Goal: Task Accomplishment & Management: Manage account settings

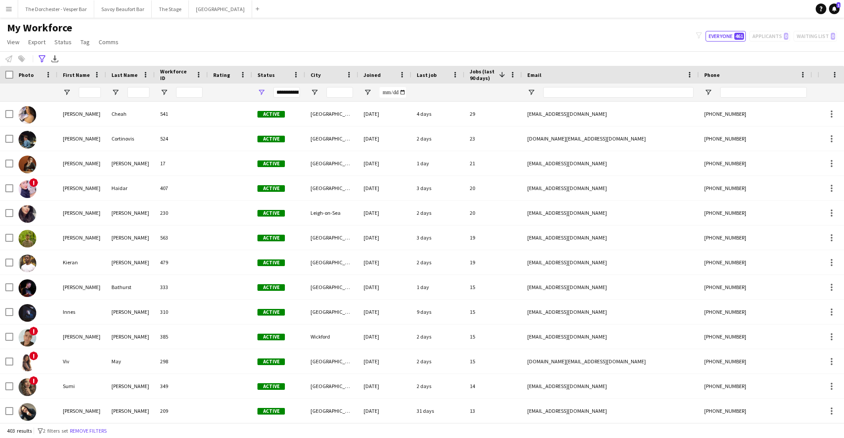
click at [7, 8] on app-icon "Menu" at bounding box center [8, 8] width 7 height 7
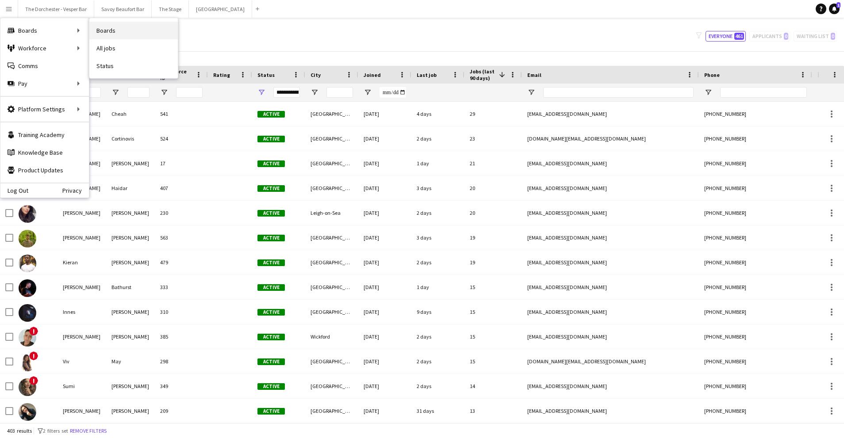
click at [139, 30] on link "Boards" at bounding box center [133, 31] width 88 height 18
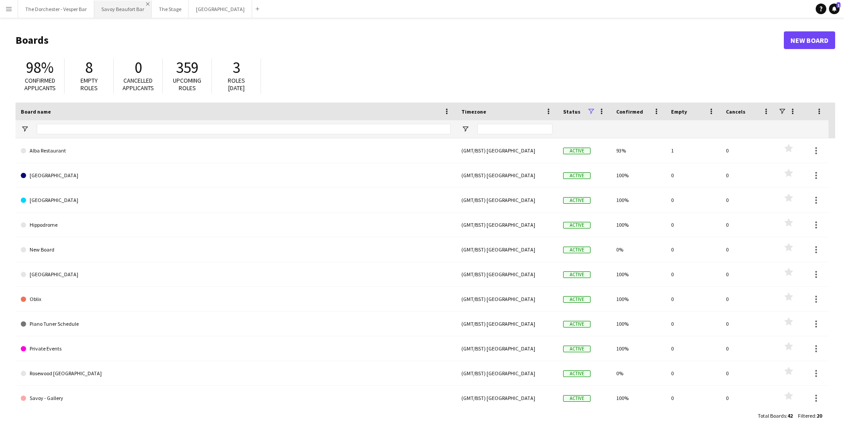
click at [146, 3] on app-icon "Close" at bounding box center [148, 4] width 4 height 4
click at [189, 3] on app-icon "Close" at bounding box center [191, 4] width 4 height 4
click at [126, 4] on app-icon "Close" at bounding box center [128, 4] width 4 height 4
click at [88, 4] on app-icon "Close" at bounding box center [90, 4] width 4 height 4
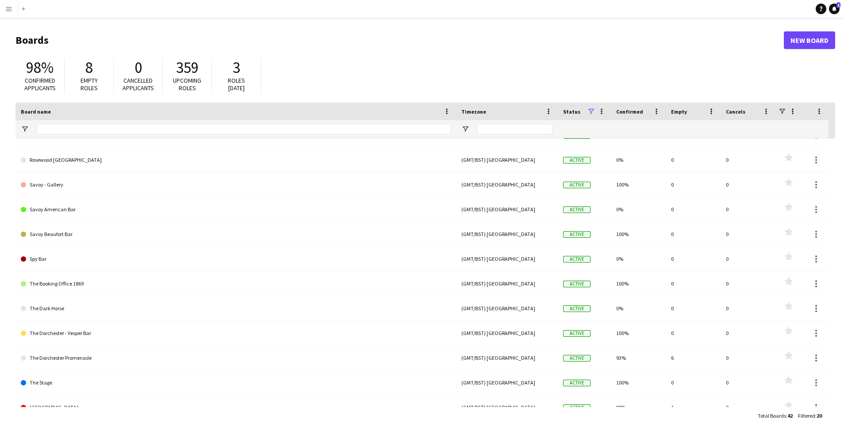
scroll to position [226, 0]
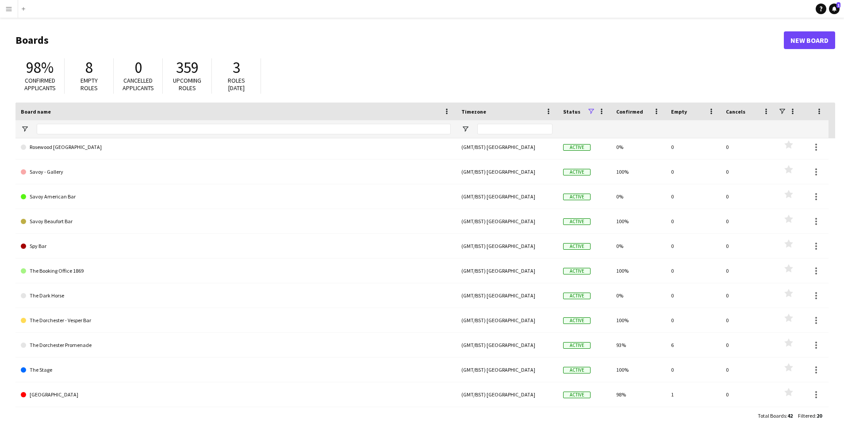
click at [96, 348] on link "The Dorchester Promenade" at bounding box center [236, 345] width 430 height 25
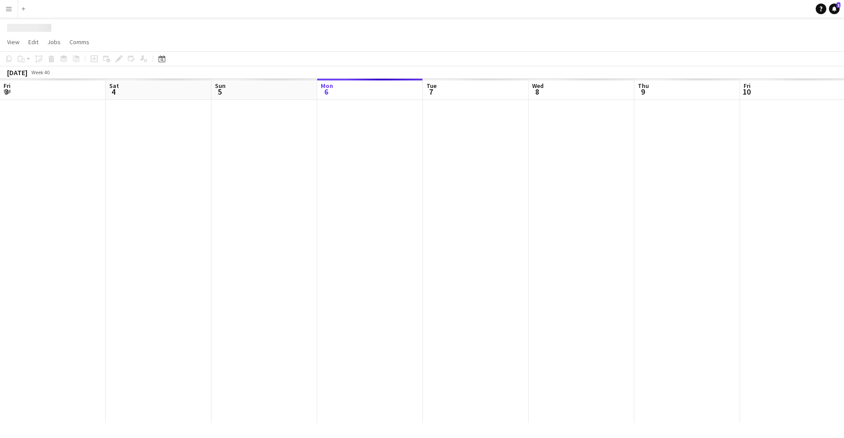
scroll to position [0, 211]
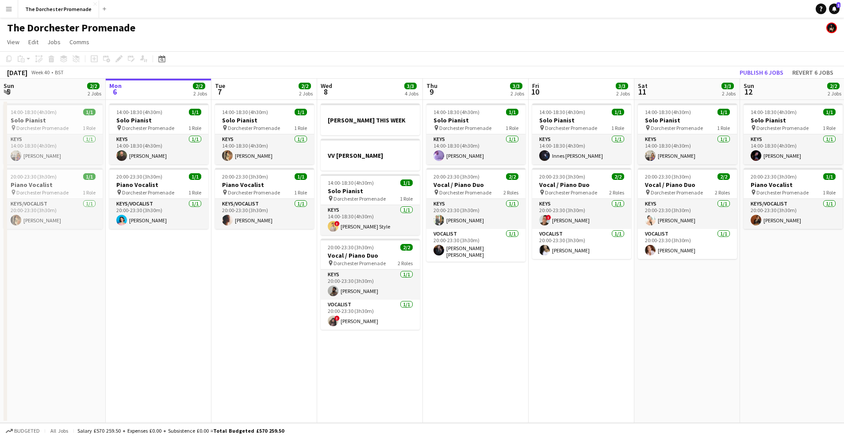
click at [10, 10] on app-icon "Menu" at bounding box center [8, 8] width 7 height 7
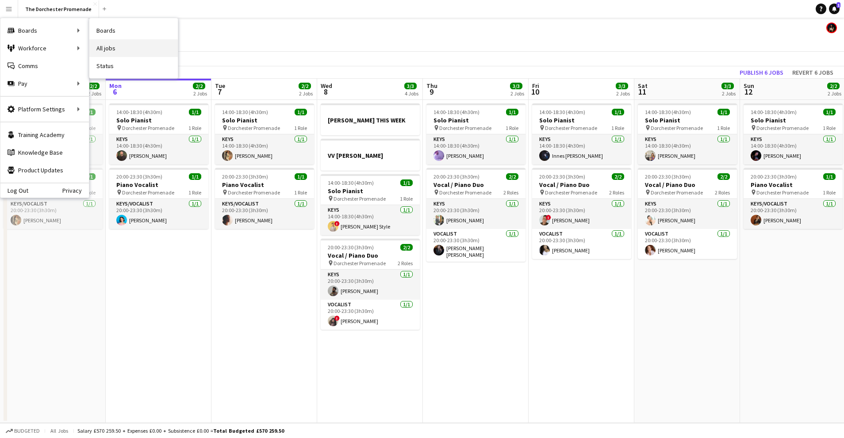
click at [122, 44] on link "All jobs" at bounding box center [133, 48] width 88 height 18
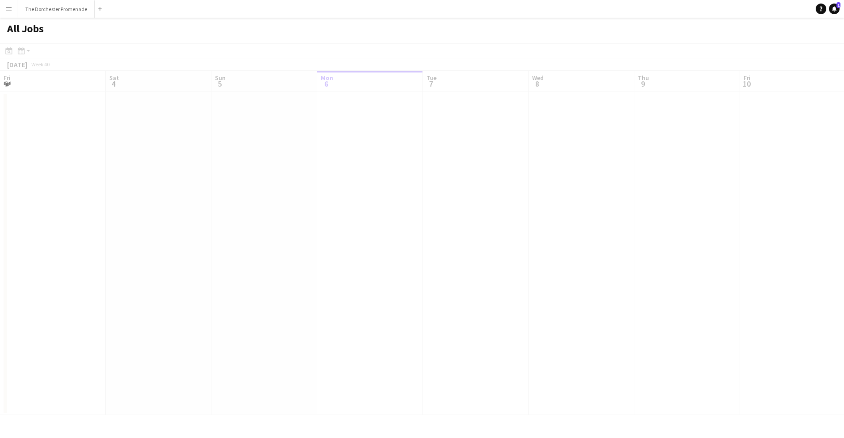
scroll to position [0, 211]
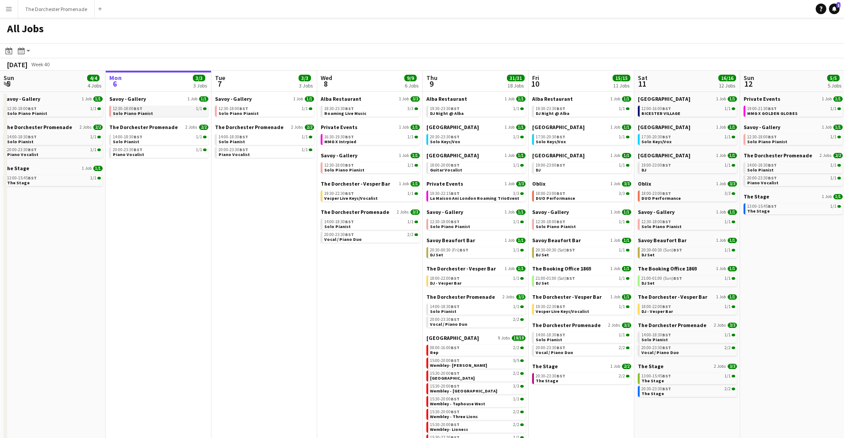
click at [142, 113] on span "Solo Piano Pianist" at bounding box center [133, 114] width 40 height 6
click at [7, 8] on app-icon "Menu" at bounding box center [8, 8] width 7 height 7
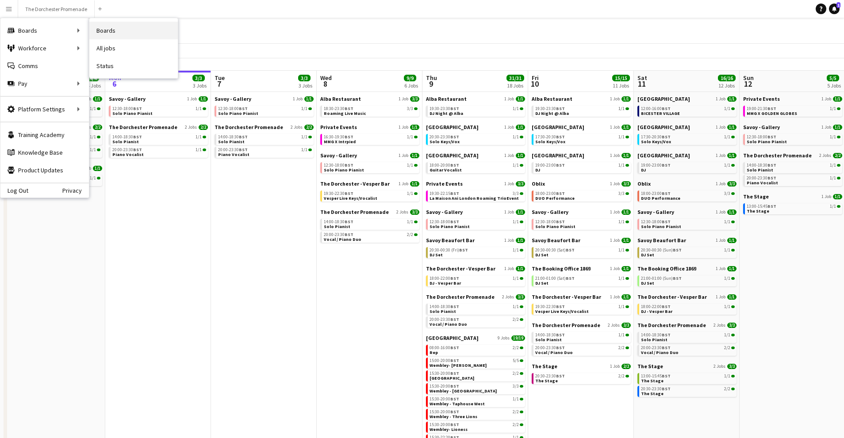
click at [119, 32] on link "Boards" at bounding box center [133, 31] width 88 height 18
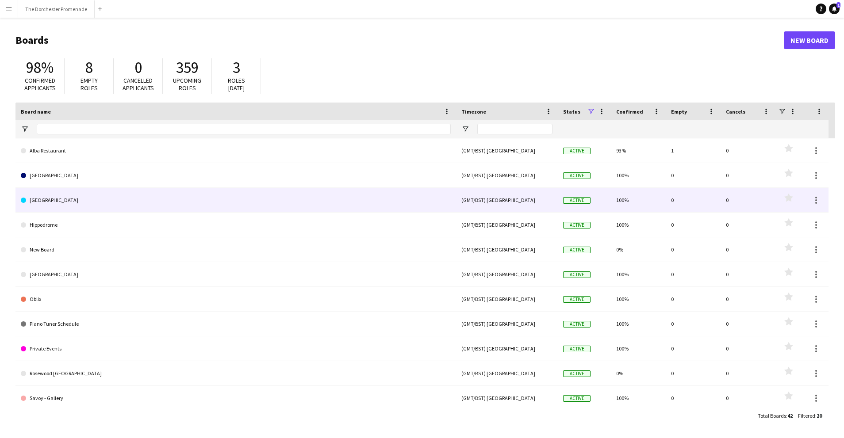
click at [61, 194] on link "[GEOGRAPHIC_DATA]" at bounding box center [236, 200] width 430 height 25
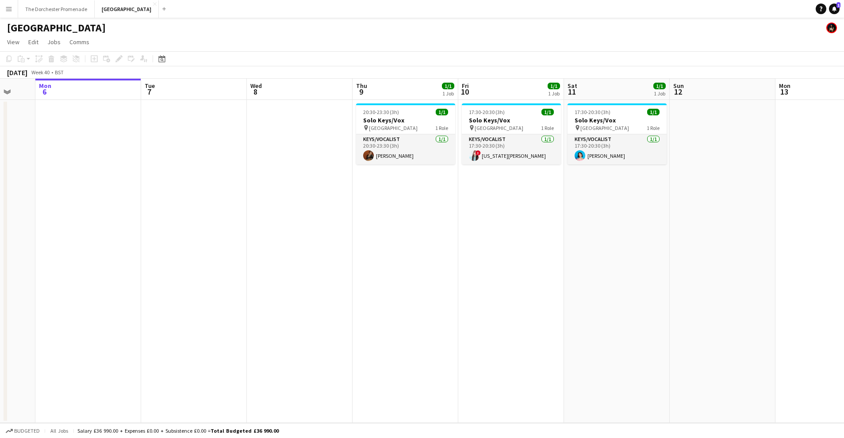
scroll to position [0, 285]
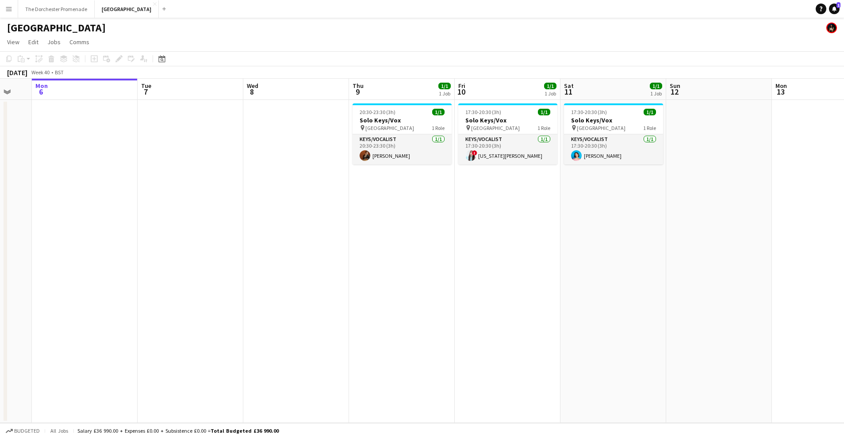
click at [10, 8] on app-icon "Menu" at bounding box center [8, 8] width 7 height 7
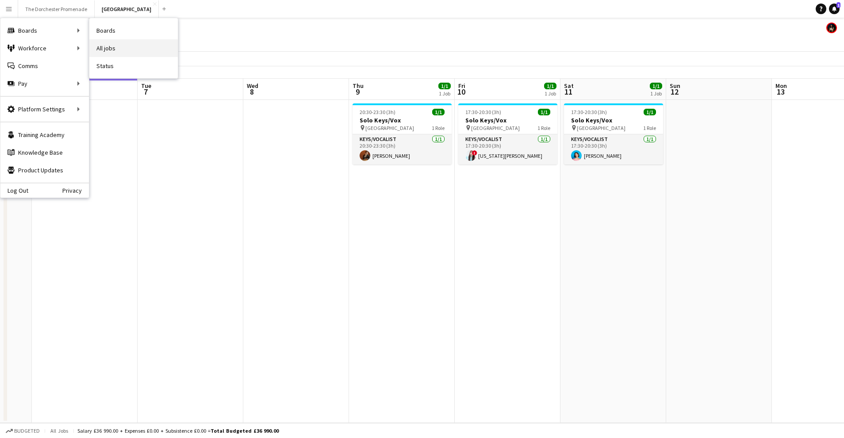
click at [124, 45] on link "All jobs" at bounding box center [133, 48] width 88 height 18
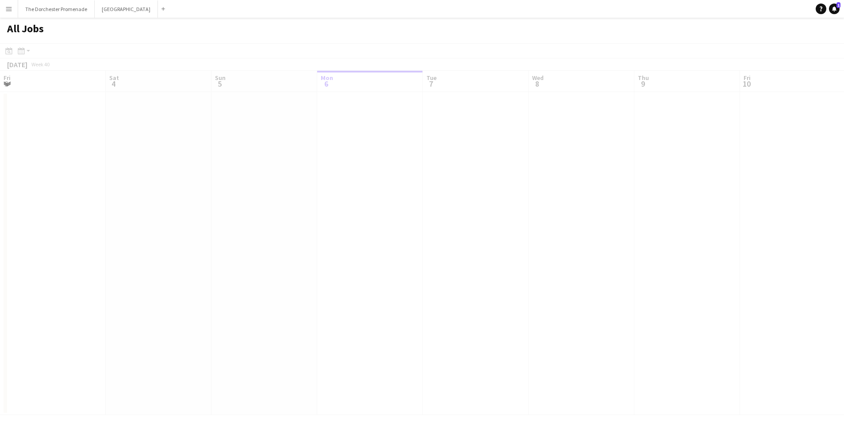
scroll to position [0, 211]
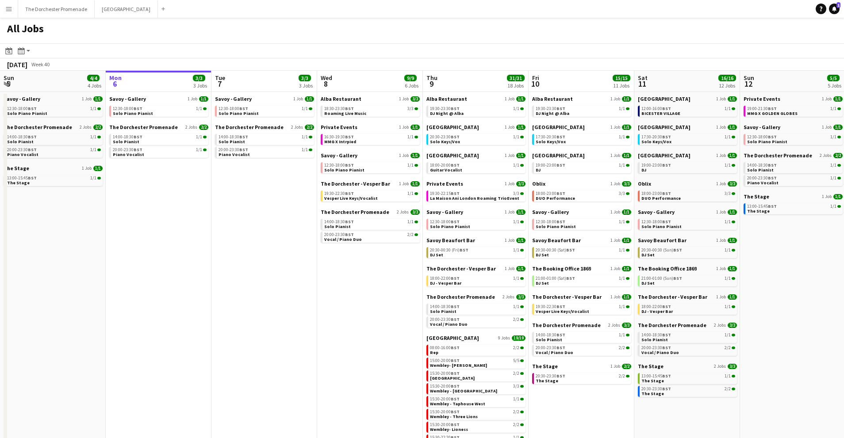
click at [13, 8] on button "Menu" at bounding box center [9, 9] width 18 height 18
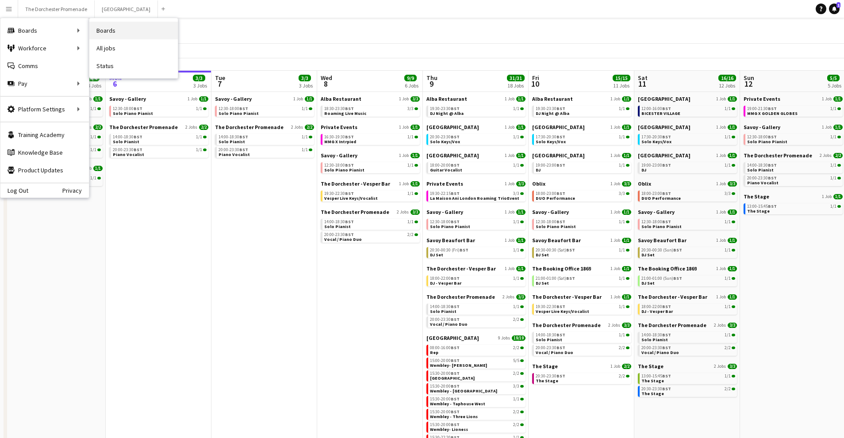
click at [120, 33] on link "Boards" at bounding box center [133, 31] width 88 height 18
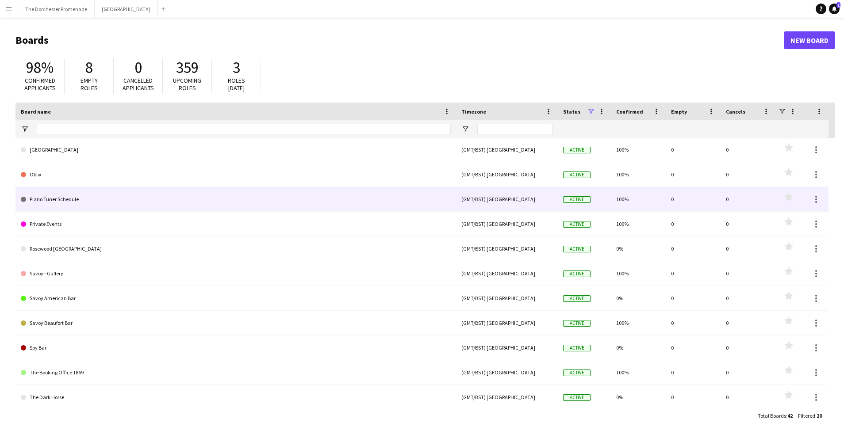
scroll to position [71, 0]
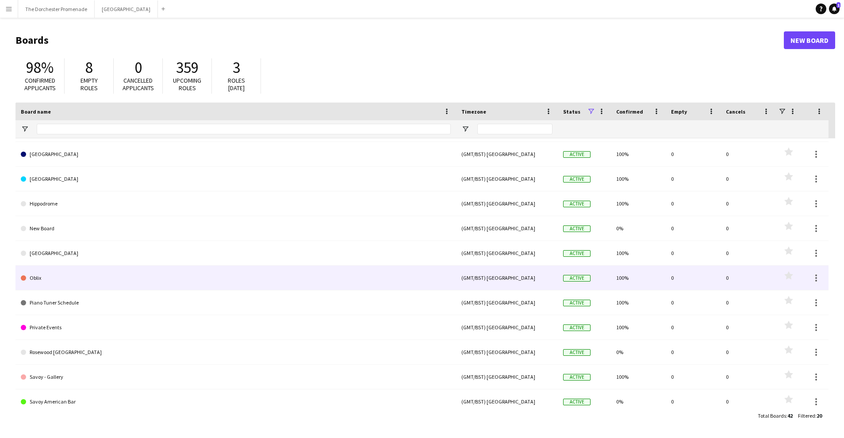
click at [109, 276] on link "Oblix" at bounding box center [236, 278] width 430 height 25
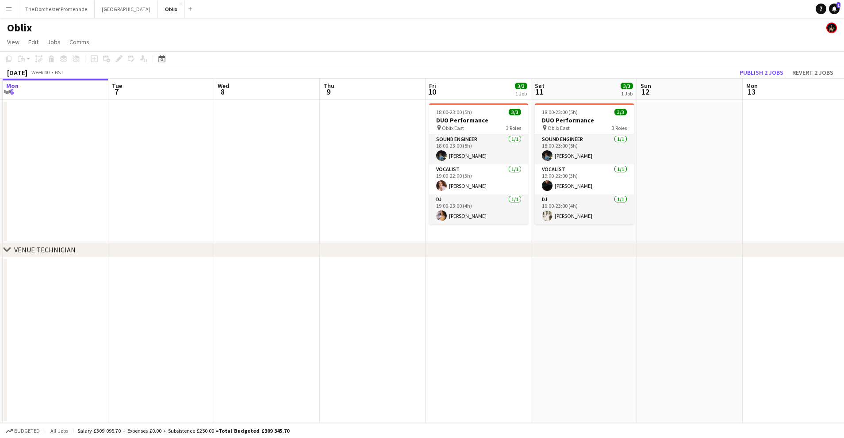
click at [10, 12] on app-icon "Menu" at bounding box center [8, 8] width 7 height 7
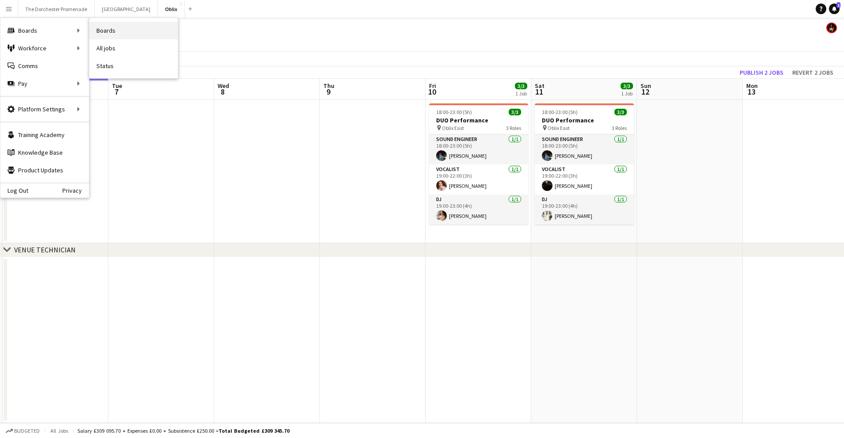
click at [134, 32] on link "Boards" at bounding box center [133, 31] width 88 height 18
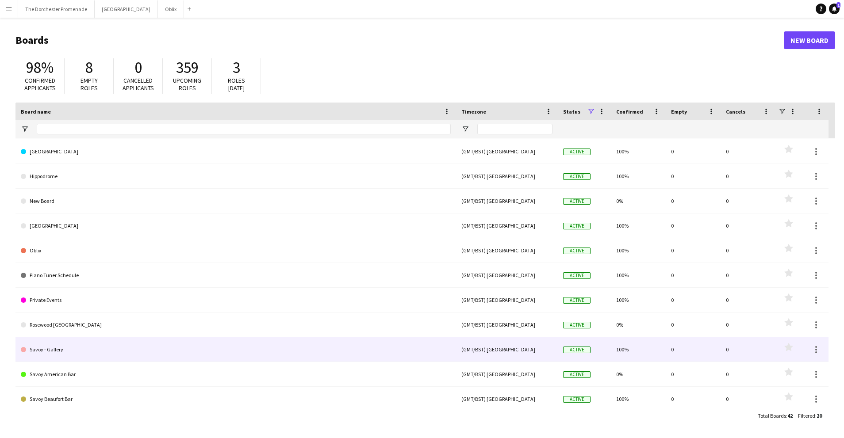
scroll to position [55, 0]
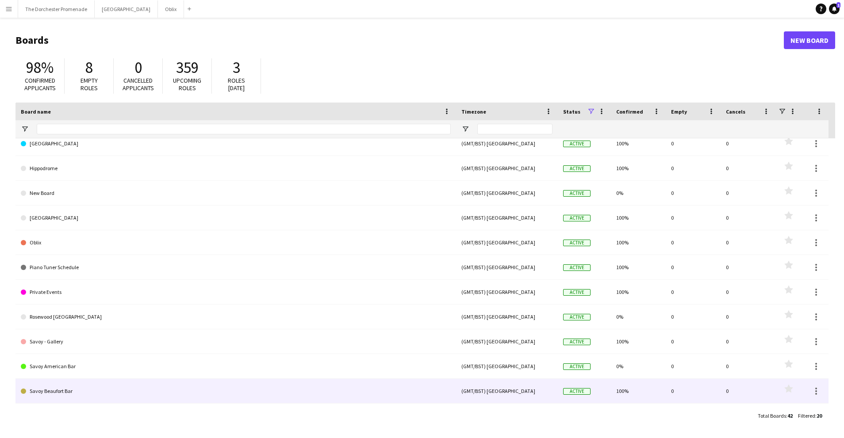
click at [88, 395] on link "Savoy Beaufort Bar" at bounding box center [236, 391] width 430 height 25
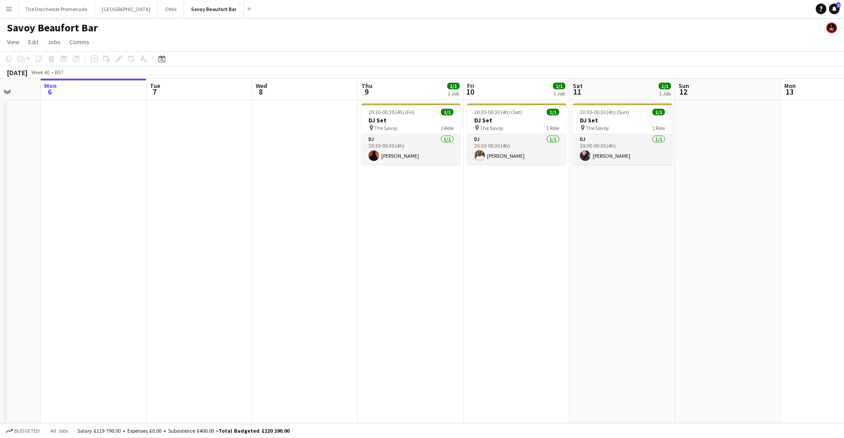
scroll to position [0, 279]
click at [2, 11] on button "Menu" at bounding box center [9, 9] width 18 height 18
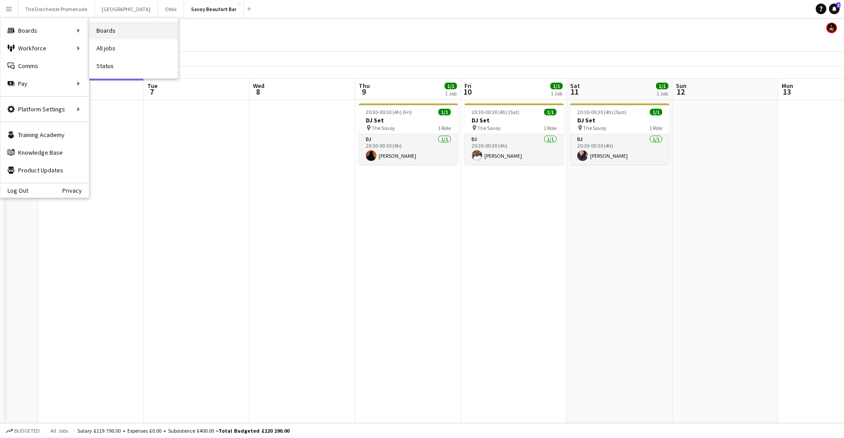
click at [136, 38] on link "Boards" at bounding box center [133, 31] width 88 height 18
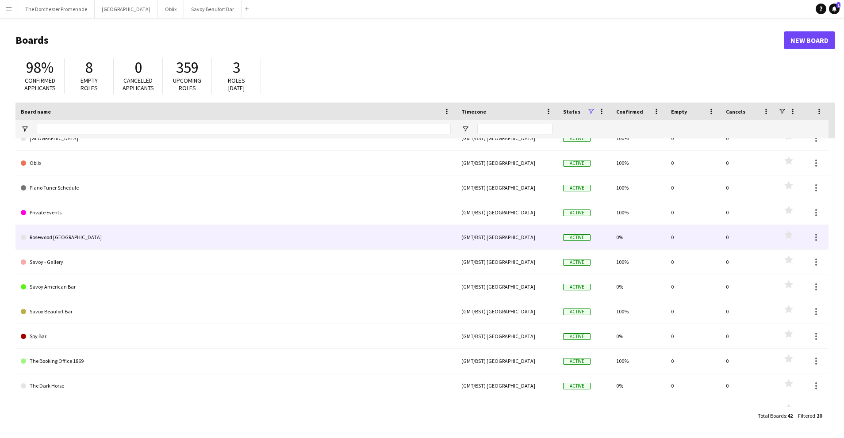
scroll to position [162, 0]
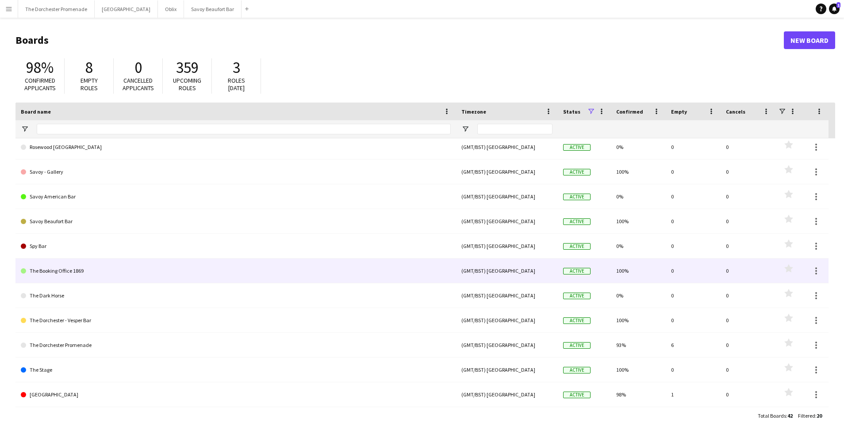
click at [146, 275] on link "The Booking Office 1869" at bounding box center [236, 271] width 430 height 25
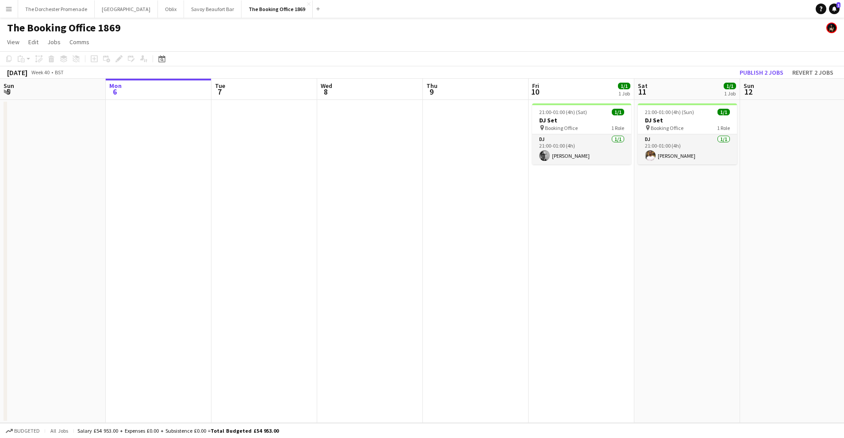
click at [9, 5] on app-icon "Menu" at bounding box center [8, 8] width 7 height 7
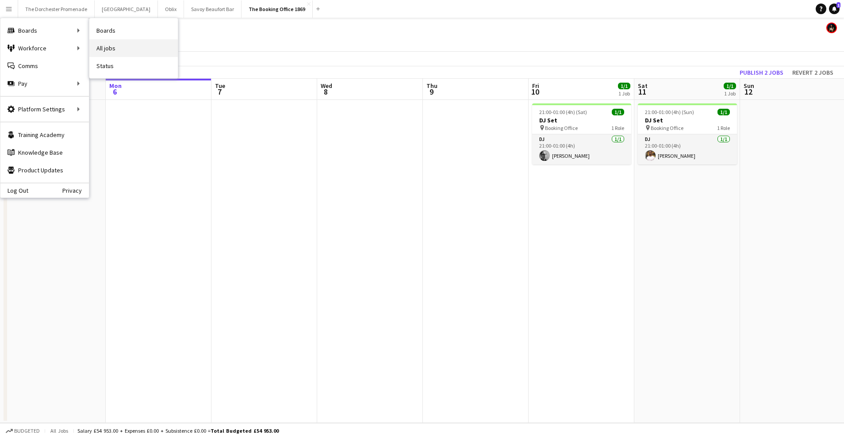
click at [118, 43] on link "All jobs" at bounding box center [133, 48] width 88 height 18
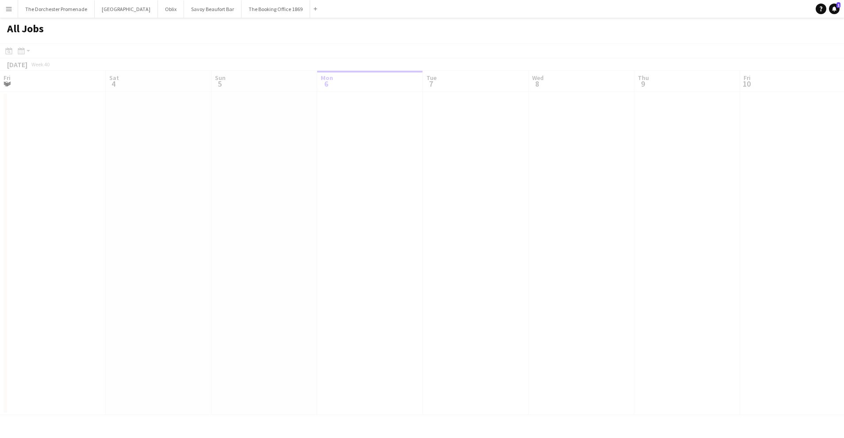
scroll to position [0, 211]
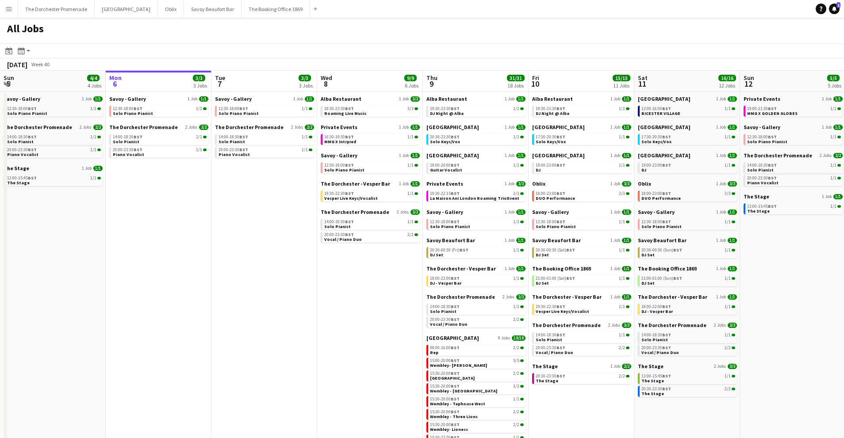
click at [11, 10] on app-icon "Menu" at bounding box center [8, 8] width 7 height 7
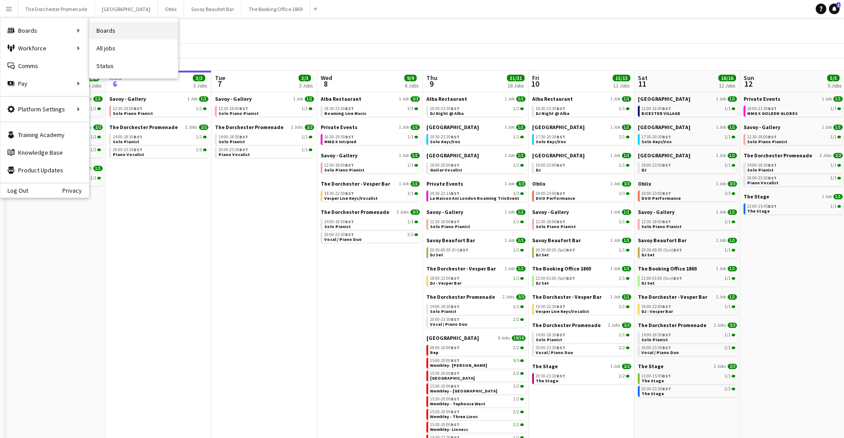
click at [129, 29] on link "Boards" at bounding box center [133, 31] width 88 height 18
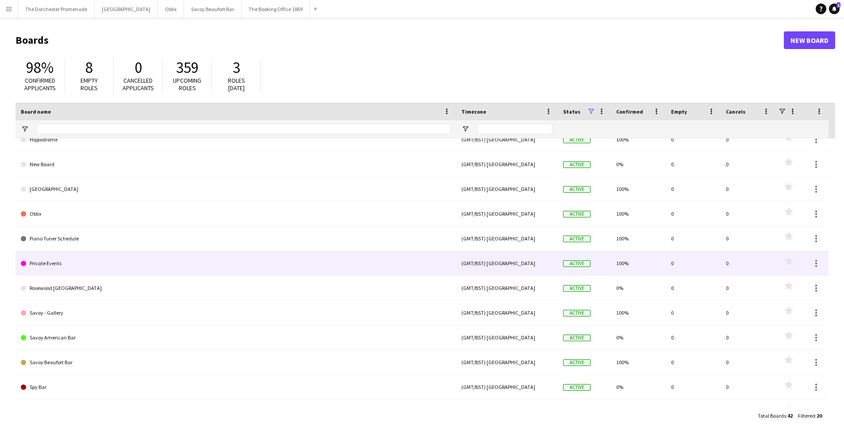
scroll to position [94, 0]
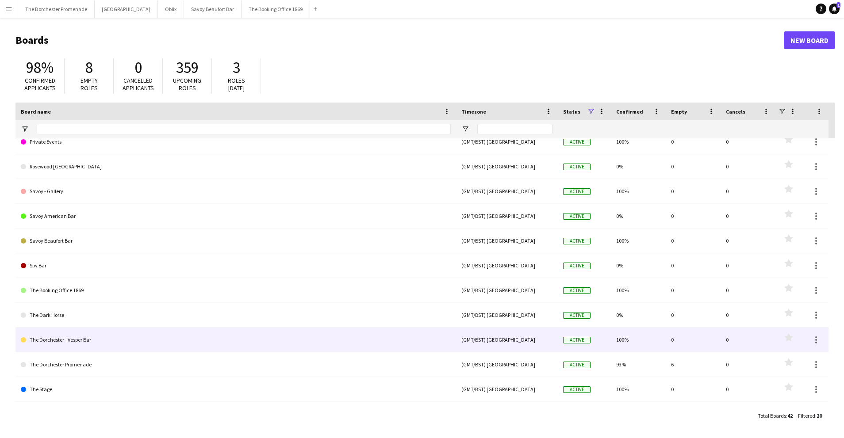
click at [130, 334] on link "The Dorchester - Vesper Bar" at bounding box center [236, 340] width 430 height 25
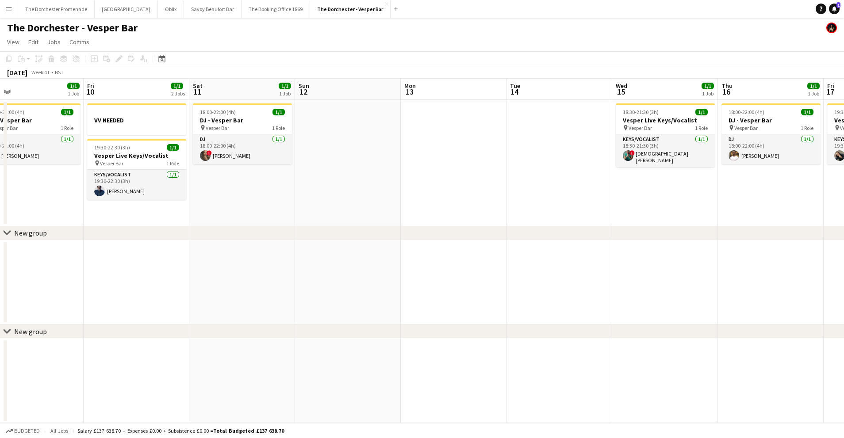
scroll to position [0, 251]
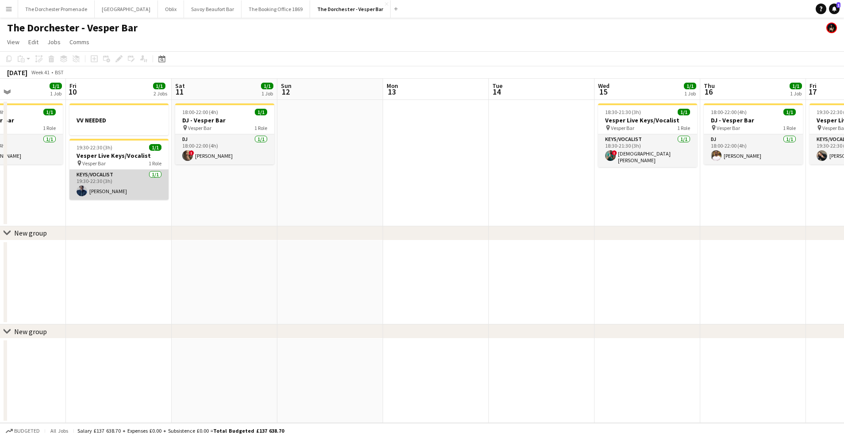
click at [94, 193] on app-card-role "Keys/Vocalist 1/1 19:30-22:30 (3h) Peter Cole" at bounding box center [118, 185] width 99 height 30
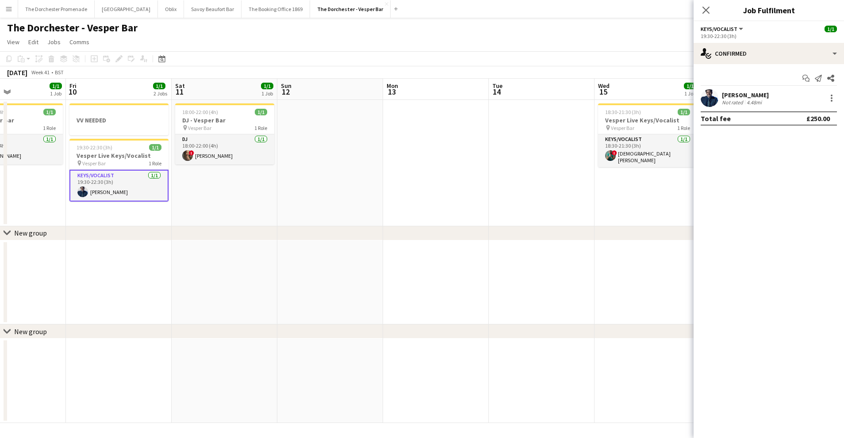
click at [708, 101] on app-user-avatar at bounding box center [710, 98] width 18 height 18
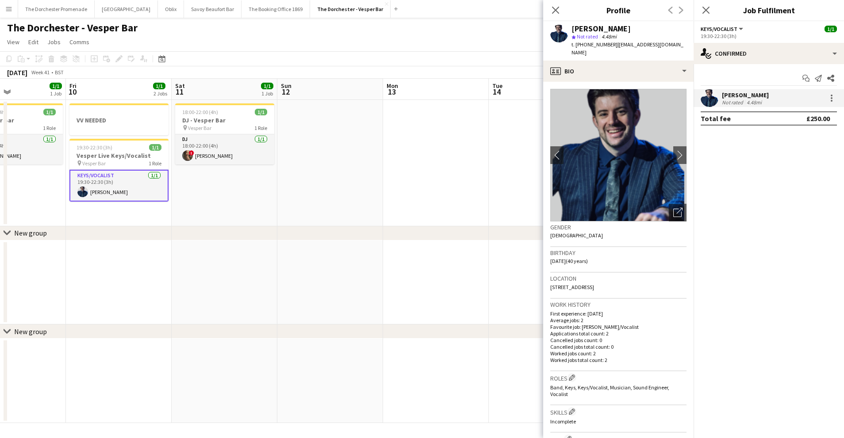
drag, startPoint x: 448, startPoint y: 142, endPoint x: 441, endPoint y: 135, distance: 9.7
click at [446, 139] on app-date-cell at bounding box center [436, 163] width 106 height 127
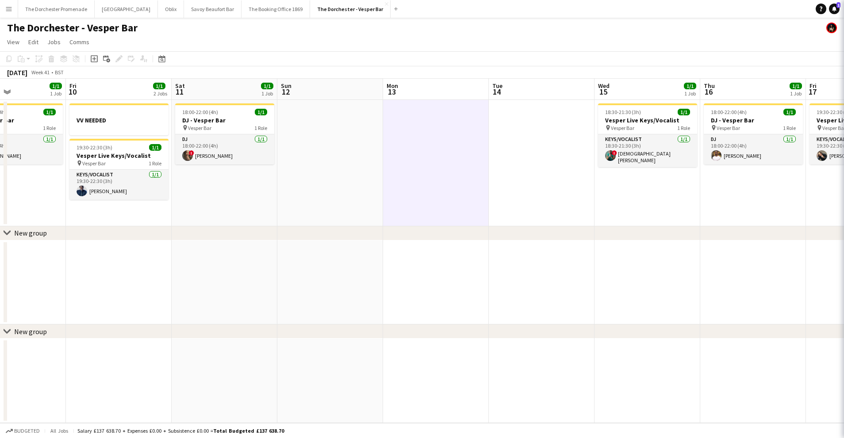
scroll to position [0, 253]
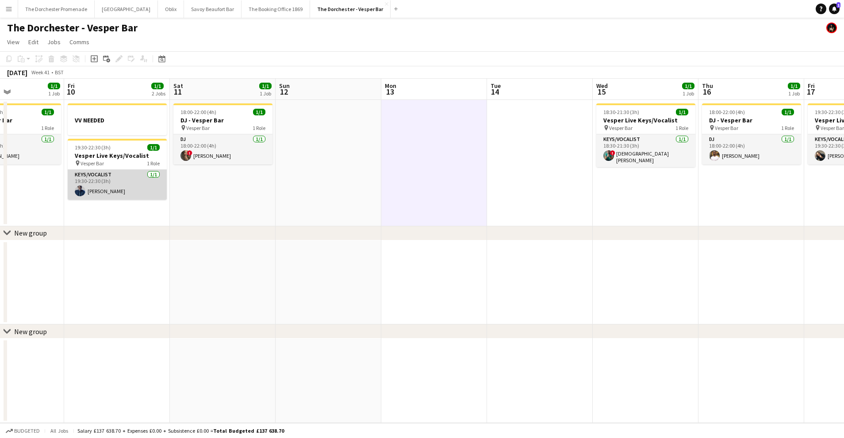
click at [127, 189] on app-card-role "Keys/Vocalist 1/1 19:30-22:30 (3h) Peter Cole" at bounding box center [117, 185] width 99 height 30
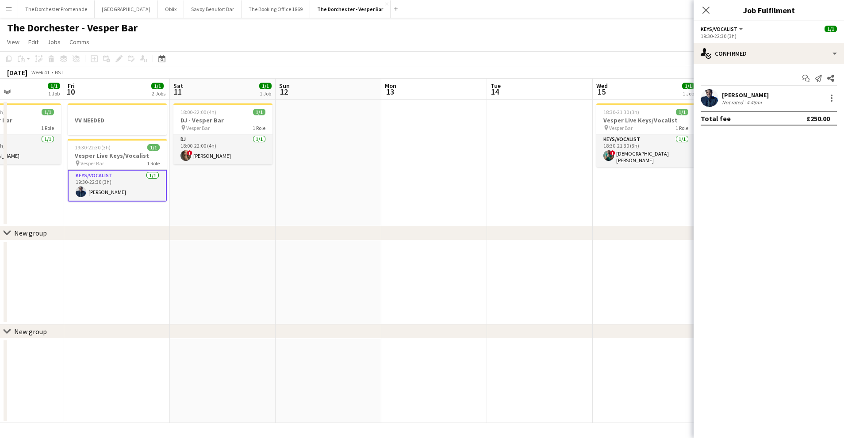
click at [710, 103] on app-user-avatar at bounding box center [710, 98] width 18 height 18
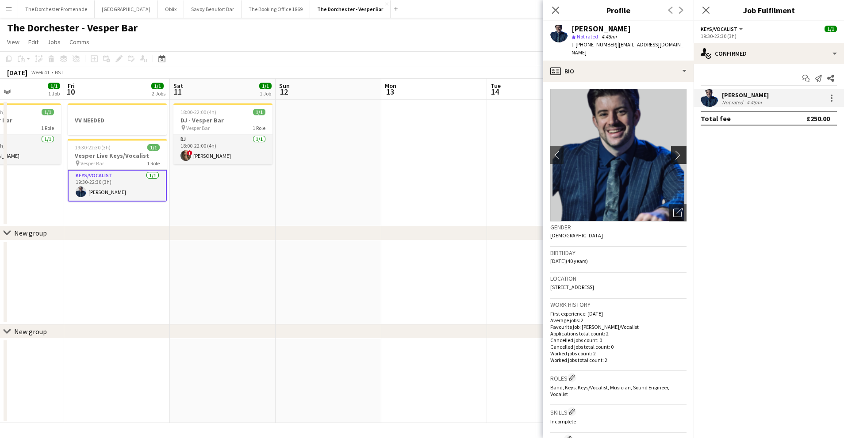
click at [681, 159] on app-icon "chevron-right" at bounding box center [680, 154] width 14 height 9
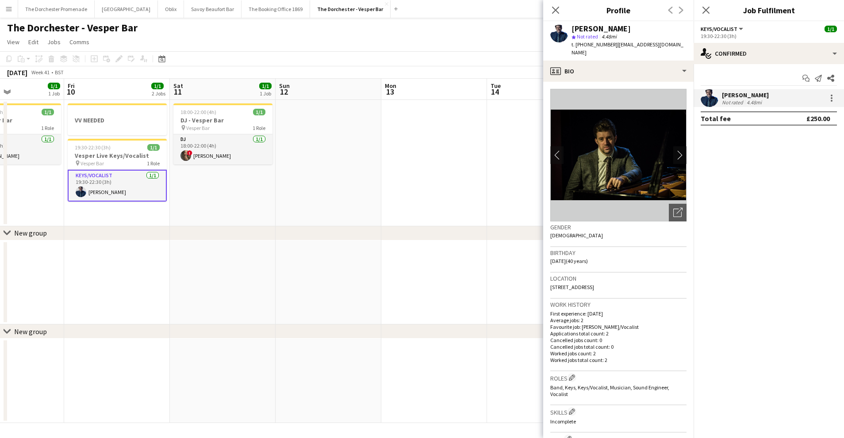
click at [11, 10] on app-icon "Menu" at bounding box center [8, 8] width 7 height 7
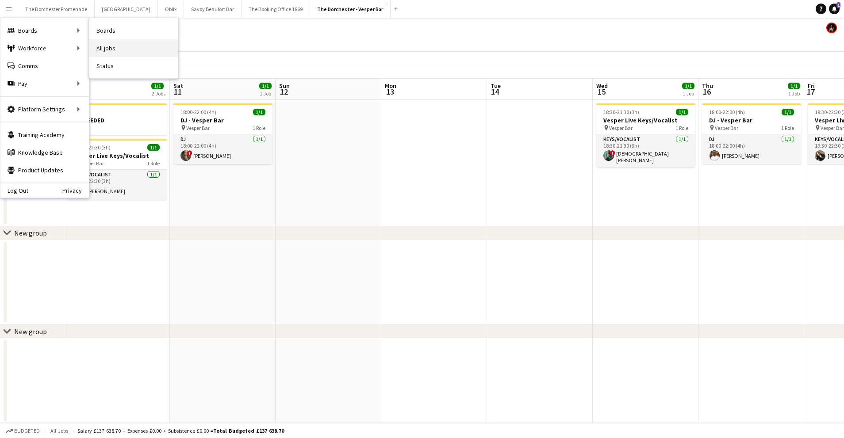
click at [116, 46] on link "All jobs" at bounding box center [133, 48] width 88 height 18
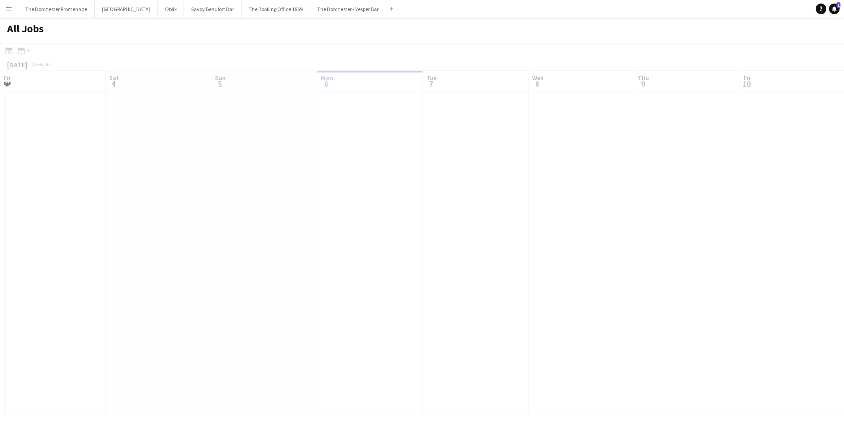
scroll to position [0, 211]
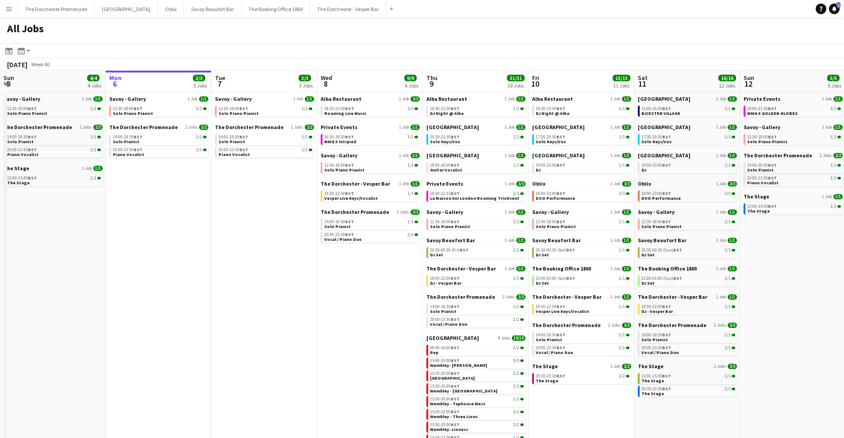
click at [10, 10] on app-icon "Menu" at bounding box center [8, 8] width 7 height 7
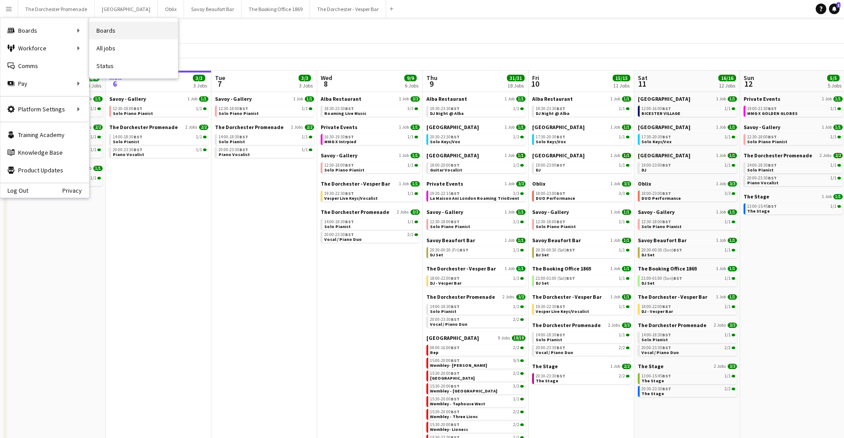
click at [108, 29] on link "Boards" at bounding box center [133, 31] width 88 height 18
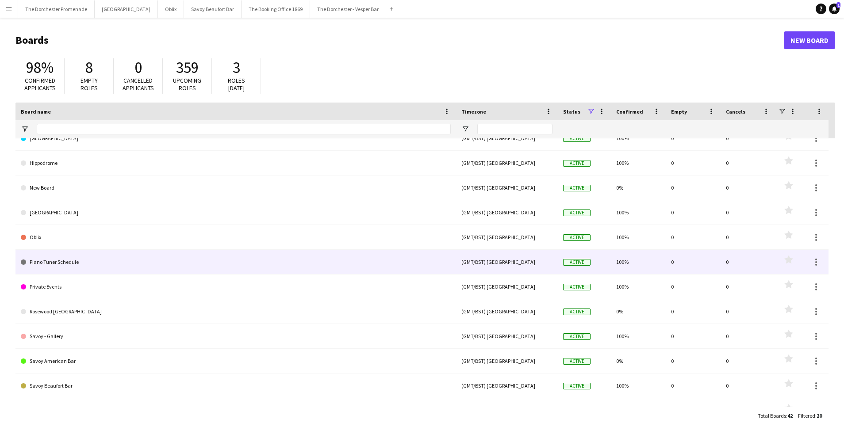
scroll to position [43, 0]
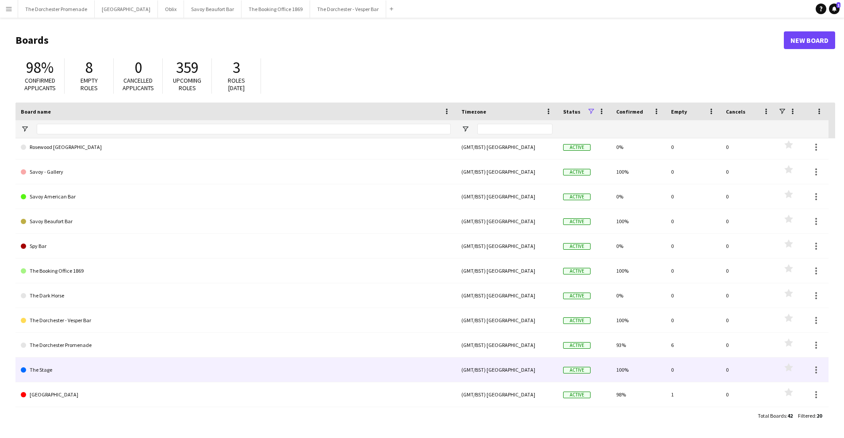
click at [146, 376] on link "The Stage" at bounding box center [236, 370] width 430 height 25
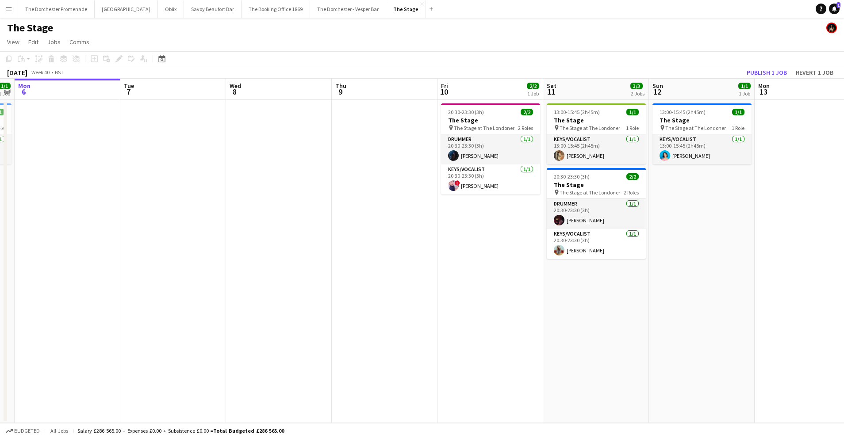
scroll to position [0, 303]
click at [11, 5] on app-icon "Menu" at bounding box center [8, 8] width 7 height 7
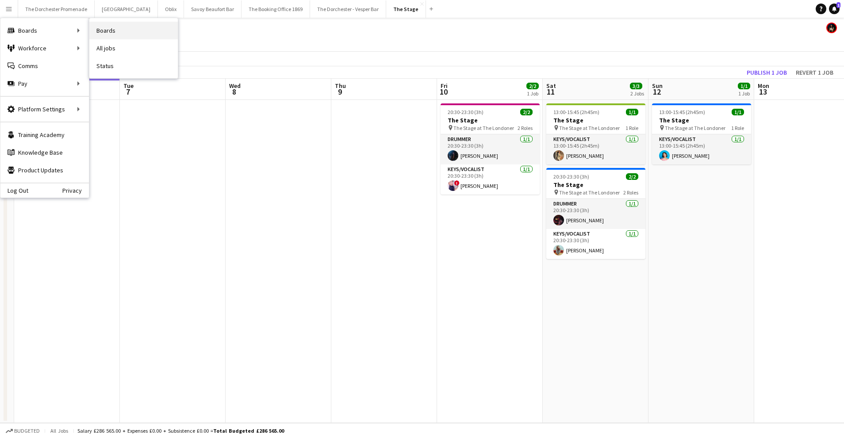
click at [138, 33] on link "Boards" at bounding box center [133, 31] width 88 height 18
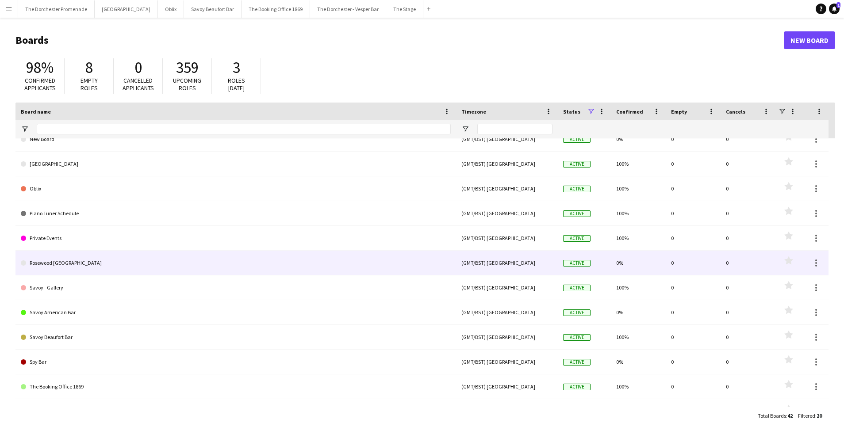
scroll to position [128, 0]
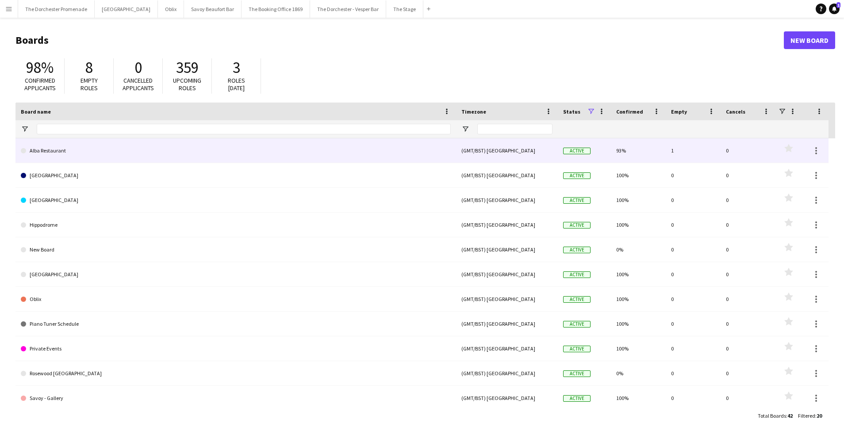
click at [109, 156] on link "Alba Restaurant" at bounding box center [236, 150] width 430 height 25
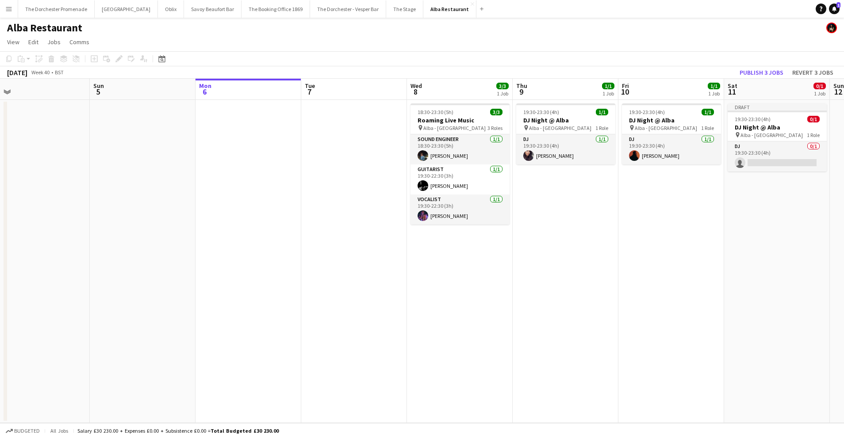
scroll to position [0, 281]
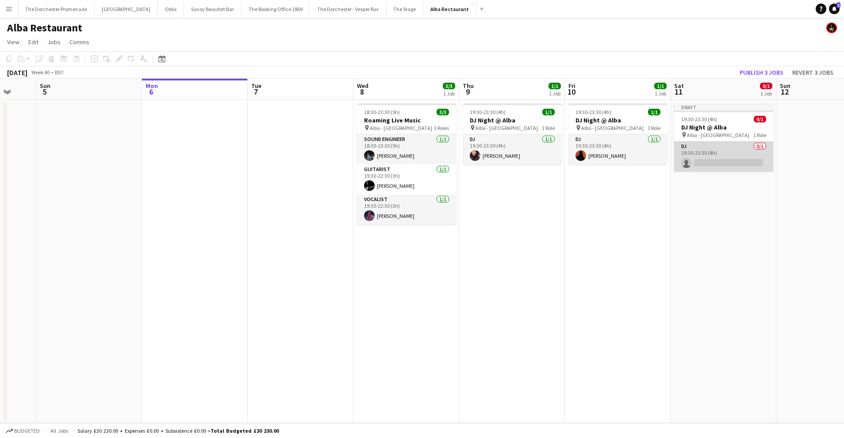
click at [737, 157] on app-card-role "DJ 0/1 19:30-23:30 (4h) single-neutral-actions" at bounding box center [723, 157] width 99 height 30
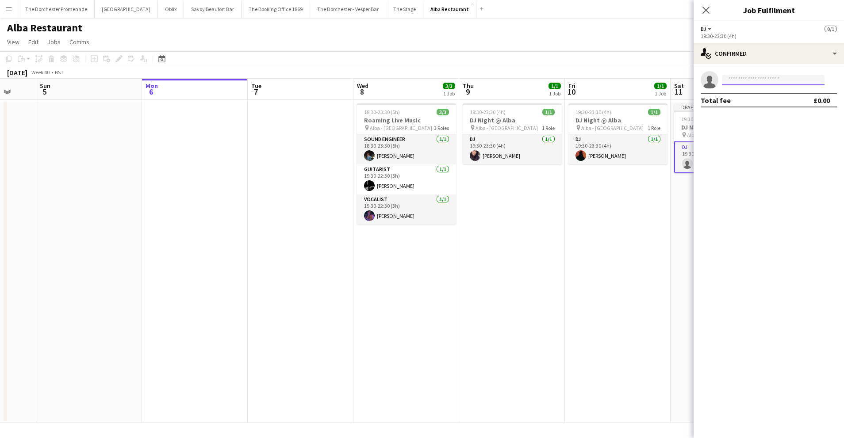
click at [783, 81] on input at bounding box center [773, 80] width 103 height 11
type input "******"
click at [760, 99] on span "[EMAIL_ADDRESS][DOMAIN_NAME]" at bounding box center [773, 99] width 88 height 7
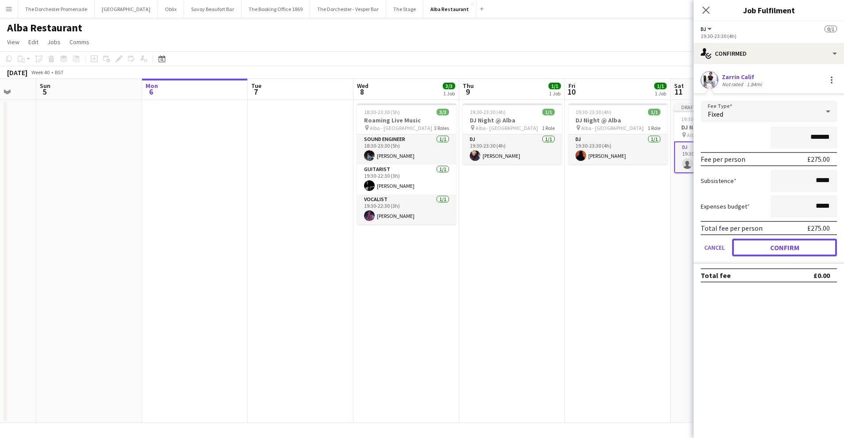
drag, startPoint x: 757, startPoint y: 253, endPoint x: 731, endPoint y: 250, distance: 25.8
click at [757, 253] on button "Confirm" at bounding box center [784, 248] width 105 height 18
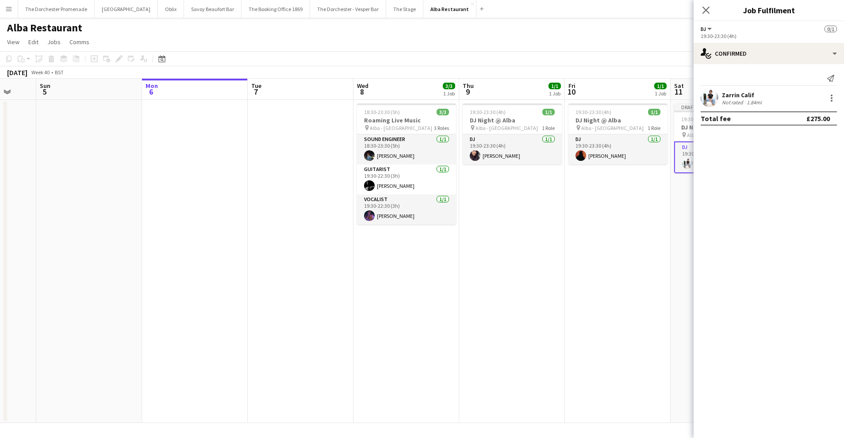
click at [592, 245] on app-date-cell "19:30-23:30 (4h) 1/1 DJ Night @ Alba pin Alba - Knightsbridge 1 Role DJ 1/1 19:…" at bounding box center [618, 261] width 106 height 323
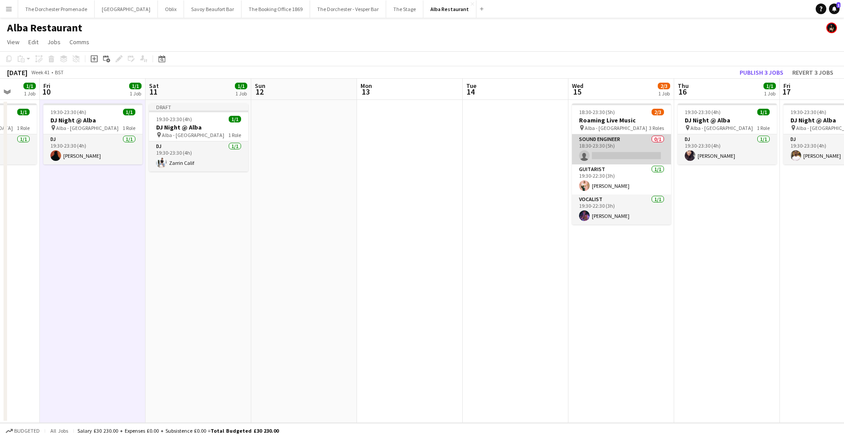
scroll to position [0, 280]
click at [614, 143] on app-card-role "Sound Engineer 0/1 18:30-23:30 (5h) single-neutral-actions" at bounding box center [619, 149] width 99 height 30
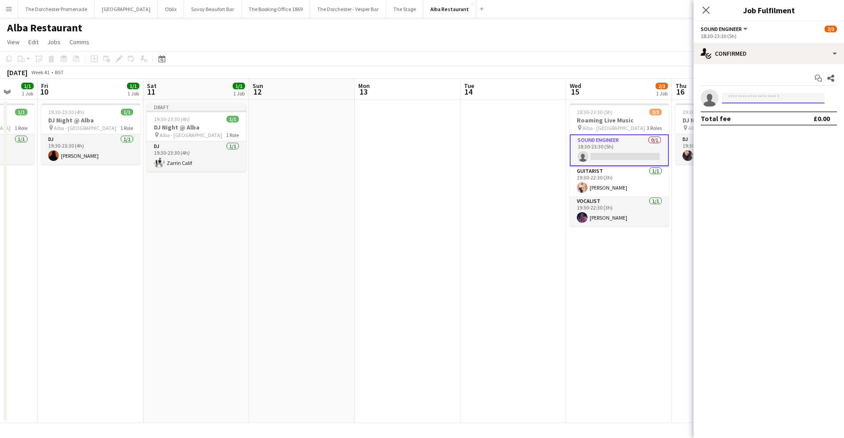
click at [755, 97] on input at bounding box center [773, 98] width 103 height 11
type input "******"
click at [760, 115] on span "[DOMAIN_NAME][EMAIL_ADDRESS][DOMAIN_NAME]" at bounding box center [773, 118] width 88 height 7
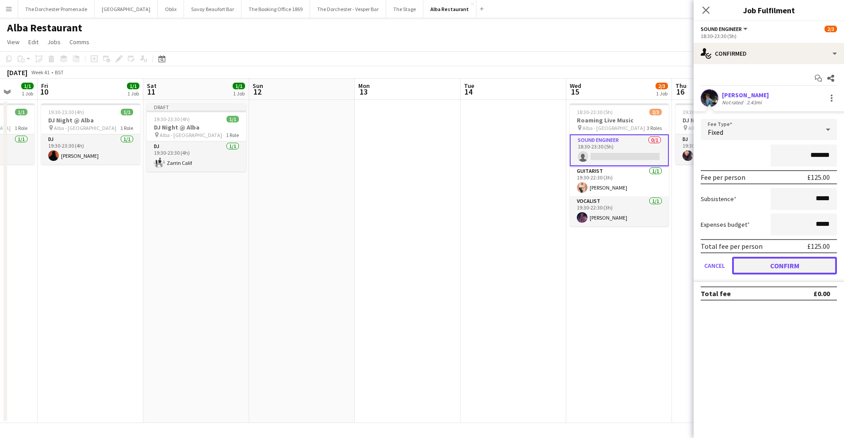
click at [747, 261] on button "Confirm" at bounding box center [784, 266] width 105 height 18
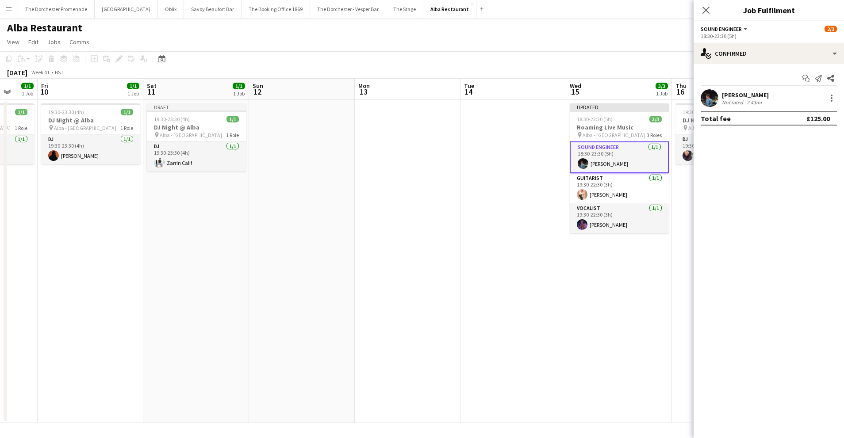
click at [585, 280] on app-date-cell "Updated 18:30-23:30 (5h) 3/3 Roaming Live Music pin Alba - Knightsbridge 3 Role…" at bounding box center [619, 261] width 106 height 323
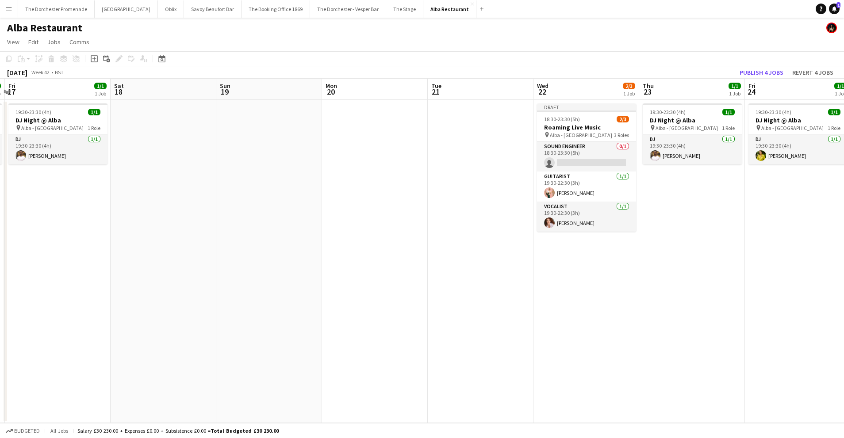
scroll to position [0, 281]
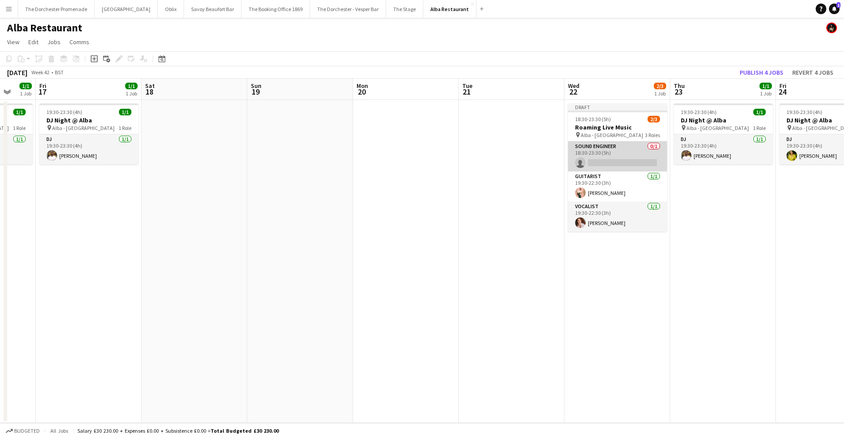
click at [611, 147] on app-card-role "Sound Engineer 0/1 18:30-23:30 (5h) single-neutral-actions" at bounding box center [617, 157] width 99 height 30
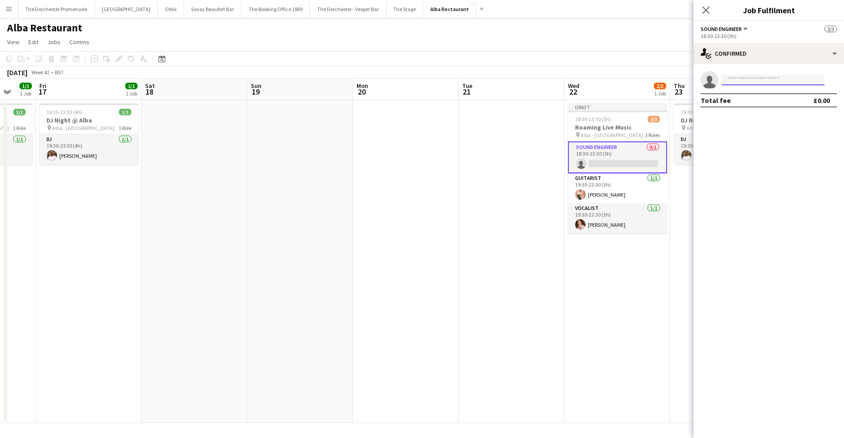
drag, startPoint x: 756, startPoint y: 81, endPoint x: 750, endPoint y: 78, distance: 5.9
click at [753, 79] on input at bounding box center [773, 80] width 103 height 11
type input "******"
click at [755, 94] on span "[PERSON_NAME]" at bounding box center [754, 93] width 51 height 8
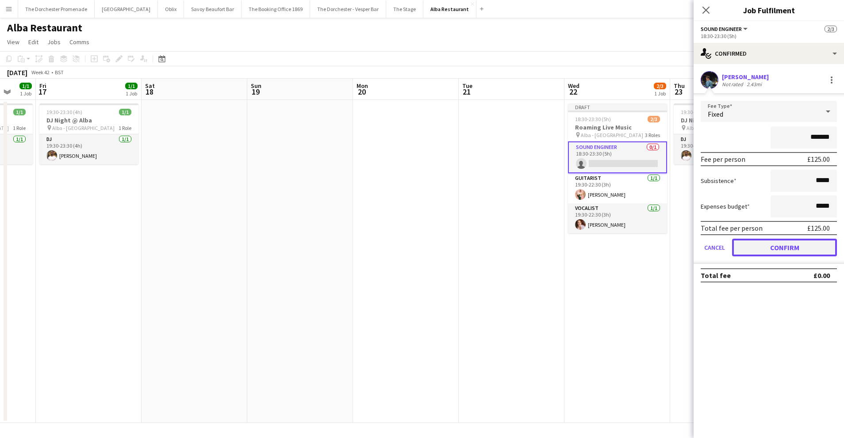
click at [748, 249] on button "Confirm" at bounding box center [784, 248] width 105 height 18
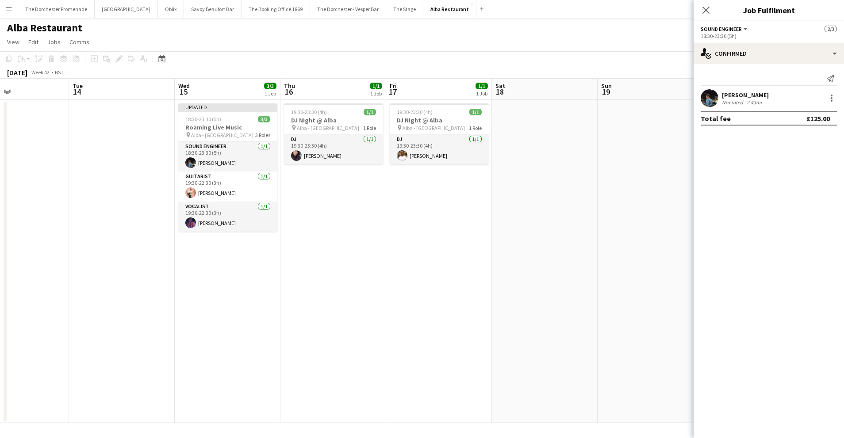
drag, startPoint x: 336, startPoint y: 238, endPoint x: 314, endPoint y: 219, distance: 29.1
click at [337, 238] on app-date-cell "19:30-23:30 (4h) 1/1 DJ Night @ Alba pin Alba - Knightsbridge 1 Role DJ 1/1 19:…" at bounding box center [333, 261] width 106 height 323
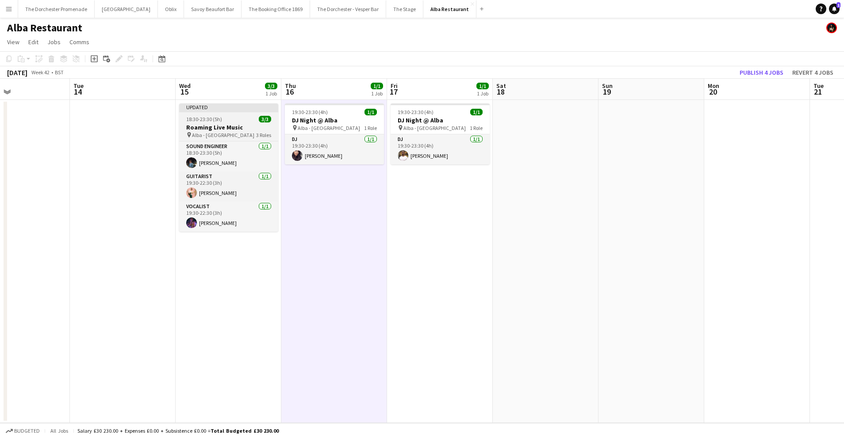
click at [240, 127] on h3 "Roaming Live Music" at bounding box center [228, 127] width 99 height 8
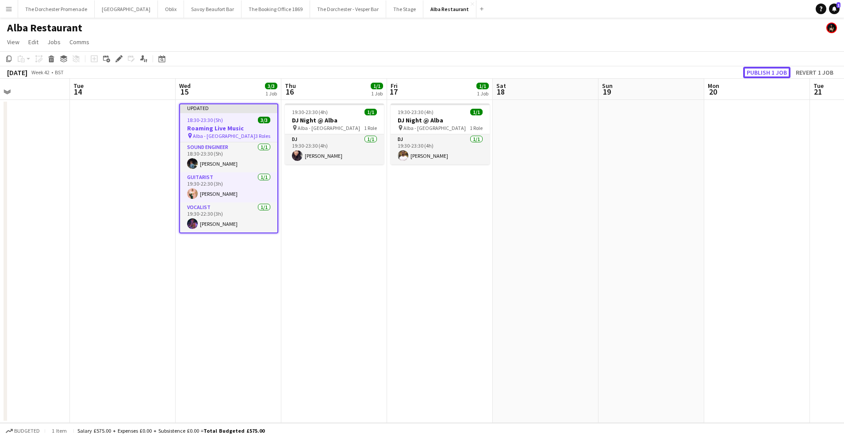
drag, startPoint x: 762, startPoint y: 71, endPoint x: 717, endPoint y: 101, distance: 54.2
click at [762, 72] on button "Publish 1 job" at bounding box center [766, 73] width 47 height 12
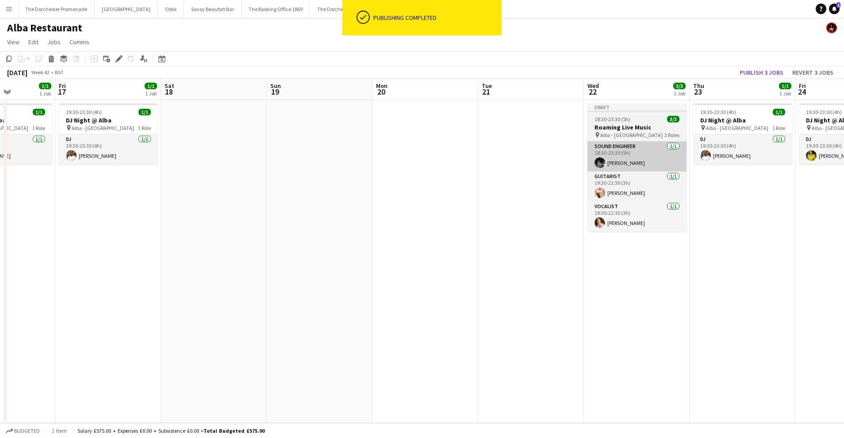
scroll to position [0, 277]
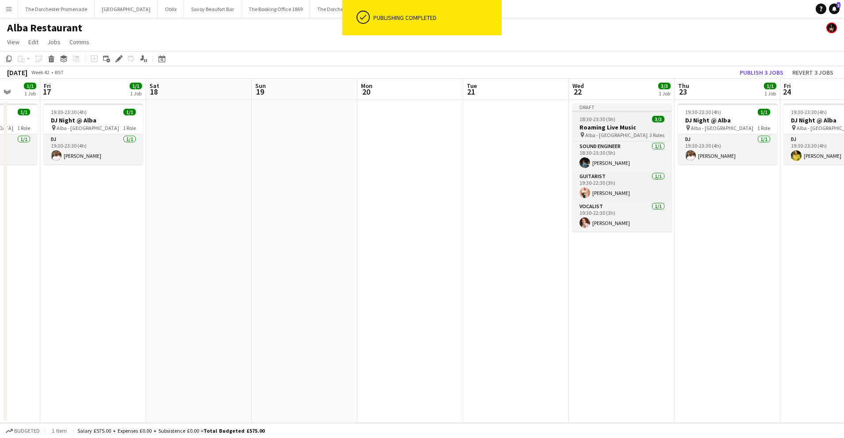
click at [620, 127] on h3 "Roaming Live Music" at bounding box center [621, 127] width 99 height 8
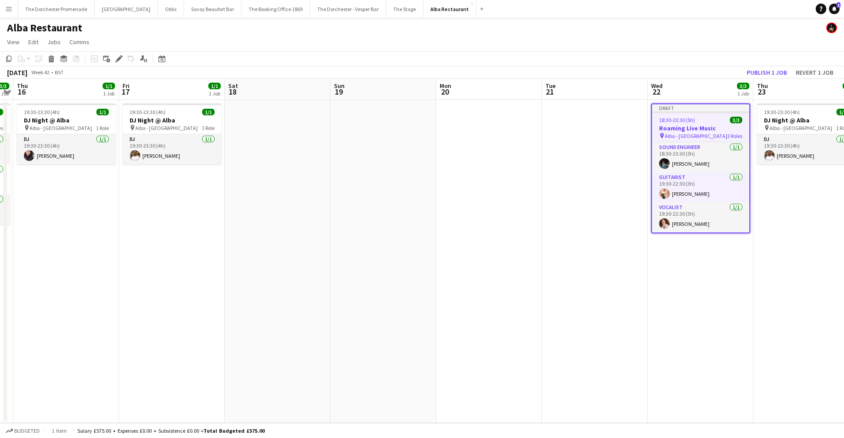
scroll to position [0, 338]
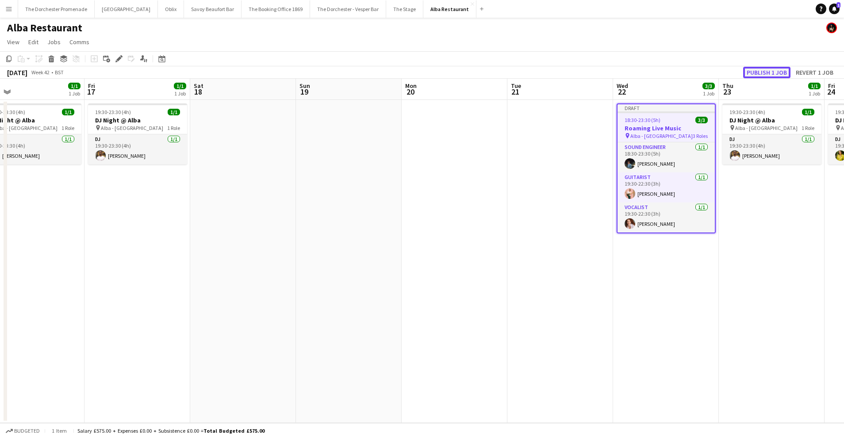
click at [775, 74] on button "Publish 1 job" at bounding box center [766, 73] width 47 height 12
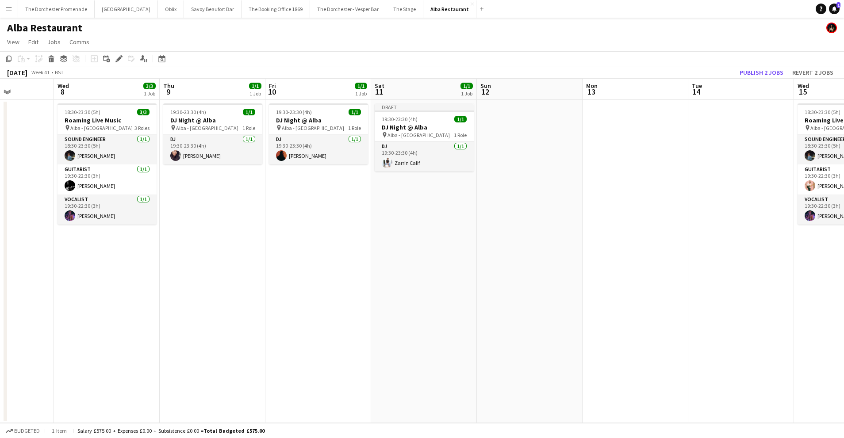
scroll to position [0, 266]
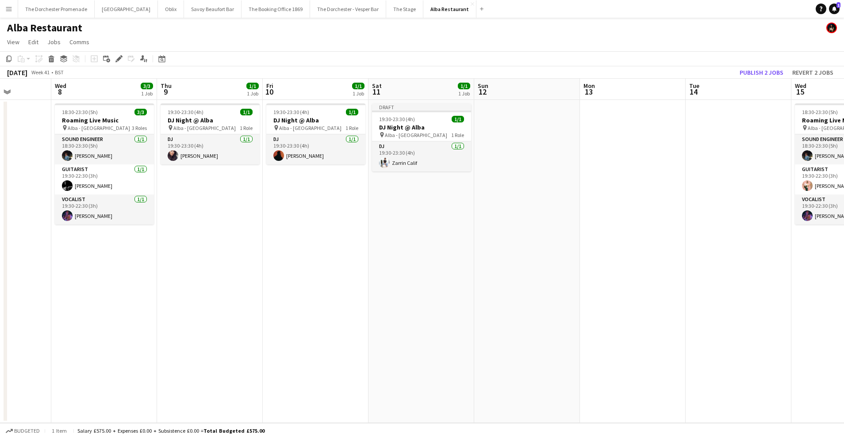
click at [8, 7] on app-icon "Menu" at bounding box center [8, 8] width 7 height 7
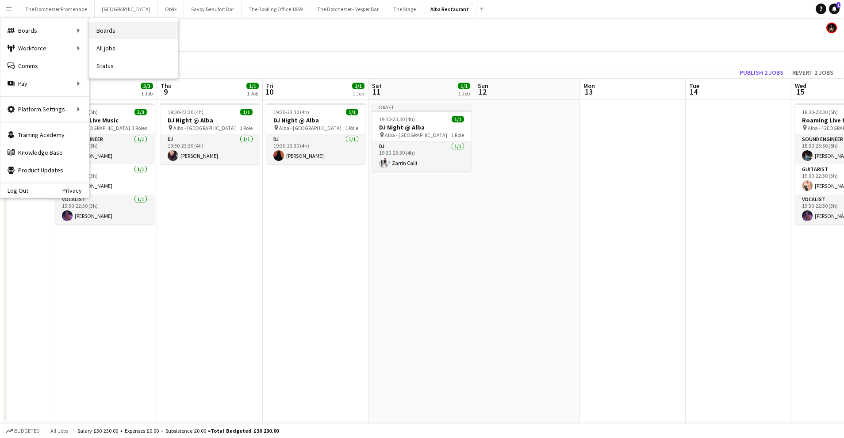
click at [118, 29] on link "Boards" at bounding box center [133, 31] width 88 height 18
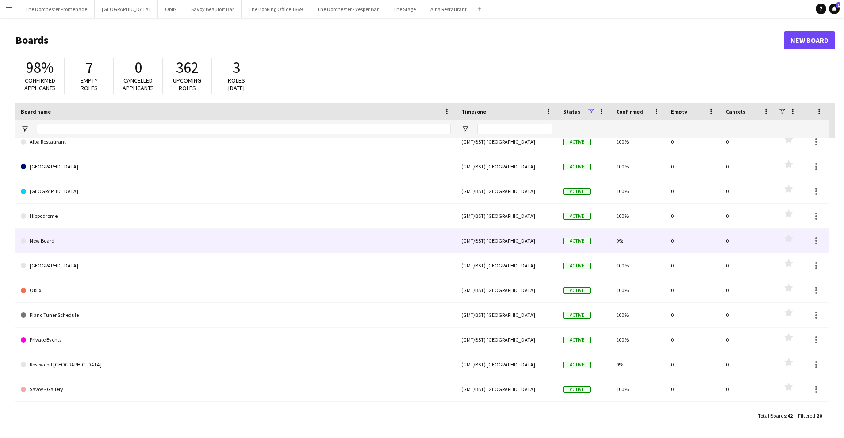
scroll to position [12, 0]
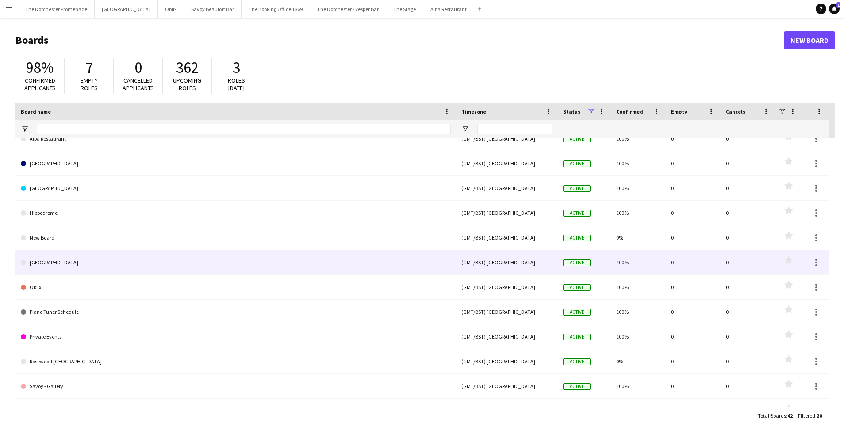
click at [127, 265] on link "[GEOGRAPHIC_DATA]" at bounding box center [236, 262] width 430 height 25
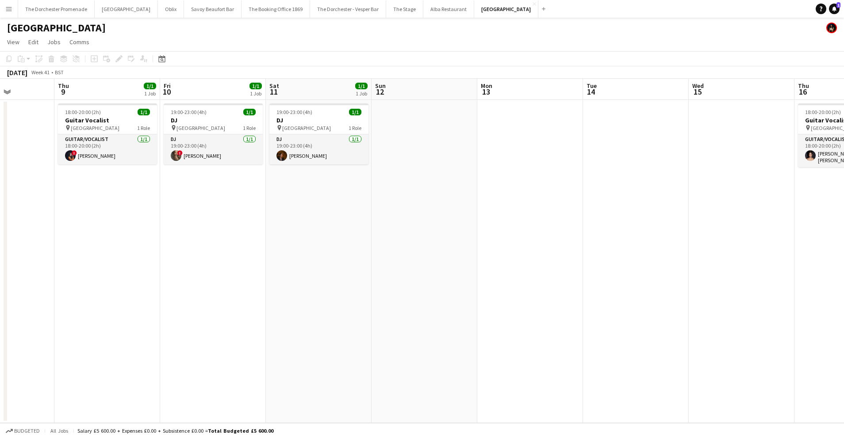
scroll to position [0, 264]
click at [104, 146] on app-card-role "Guitar/Vocalist 1/1 18:00-20:00 (2h) ! Nicola Mousicos" at bounding box center [106, 149] width 99 height 30
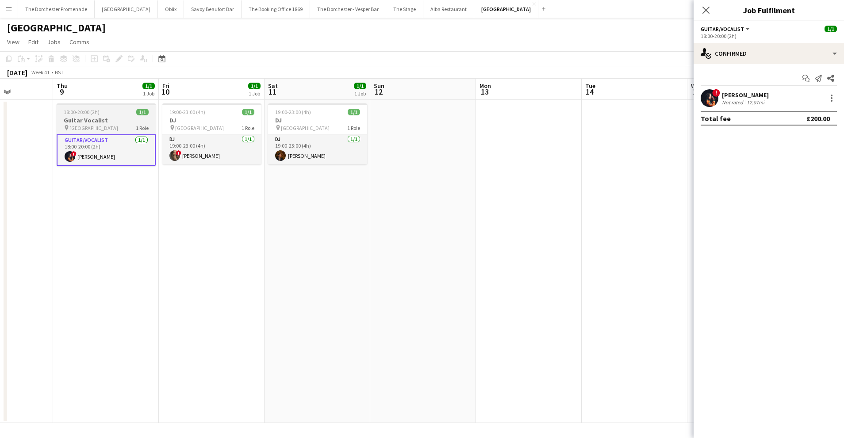
click at [114, 111] on div "18:00-20:00 (2h) 1/1" at bounding box center [106, 112] width 99 height 7
click at [716, 10] on div "Close pop-in" at bounding box center [706, 10] width 25 height 20
click at [709, 11] on icon "Close pop-in" at bounding box center [706, 10] width 8 height 8
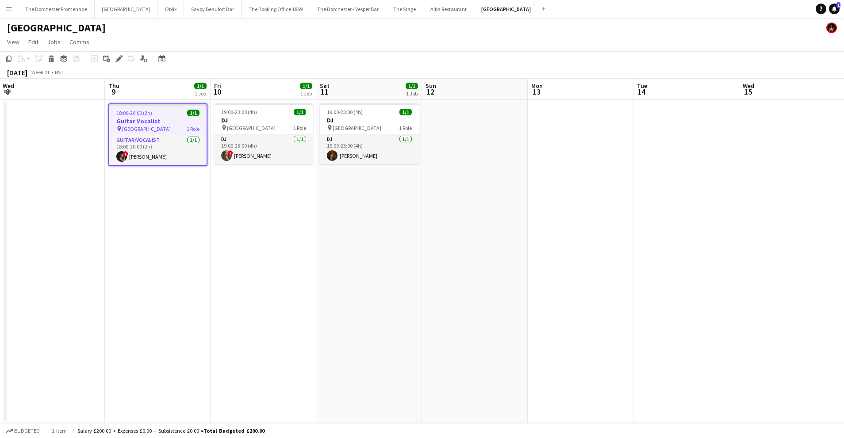
scroll to position [0, 183]
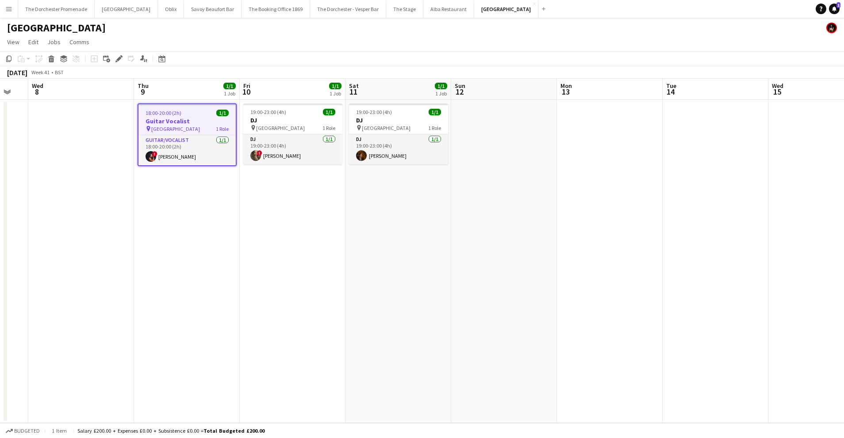
click at [169, 122] on h3 "Guitar Vocalist" at bounding box center [186, 121] width 97 height 8
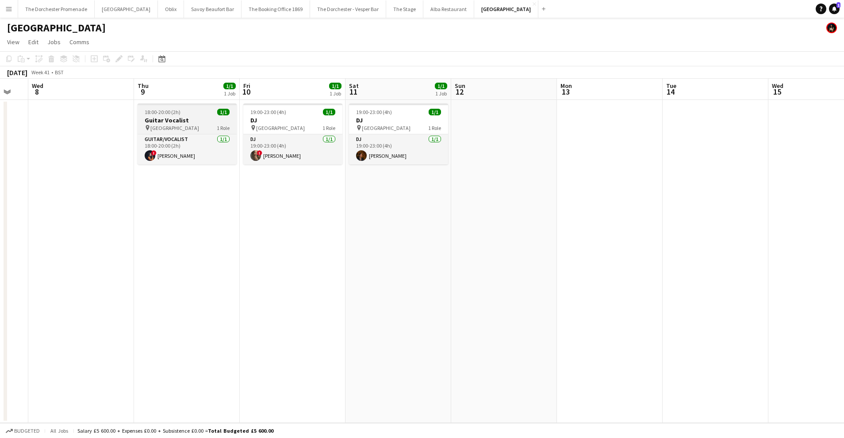
click at [169, 122] on h3 "Guitar Vocalist" at bounding box center [187, 120] width 99 height 8
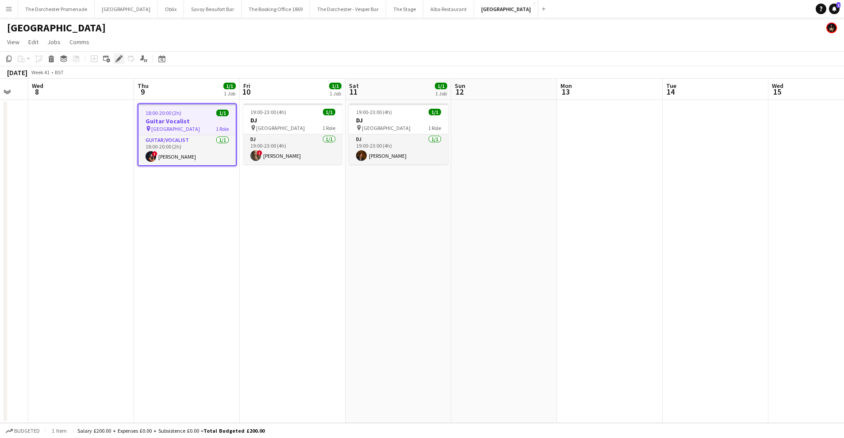
click at [119, 59] on icon at bounding box center [118, 59] width 5 height 5
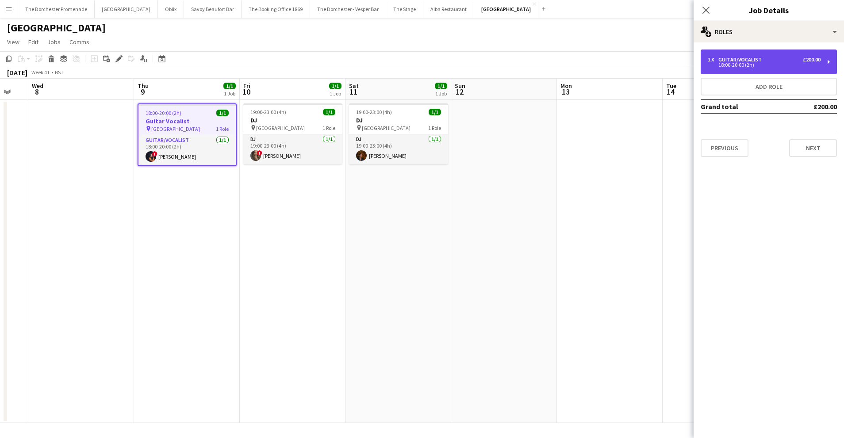
click at [760, 55] on div "1 x Guitar/Vocalist £200.00 18:00-20:00 (2h)" at bounding box center [769, 62] width 136 height 25
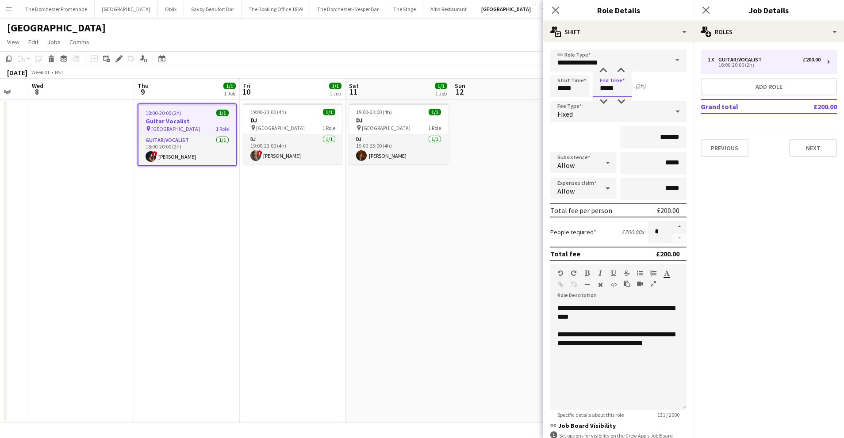
drag, startPoint x: 606, startPoint y: 89, endPoint x: 612, endPoint y: 89, distance: 6.6
click at [607, 89] on input "*****" at bounding box center [612, 86] width 39 height 22
type input "*****"
click at [749, 195] on mat-expansion-panel "pencil3 General details 1 x Guitar/Vocalist £200.00 18:00-20:00 (2h) Add role G…" at bounding box center [769, 240] width 150 height 396
click at [808, 149] on button "Next" at bounding box center [813, 148] width 48 height 18
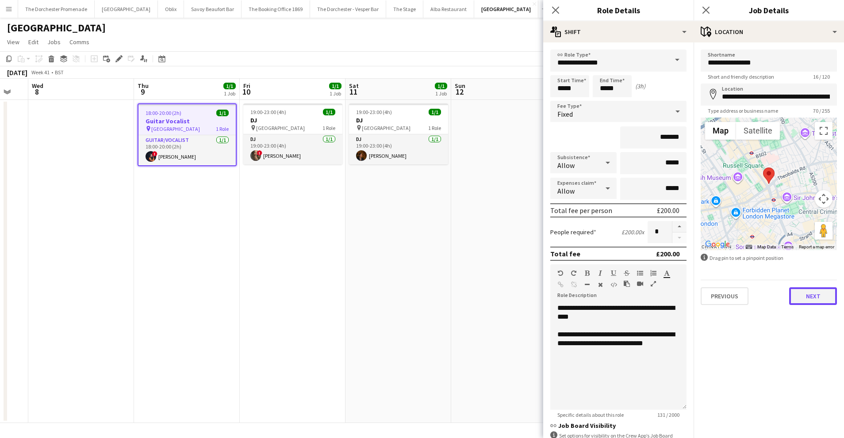
click at [818, 299] on button "Next" at bounding box center [813, 297] width 48 height 18
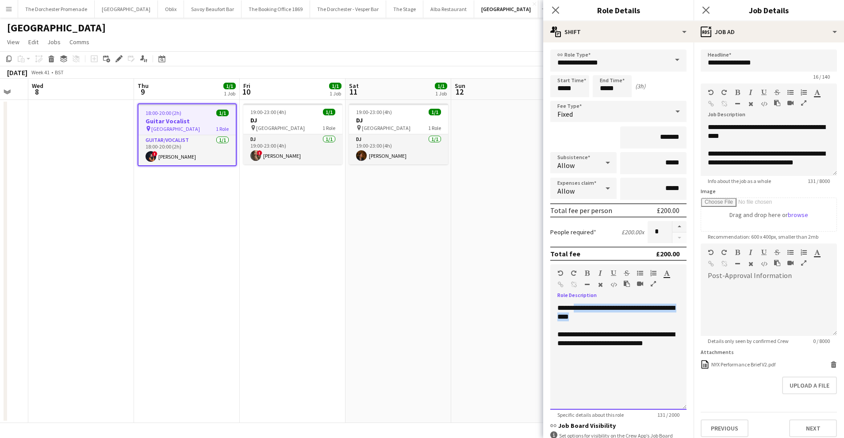
drag, startPoint x: 598, startPoint y: 316, endPoint x: 576, endPoint y: 308, distance: 23.5
click at [576, 308] on div "**********" at bounding box center [618, 313] width 122 height 18
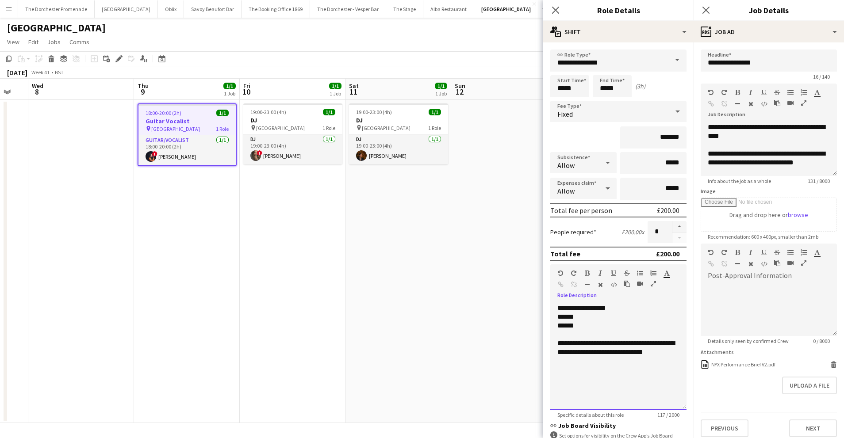
click at [591, 309] on div "**********" at bounding box center [618, 313] width 122 height 18
click at [579, 317] on div "**********" at bounding box center [618, 317] width 122 height 27
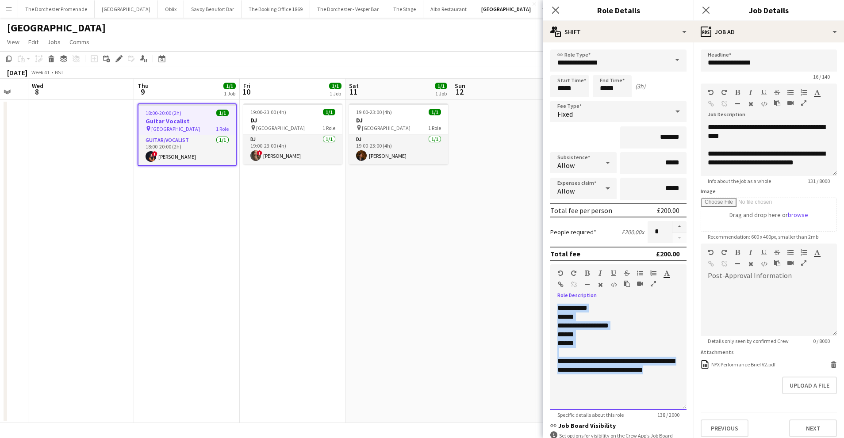
drag, startPoint x: 675, startPoint y: 373, endPoint x: 557, endPoint y: 299, distance: 139.2
click at [558, 299] on div "**********" at bounding box center [618, 354] width 136 height 112
copy div "**********"
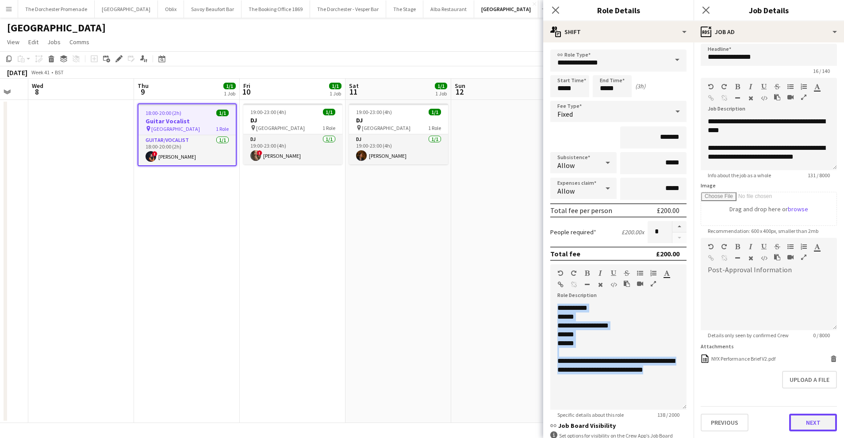
click at [809, 421] on button "Next" at bounding box center [813, 423] width 48 height 18
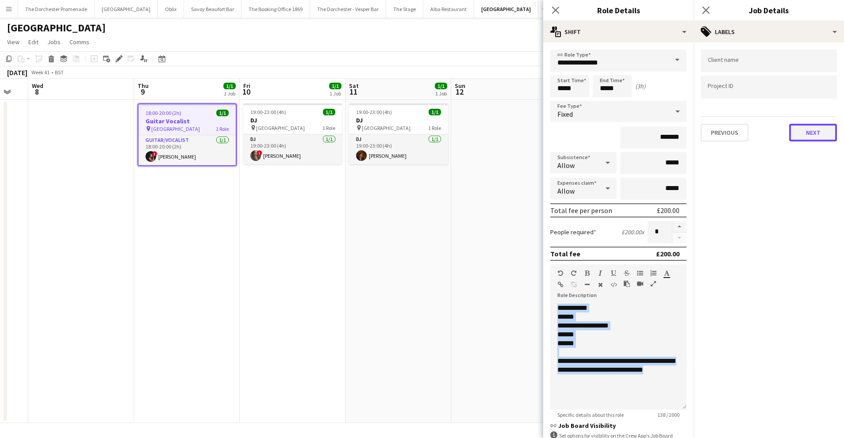
click at [825, 138] on button "Next" at bounding box center [813, 133] width 48 height 18
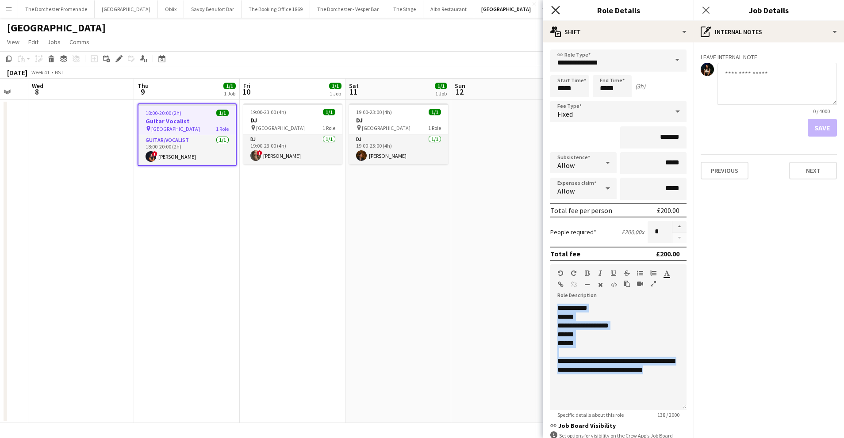
click at [556, 9] on icon at bounding box center [555, 10] width 8 height 8
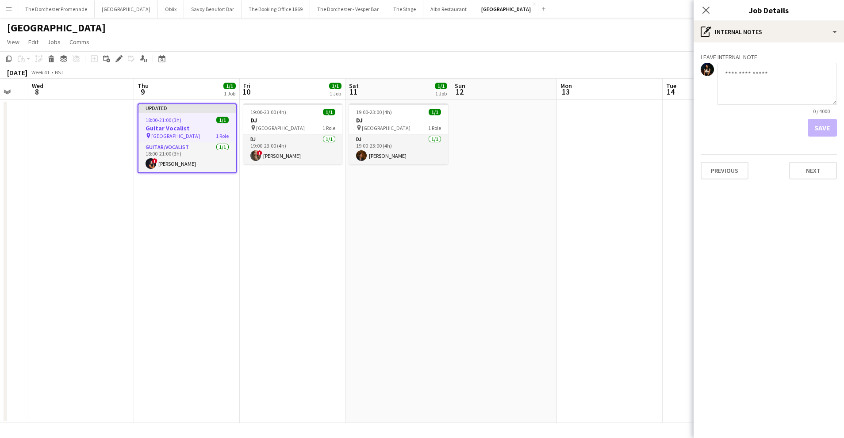
click at [192, 123] on div "18:00-21:00 (3h) 1/1" at bounding box center [186, 120] width 97 height 7
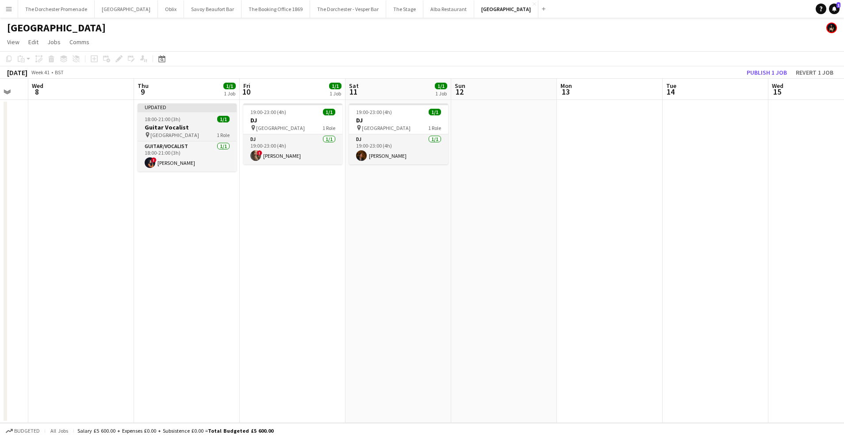
click at [193, 123] on app-job-card "Updated 18:00-21:00 (3h) 1/1 Guitar Vocalist pin NYX Hotel London 1 Role Guitar…" at bounding box center [187, 138] width 99 height 68
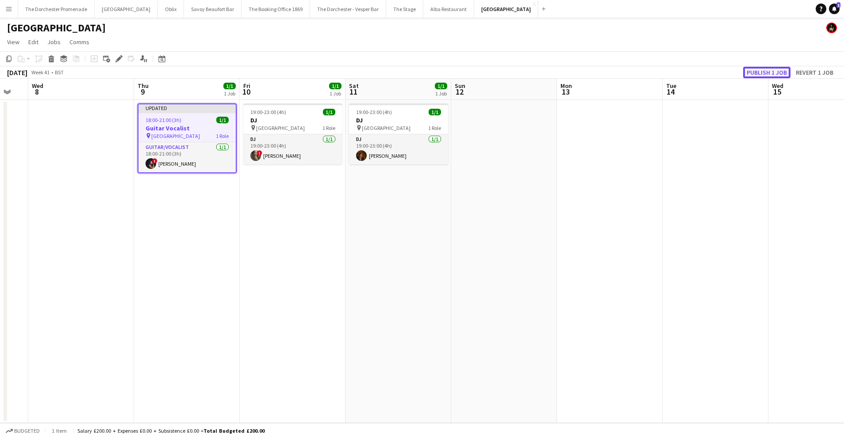
click at [762, 75] on button "Publish 1 job" at bounding box center [766, 73] width 47 height 12
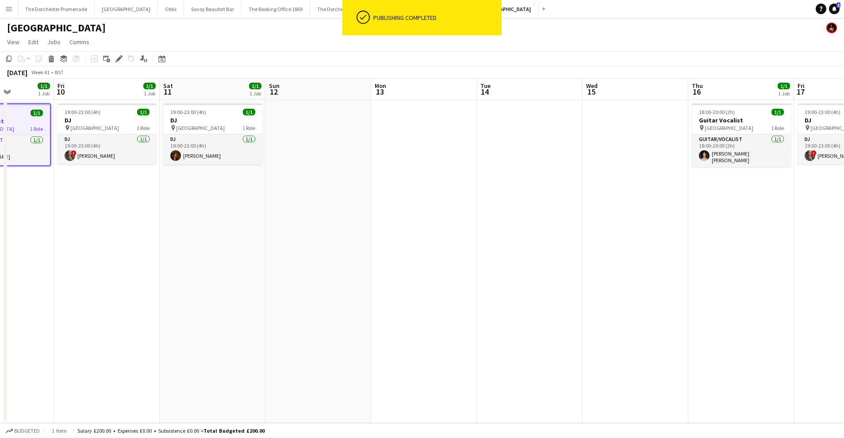
scroll to position [0, 309]
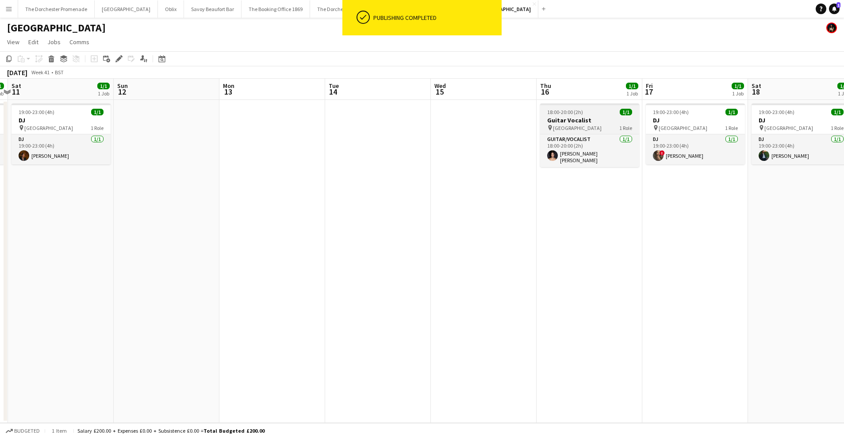
click at [592, 116] on h3 "Guitar Vocalist" at bounding box center [589, 120] width 99 height 8
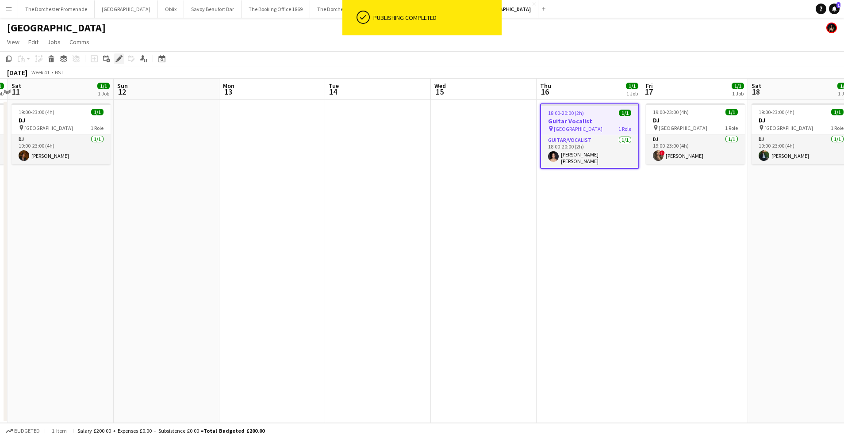
click at [117, 57] on icon "Edit" at bounding box center [118, 58] width 7 height 7
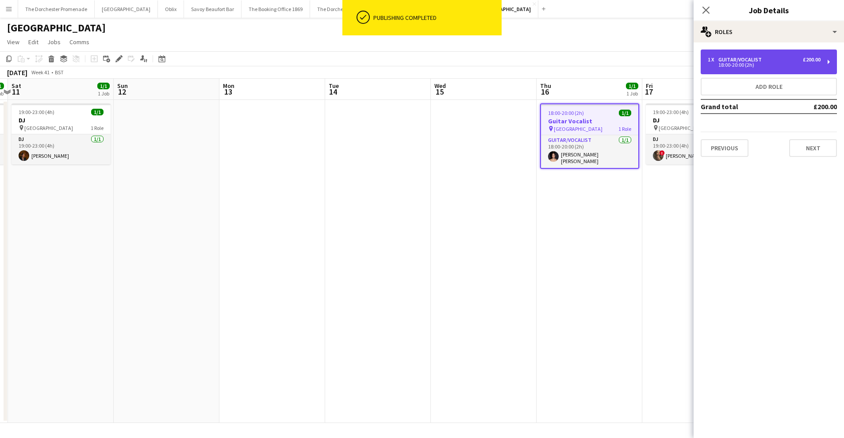
click at [753, 67] on div "1 x Guitar/Vocalist £200.00 18:00-20:00 (2h)" at bounding box center [769, 62] width 136 height 25
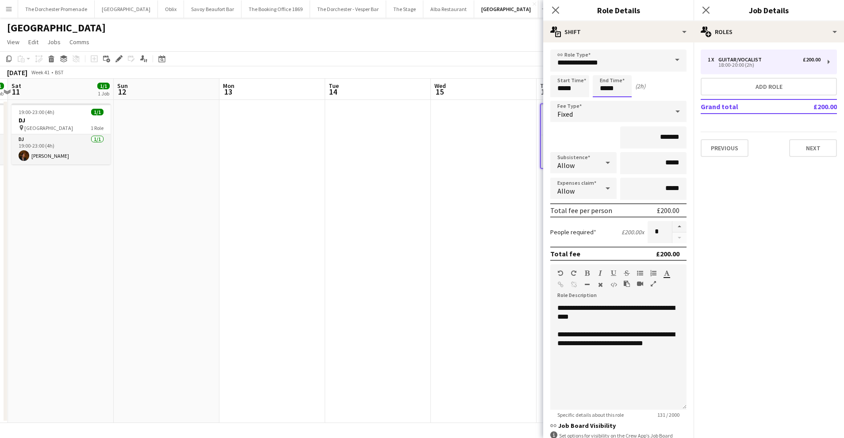
click at [607, 89] on input "*****" at bounding box center [612, 86] width 39 height 22
type input "*****"
drag, startPoint x: 605, startPoint y: 319, endPoint x: 551, endPoint y: 307, distance: 54.7
click at [551, 307] on div "**********" at bounding box center [618, 357] width 136 height 106
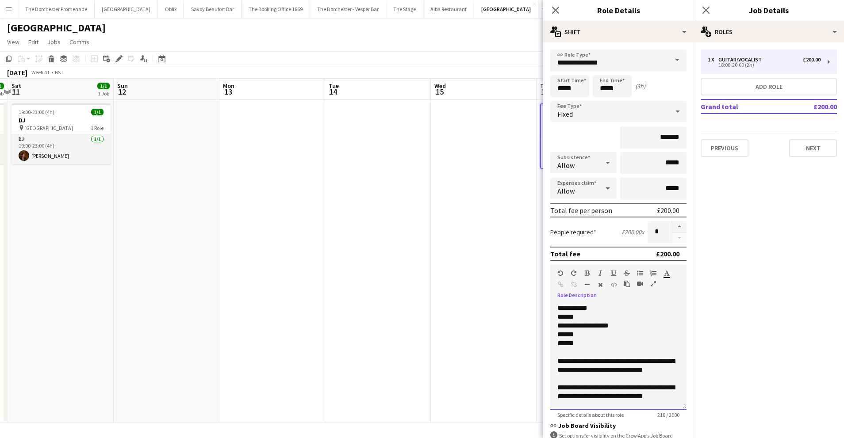
scroll to position [7, 0]
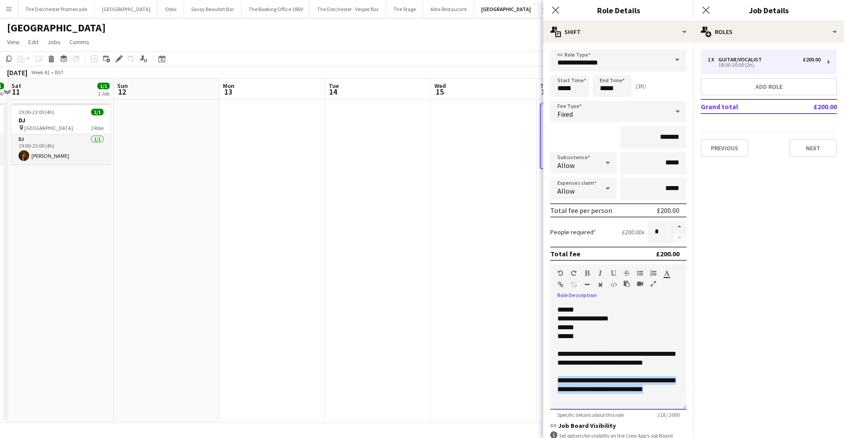
drag, startPoint x: 668, startPoint y: 392, endPoint x: 553, endPoint y: 380, distance: 116.4
click at [553, 380] on div "**********" at bounding box center [618, 357] width 136 height 106
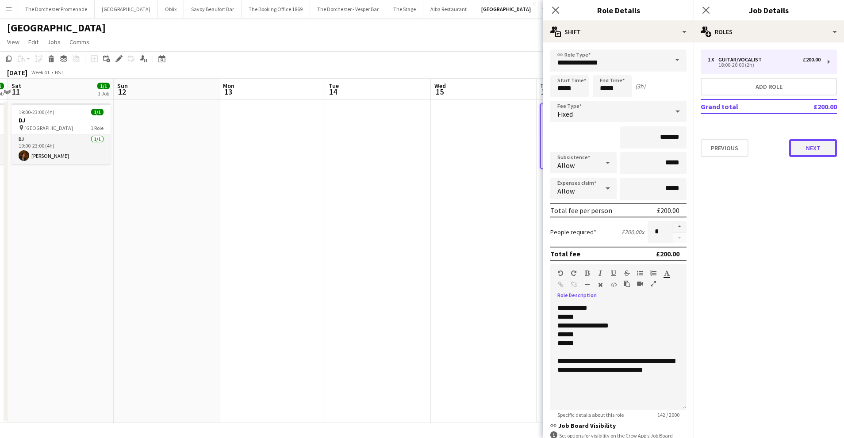
click at [809, 148] on button "Next" at bounding box center [813, 148] width 48 height 18
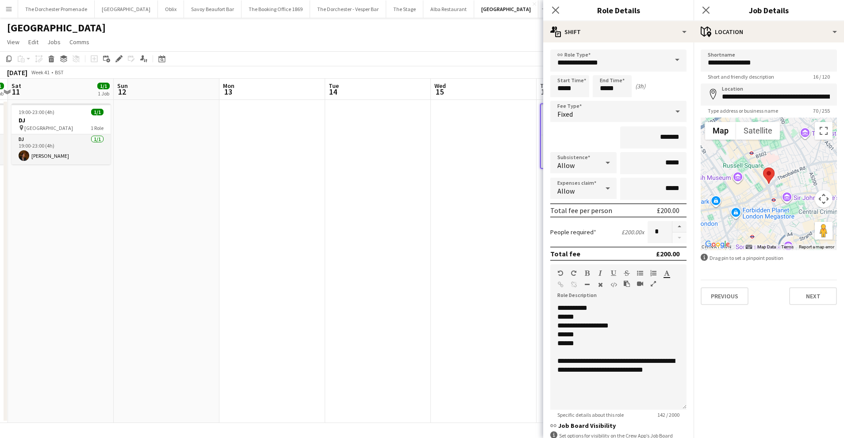
drag, startPoint x: 557, startPoint y: 7, endPoint x: 550, endPoint y: 20, distance: 14.2
click at [557, 7] on icon "Close pop-in" at bounding box center [555, 10] width 7 height 7
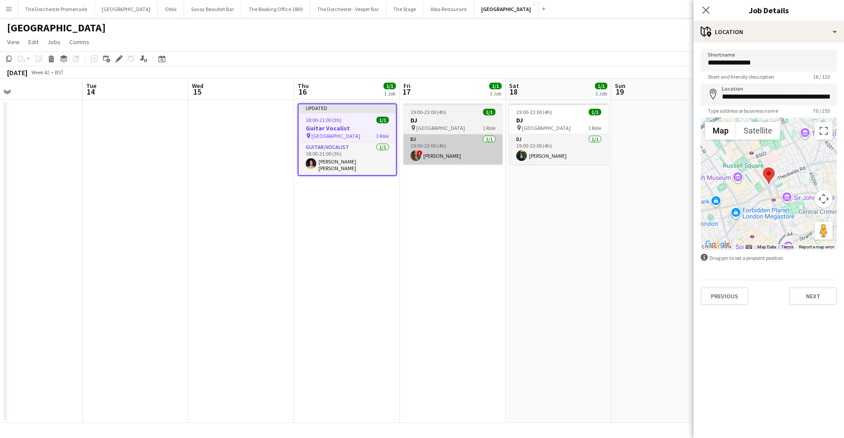
scroll to position [0, 294]
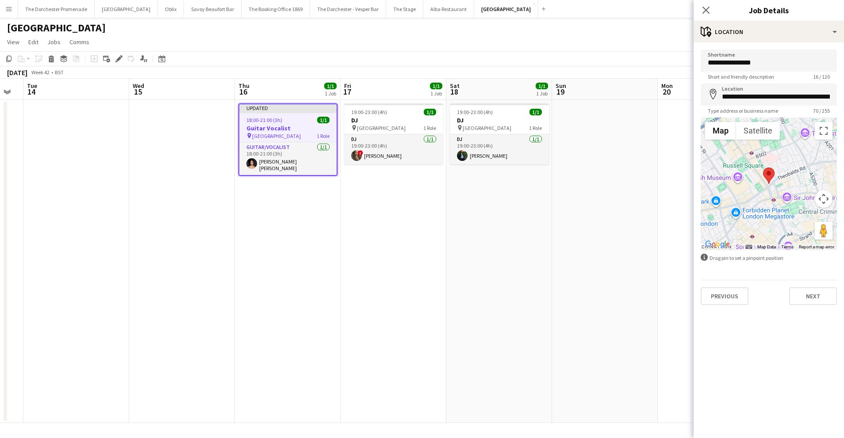
click at [289, 121] on div "18:00-21:00 (3h) 1/1" at bounding box center [287, 120] width 97 height 7
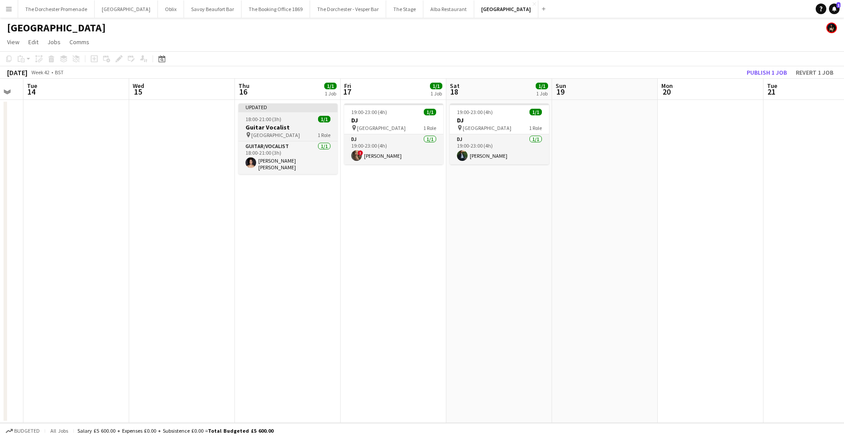
click at [254, 121] on span "18:00-21:00 (3h)" at bounding box center [264, 119] width 36 height 7
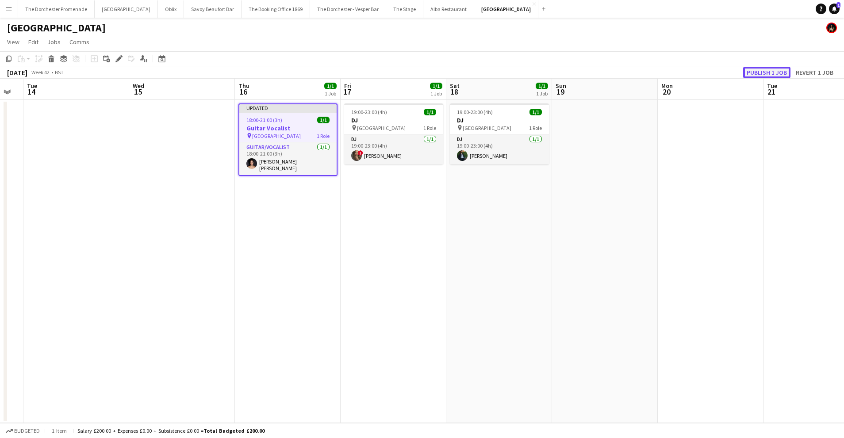
click at [775, 72] on button "Publish 1 job" at bounding box center [766, 73] width 47 height 12
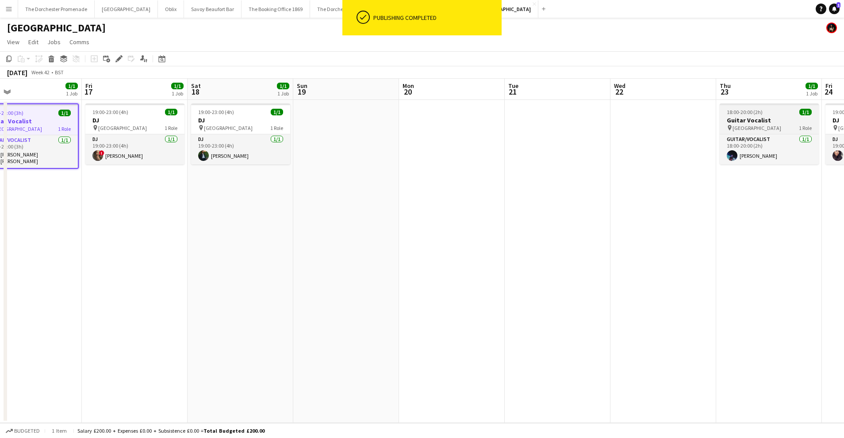
scroll to position [0, 296]
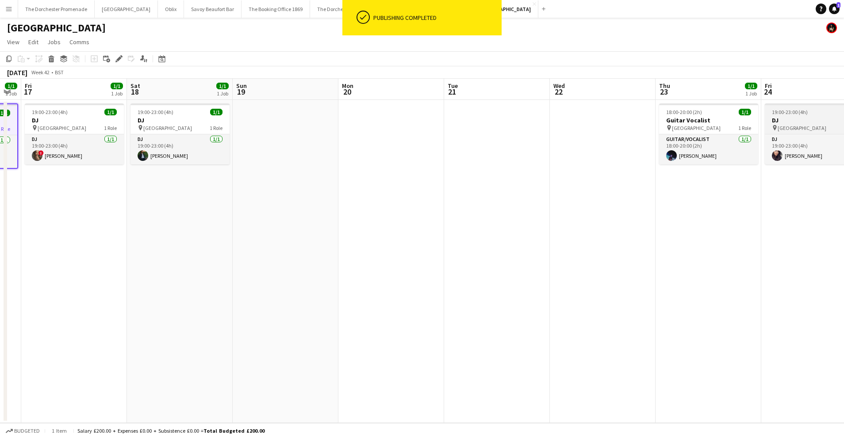
drag, startPoint x: 697, startPoint y: 118, endPoint x: 778, endPoint y: 124, distance: 80.7
click at [697, 118] on h3 "Guitar Vocalist" at bounding box center [708, 120] width 99 height 8
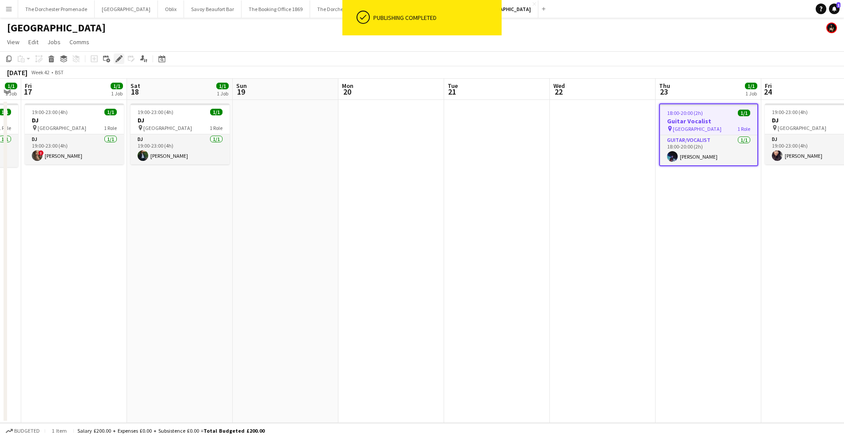
click at [116, 61] on icon at bounding box center [116, 61] width 2 height 2
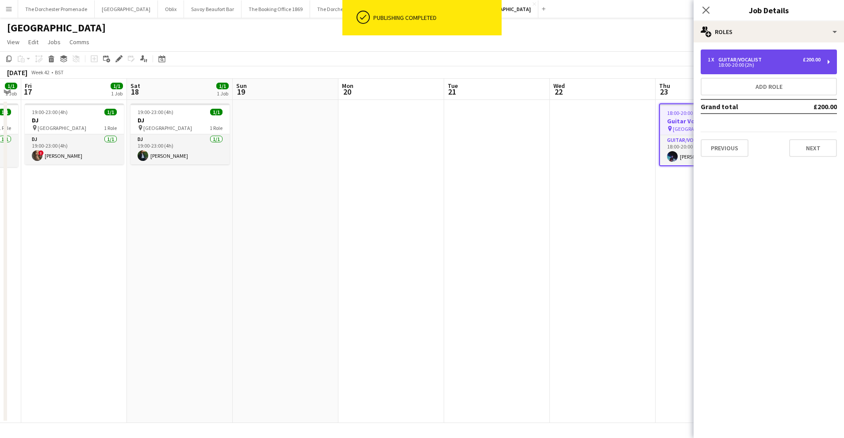
click at [783, 58] on div "1 x Guitar/Vocalist £200.00" at bounding box center [764, 60] width 113 height 6
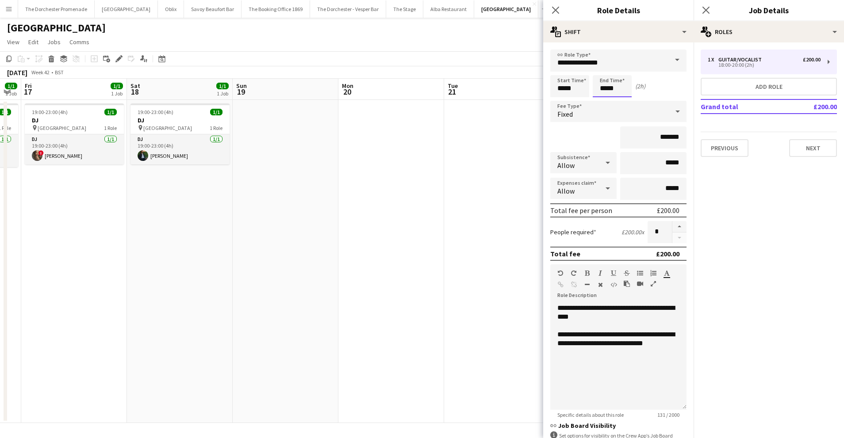
click at [605, 89] on input "*****" at bounding box center [612, 86] width 39 height 22
type input "*****"
drag, startPoint x: 603, startPoint y: 319, endPoint x: 547, endPoint y: 303, distance: 58.1
click at [547, 303] on form "**********" at bounding box center [618, 280] width 150 height 461
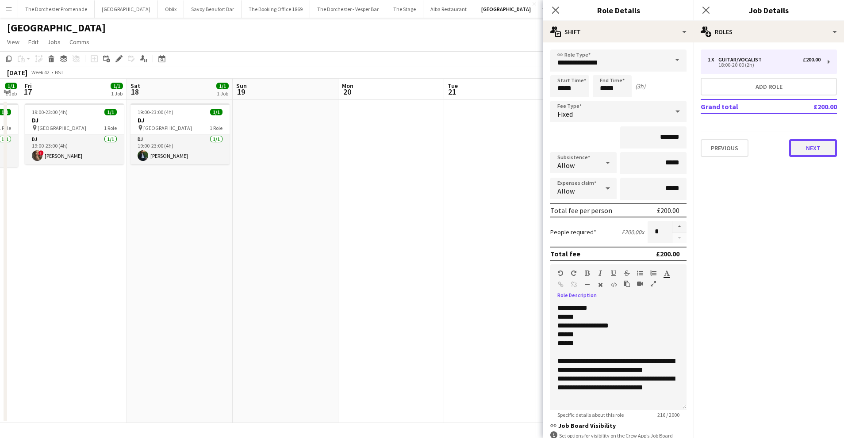
click at [799, 150] on button "Next" at bounding box center [813, 148] width 48 height 18
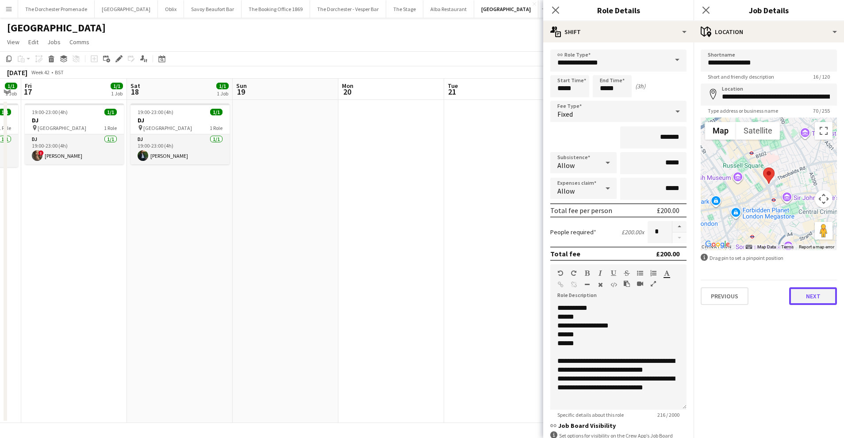
click at [804, 292] on button "Next" at bounding box center [813, 297] width 48 height 18
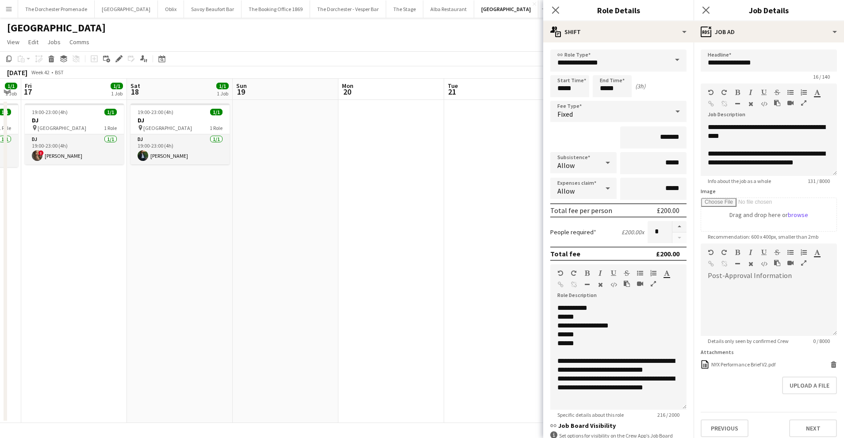
drag, startPoint x: 557, startPoint y: 8, endPoint x: 549, endPoint y: 17, distance: 11.6
click at [557, 9] on icon "Close pop-in" at bounding box center [555, 10] width 7 height 7
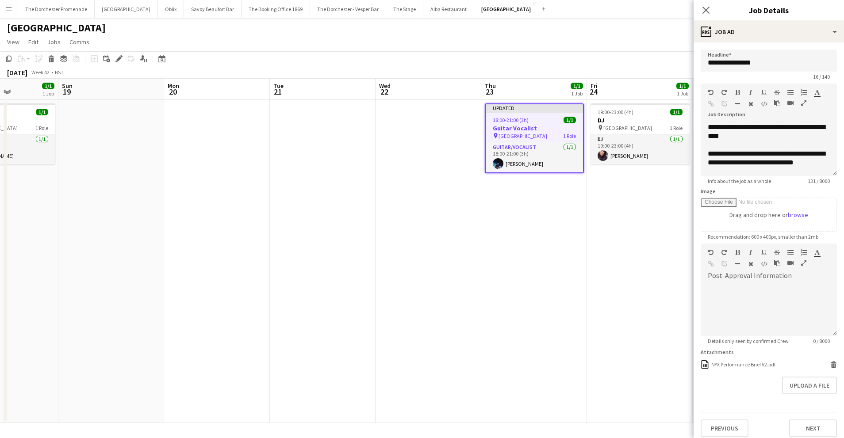
drag, startPoint x: 518, startPoint y: 238, endPoint x: 516, endPoint y: 233, distance: 5.3
click at [518, 237] on app-date-cell "Updated 18:00-21:00 (3h) 1/1 Guitar Vocalist pin NYX Hotel London 1 Role Guitar…" at bounding box center [534, 261] width 106 height 323
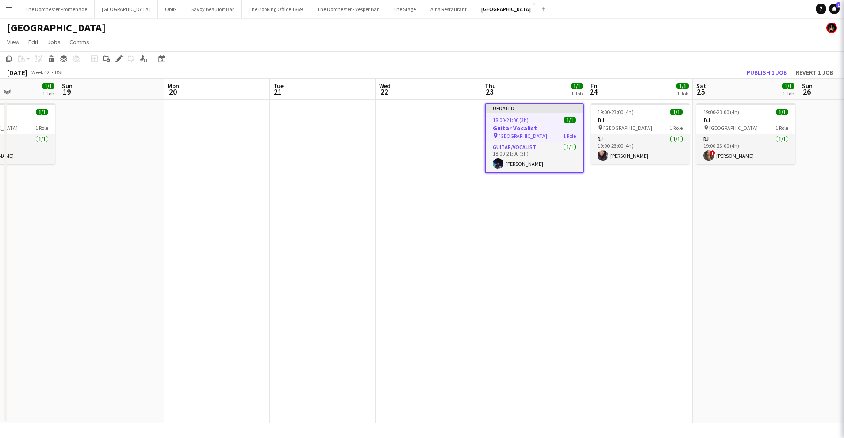
scroll to position [0, 259]
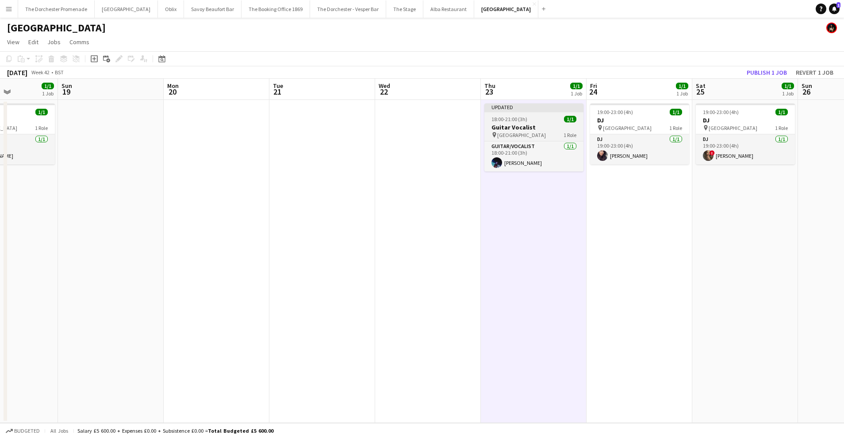
click at [539, 132] on div "pin NYX Hotel London 1 Role" at bounding box center [533, 134] width 99 height 7
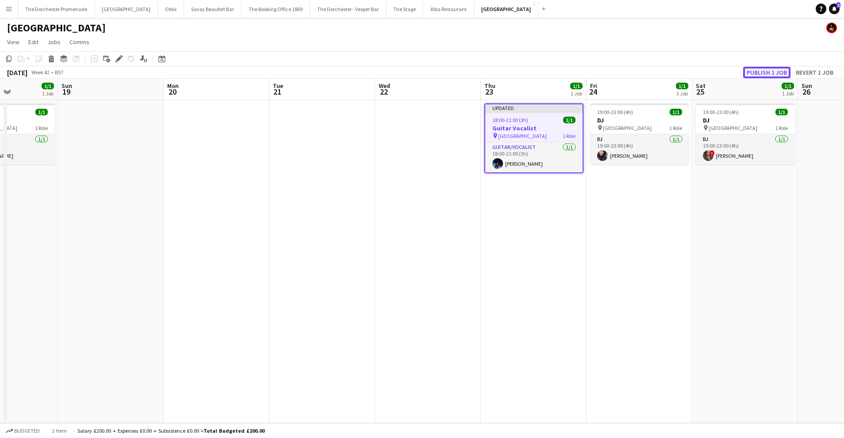
click at [771, 74] on button "Publish 1 job" at bounding box center [766, 73] width 47 height 12
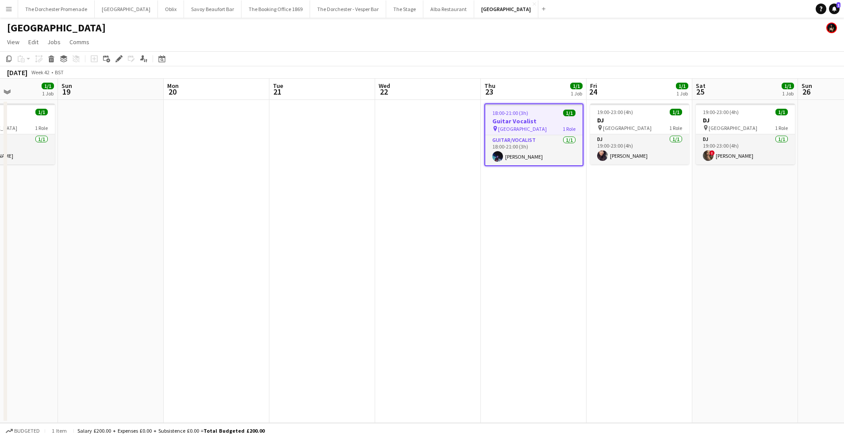
click at [8, 8] on app-icon "Menu" at bounding box center [8, 8] width 7 height 7
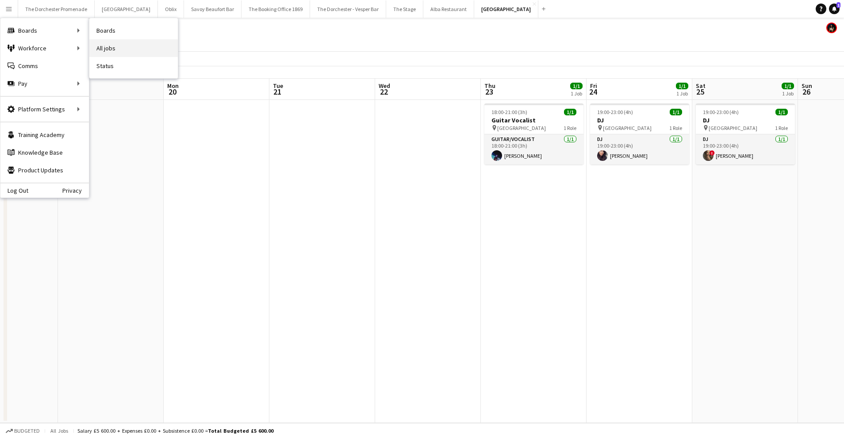
click at [108, 44] on link "All jobs" at bounding box center [133, 48] width 88 height 18
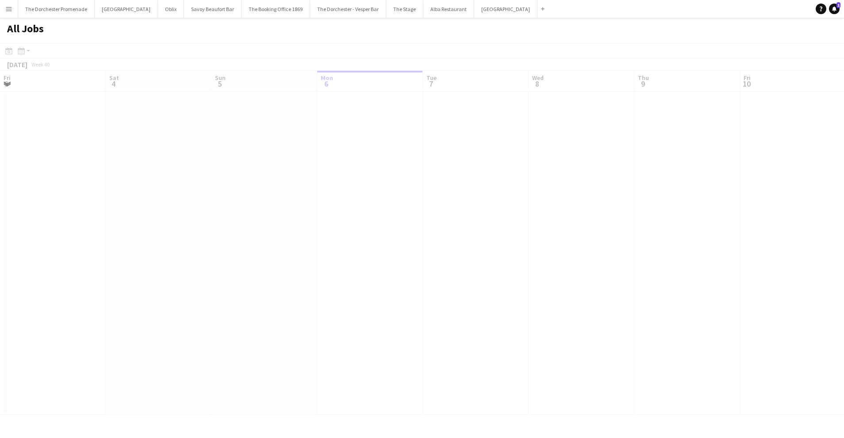
scroll to position [0, 211]
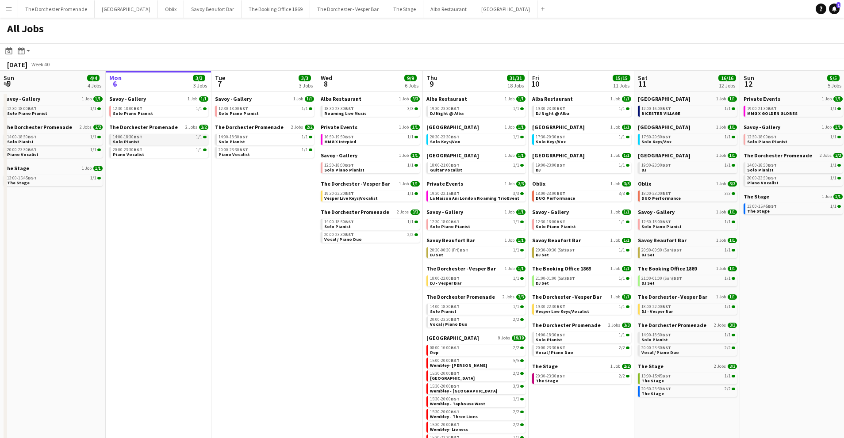
click at [148, 141] on link "14:00-18:30 BST 1/1 Solo Pianist" at bounding box center [160, 139] width 94 height 10
click at [158, 10] on button "Oblix Close" at bounding box center [171, 8] width 26 height 17
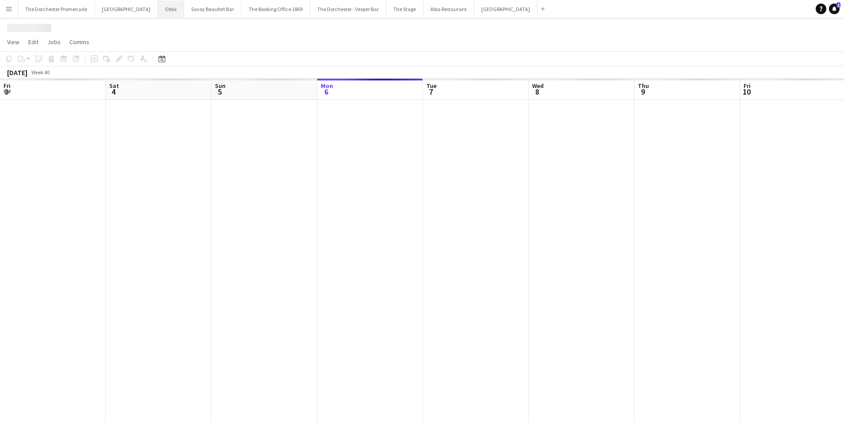
scroll to position [0, 211]
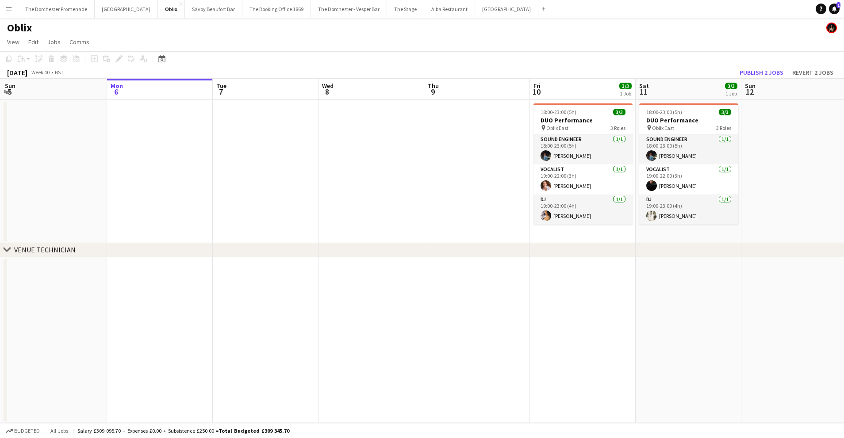
click at [379, 111] on app-date-cell at bounding box center [372, 171] width 106 height 143
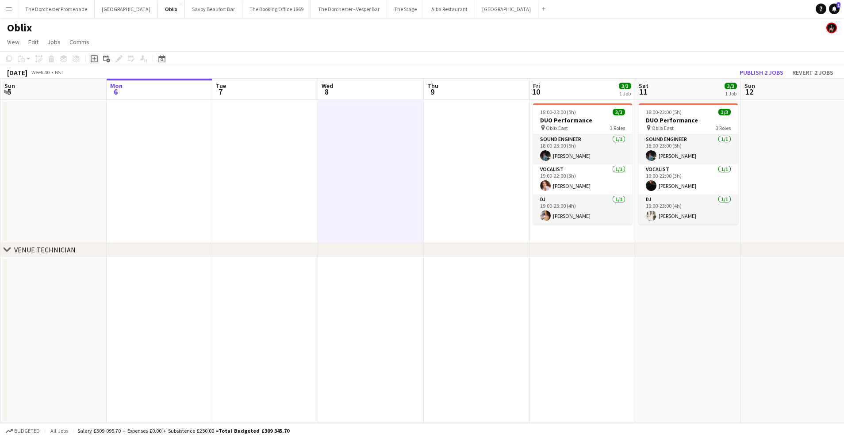
click at [94, 59] on icon at bounding box center [94, 59] width 4 height 4
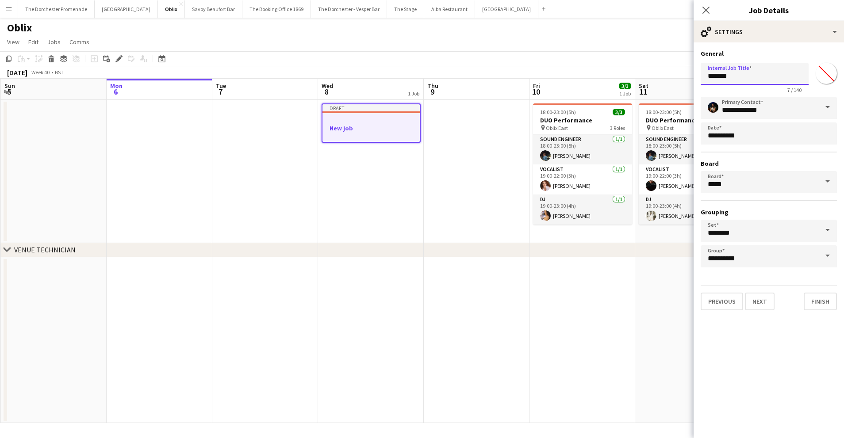
click at [717, 74] on input "*******" at bounding box center [755, 74] width 108 height 22
type input "*"
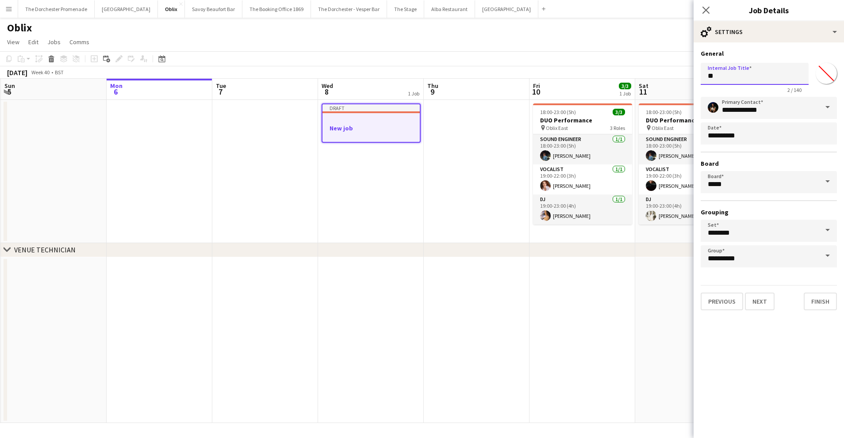
type input "*"
type input "**********"
click at [767, 301] on button "Next" at bounding box center [760, 302] width 30 height 18
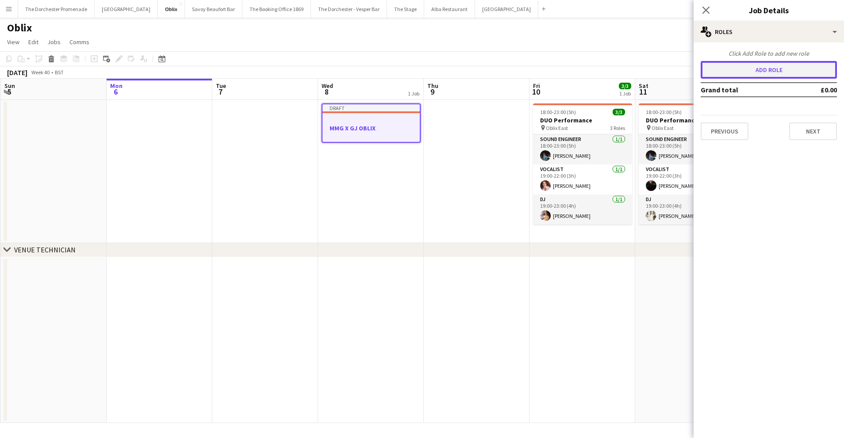
click at [759, 75] on button "Add role" at bounding box center [769, 70] width 136 height 18
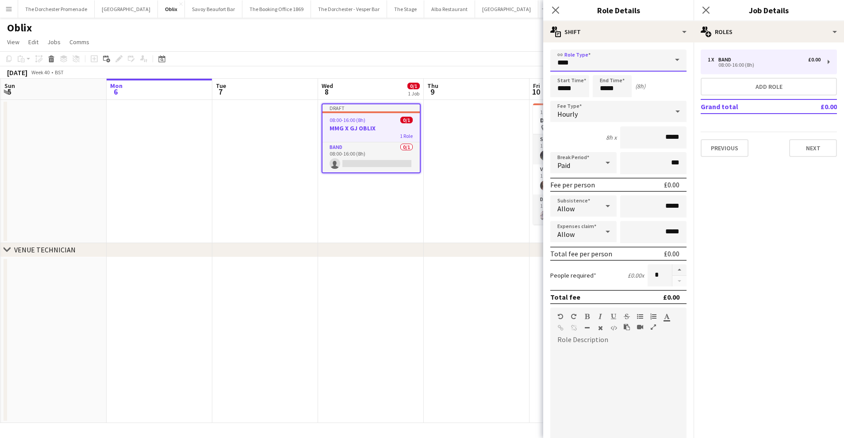
click at [629, 69] on input "****" at bounding box center [618, 61] width 136 height 22
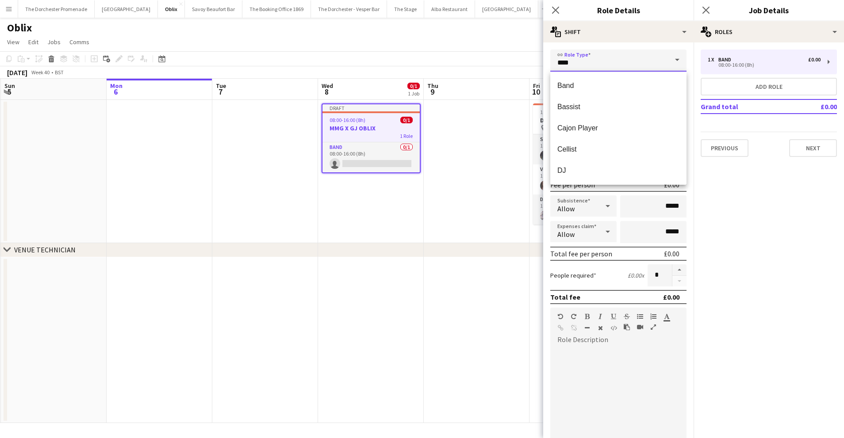
click at [628, 65] on input "****" at bounding box center [618, 61] width 136 height 22
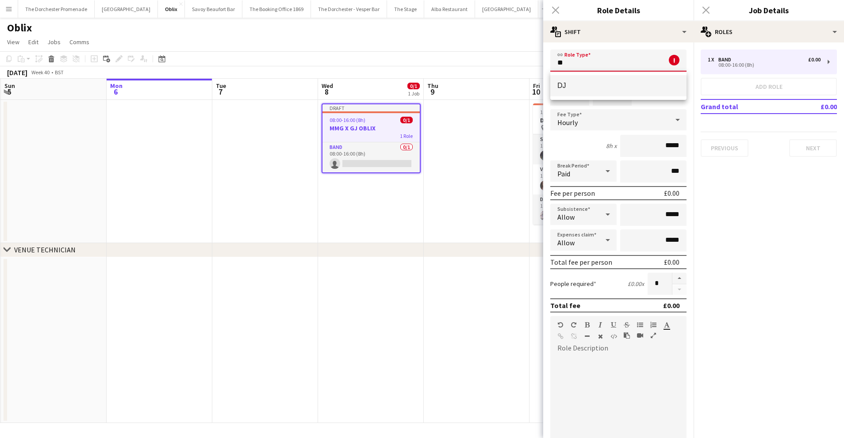
type input "**"
click at [614, 85] on span "DJ" at bounding box center [618, 85] width 122 height 8
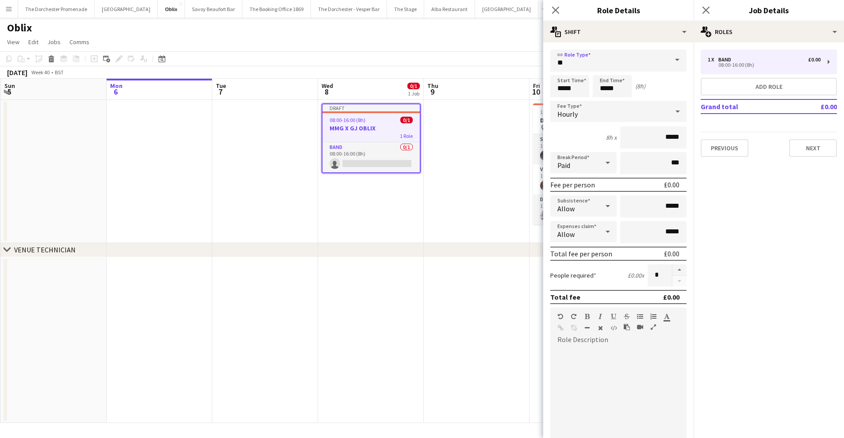
click at [606, 113] on div "Hourly" at bounding box center [609, 111] width 119 height 21
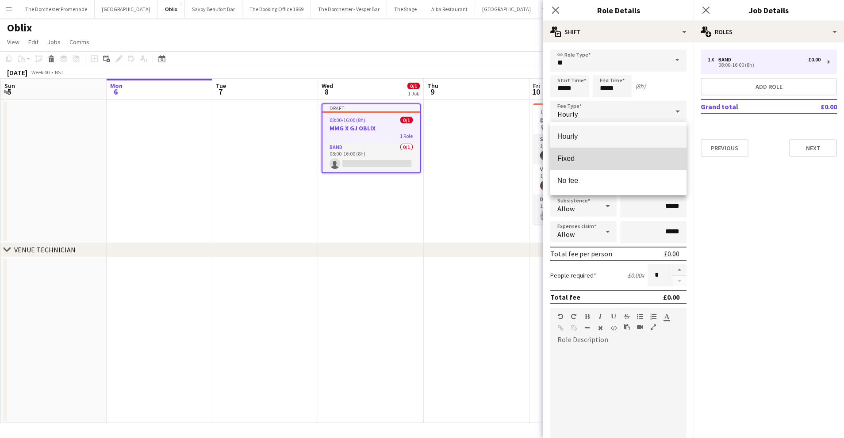
drag, startPoint x: 633, startPoint y: 161, endPoint x: 627, endPoint y: 148, distance: 14.3
click at [633, 161] on span "Fixed" at bounding box center [618, 158] width 122 height 8
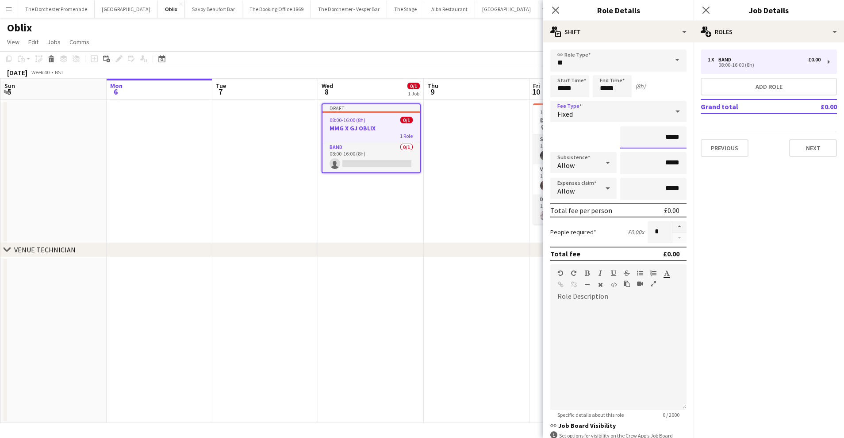
click at [679, 139] on input "*****" at bounding box center [653, 138] width 66 height 22
type input "****"
click at [795, 83] on button "Add role" at bounding box center [769, 87] width 136 height 18
type input "****"
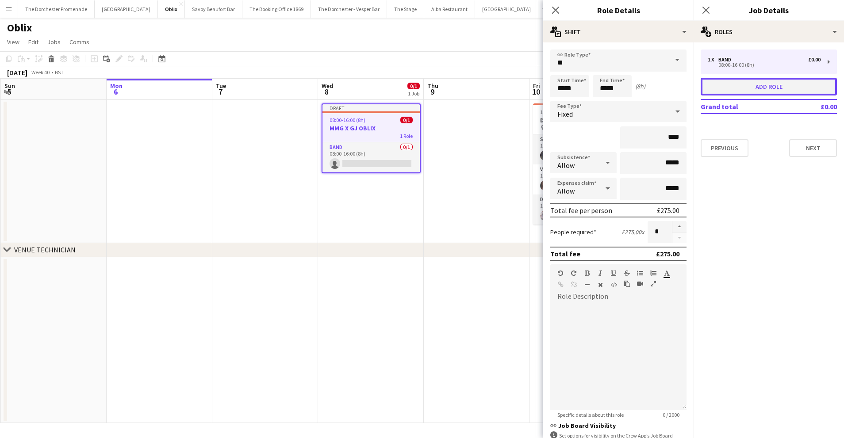
type input "*****"
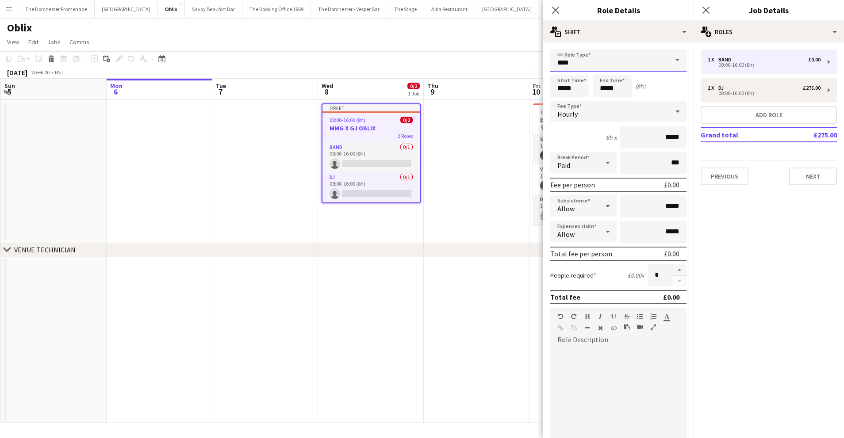
click at [590, 61] on input "****" at bounding box center [618, 61] width 136 height 22
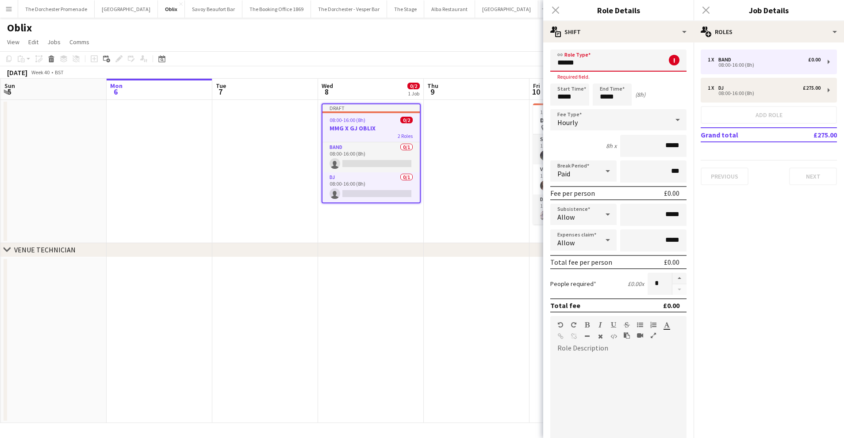
type input "*******"
click at [592, 61] on input "*******" at bounding box center [618, 61] width 136 height 22
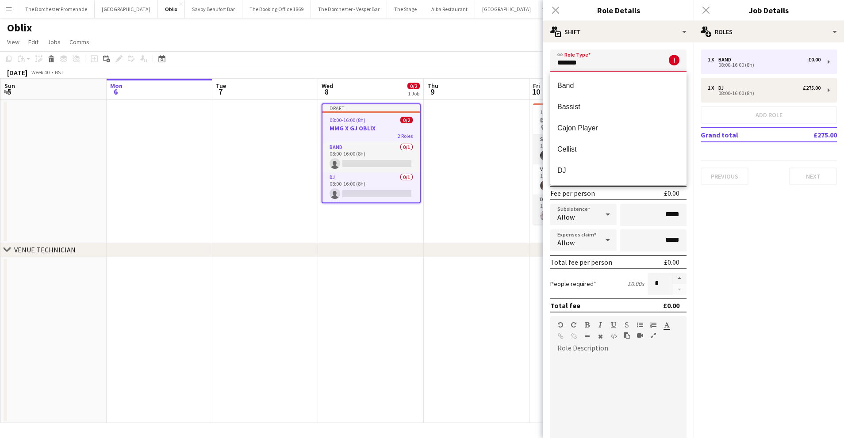
click at [592, 61] on input "*******" at bounding box center [618, 61] width 136 height 22
drag, startPoint x: 592, startPoint y: 61, endPoint x: 589, endPoint y: 65, distance: 4.7
click at [589, 65] on input "*******" at bounding box center [618, 61] width 136 height 22
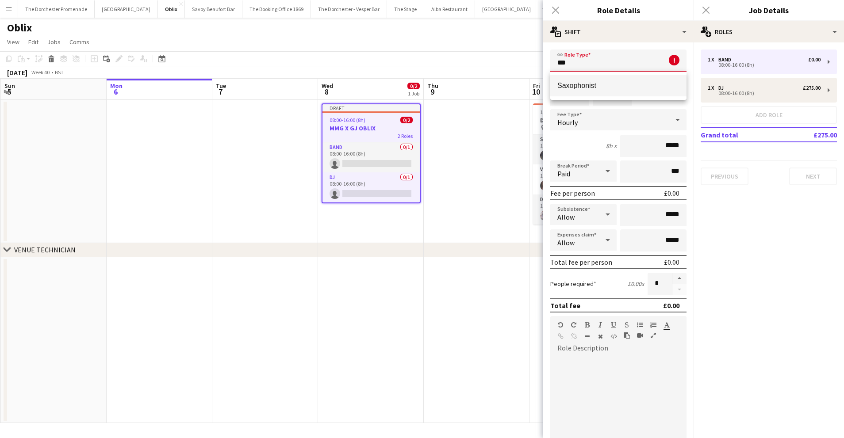
click at [587, 85] on span "Saxophonist" at bounding box center [618, 85] width 122 height 8
type input "**********"
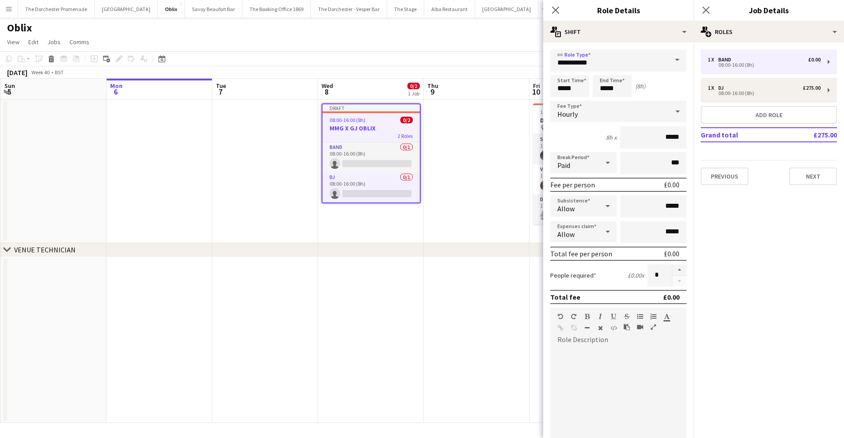
click at [636, 111] on div "Hourly" at bounding box center [609, 111] width 119 height 21
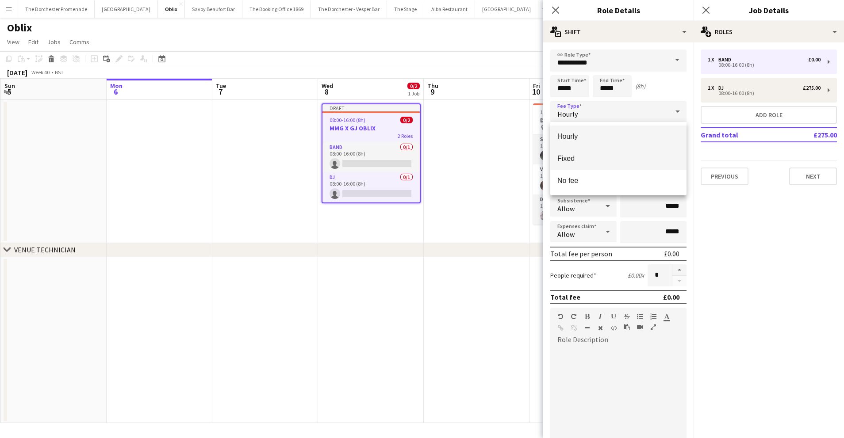
click at [640, 150] on mat-option "Fixed" at bounding box center [618, 159] width 136 height 22
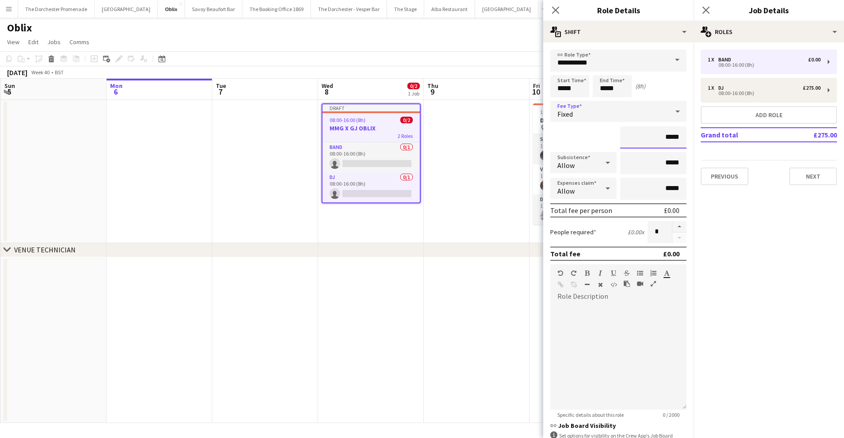
click at [660, 139] on input "*****" at bounding box center [653, 138] width 66 height 22
type input "*******"
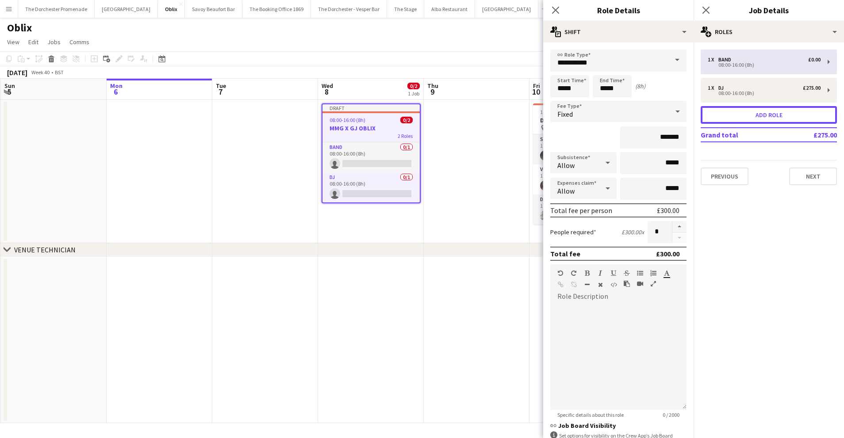
click at [806, 117] on button "Add role" at bounding box center [769, 115] width 136 height 18
type input "****"
type input "*****"
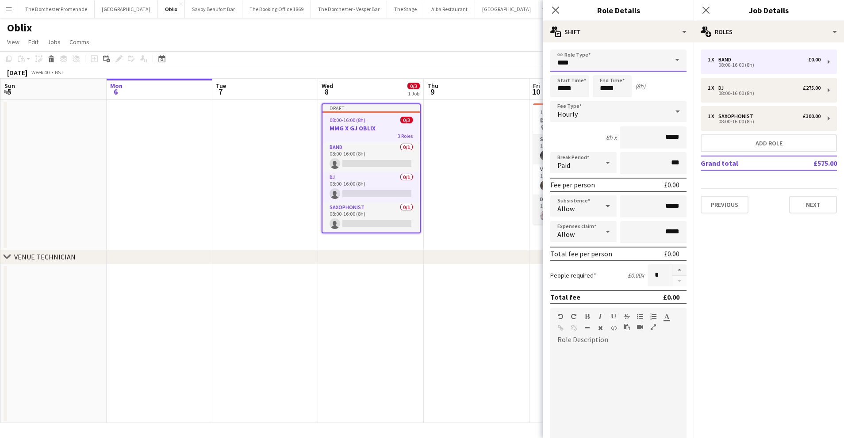
click at [607, 57] on input "****" at bounding box center [618, 61] width 136 height 22
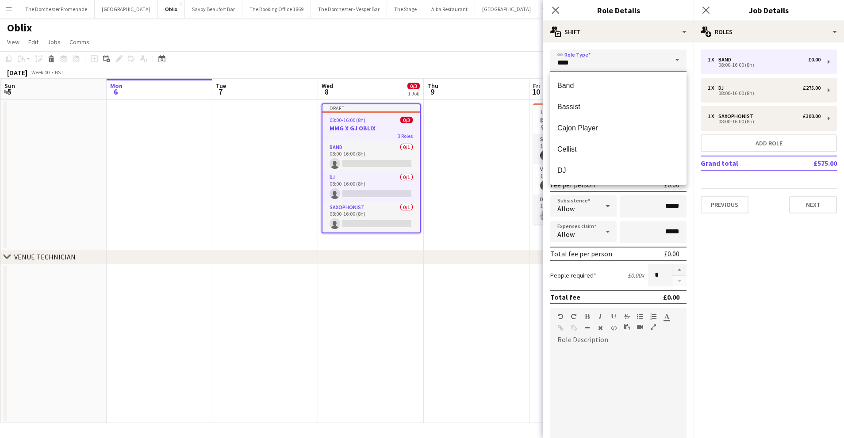
click at [607, 58] on input "****" at bounding box center [618, 61] width 136 height 22
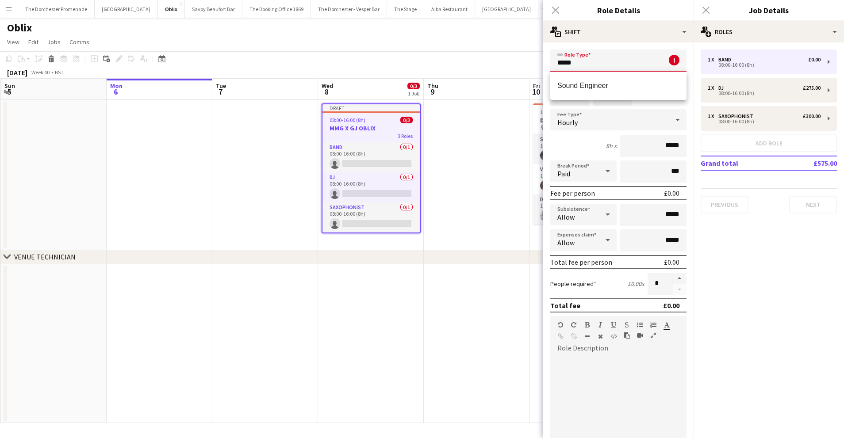
click at [591, 89] on span "Sound Engineer" at bounding box center [618, 85] width 122 height 8
type input "**********"
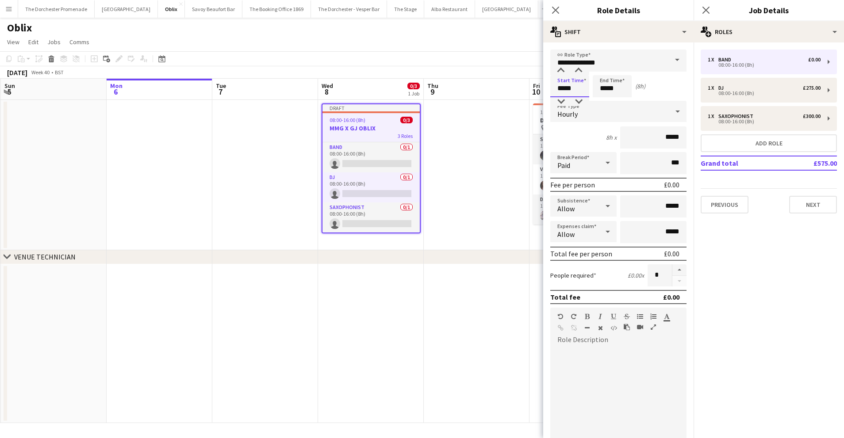
click at [569, 88] on input "*****" at bounding box center [569, 86] width 39 height 22
click at [608, 110] on div "Hourly" at bounding box center [609, 111] width 119 height 21
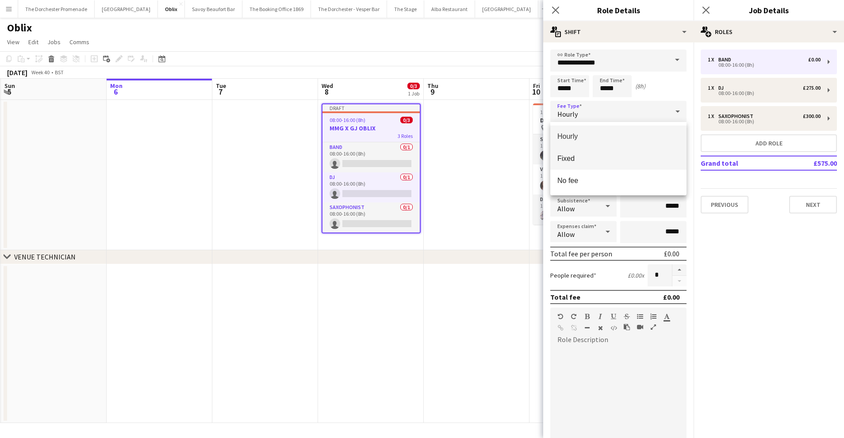
click at [608, 155] on span "Fixed" at bounding box center [618, 158] width 122 height 8
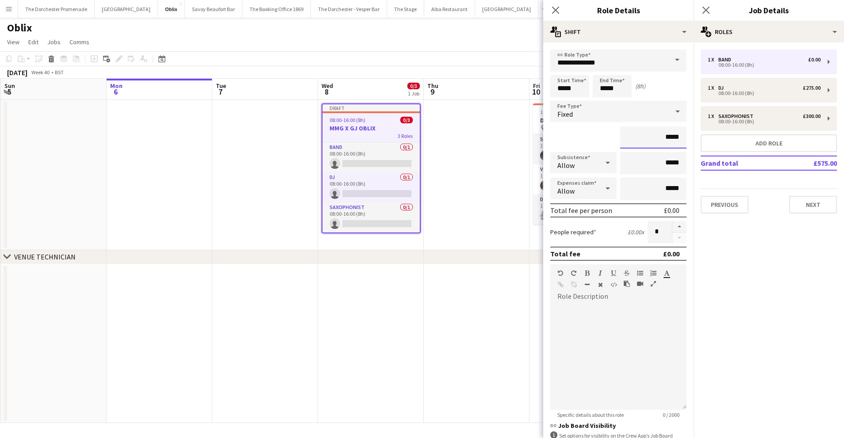
click at [676, 136] on input "*****" at bounding box center [653, 138] width 66 height 22
type input "*******"
click at [780, 146] on button "Add role" at bounding box center [769, 143] width 136 height 18
type input "****"
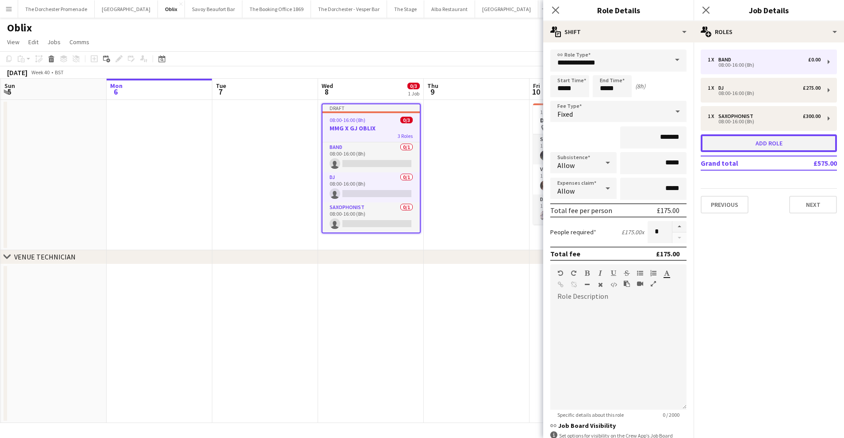
type input "*****"
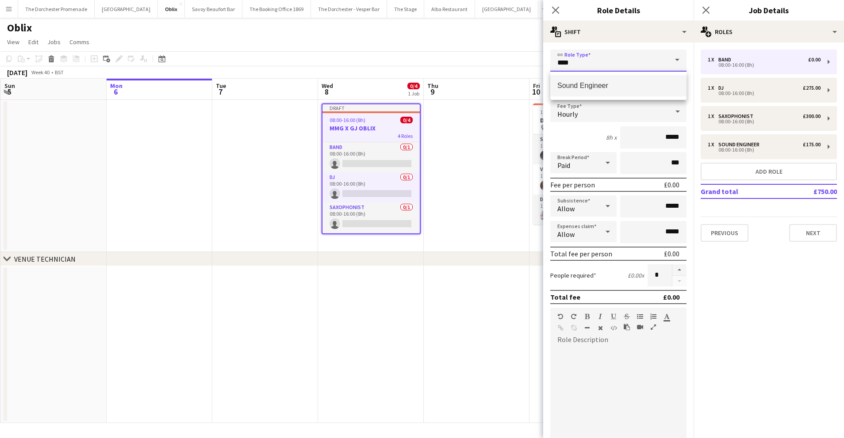
click at [615, 61] on input "****" at bounding box center [618, 61] width 136 height 22
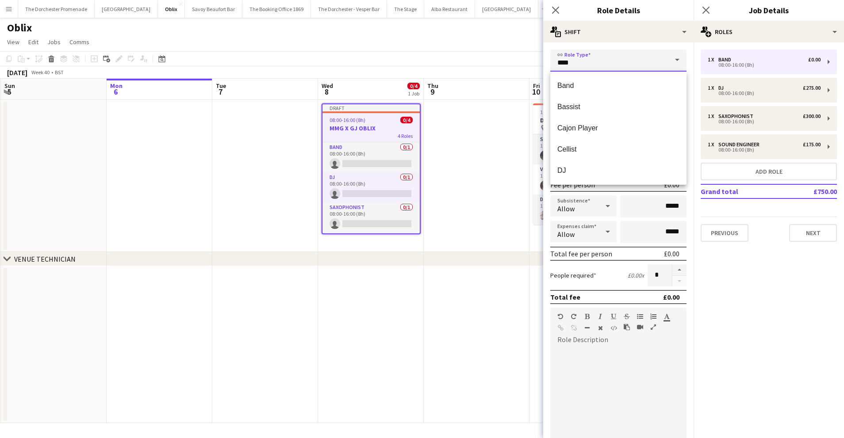
click at [616, 61] on input "****" at bounding box center [618, 61] width 136 height 22
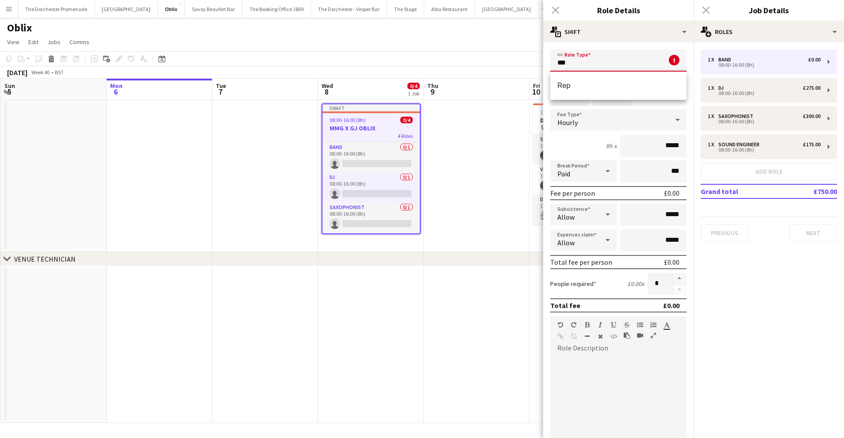
click at [606, 82] on span "Rep" at bounding box center [618, 85] width 122 height 8
type input "***"
type input "*******"
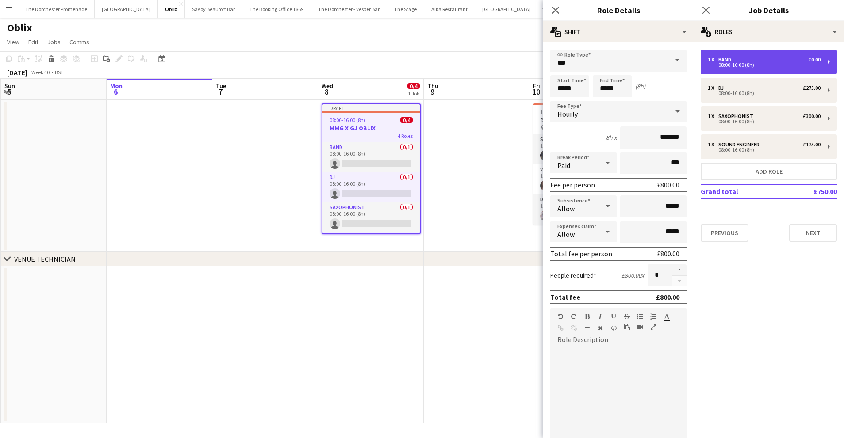
click at [762, 63] on div "08:00-16:00 (8h)" at bounding box center [764, 65] width 113 height 4
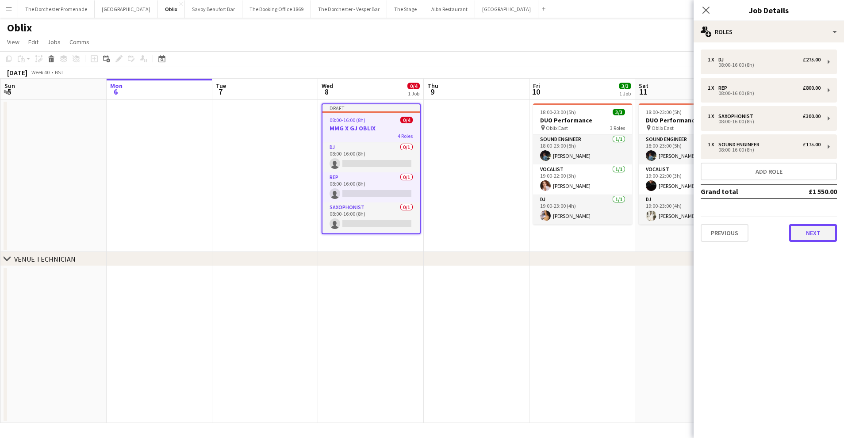
click at [812, 229] on button "Next" at bounding box center [813, 233] width 48 height 18
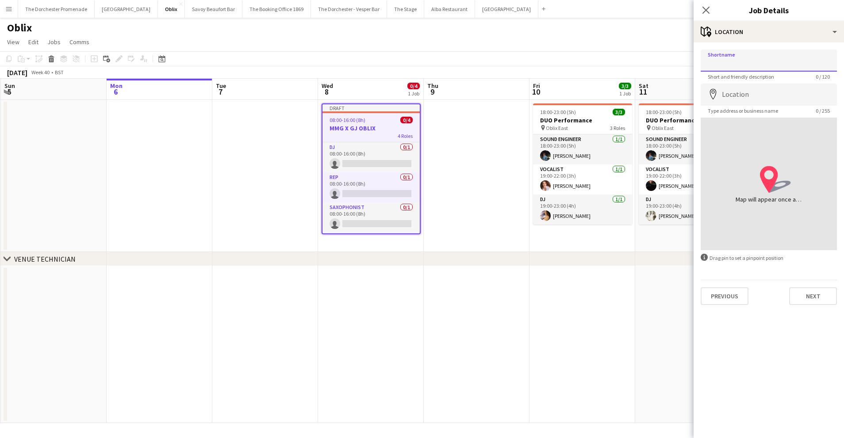
click at [741, 62] on input "Shortname" at bounding box center [769, 61] width 136 height 22
type input "*"
click at [725, 64] on input "**********" at bounding box center [769, 61] width 136 height 22
type input "**********"
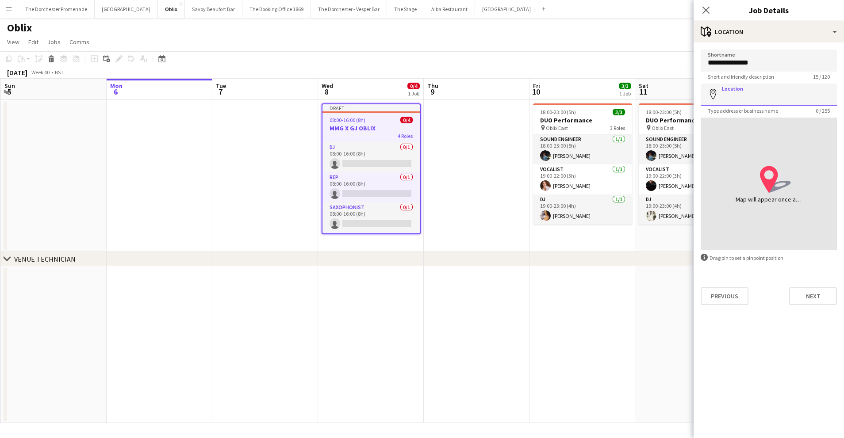
click at [761, 96] on input "Location" at bounding box center [769, 95] width 136 height 22
type input "**********"
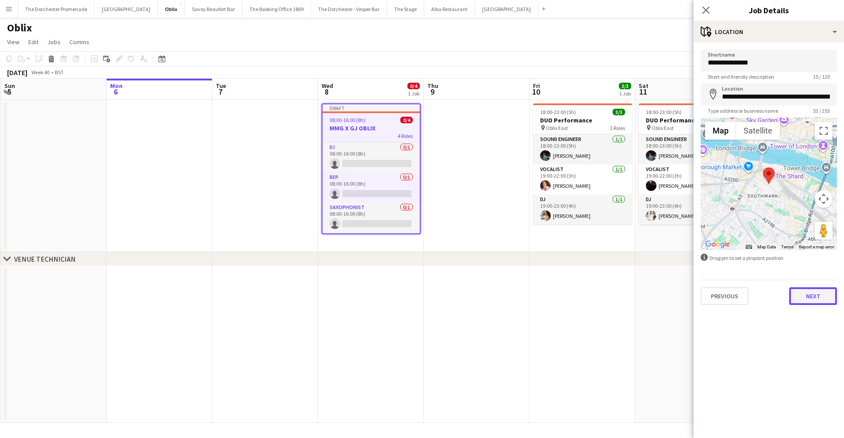
click at [814, 293] on button "Next" at bounding box center [813, 297] width 48 height 18
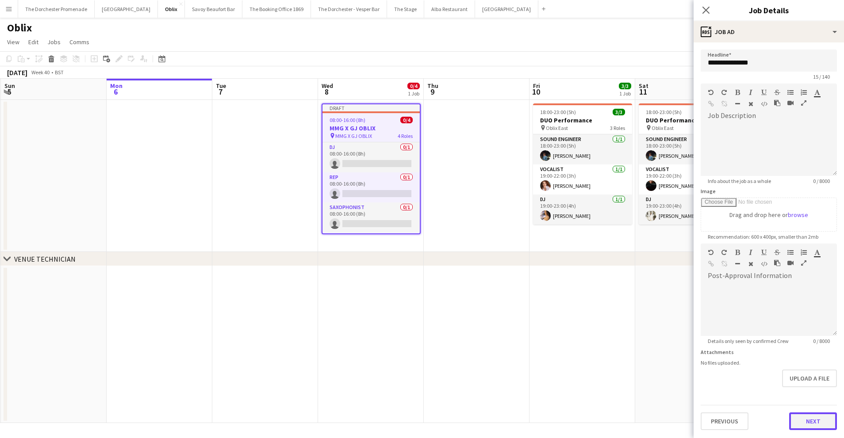
click at [813, 427] on button "Next" at bounding box center [813, 422] width 48 height 18
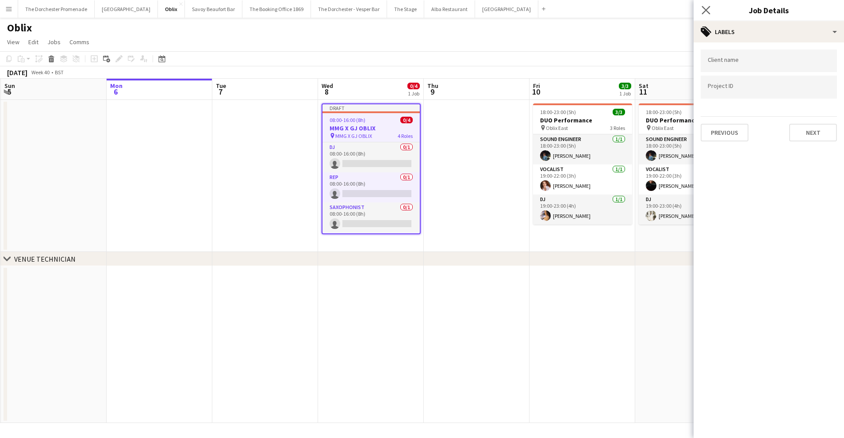
click at [701, 8] on app-icon "Close pop-in" at bounding box center [706, 10] width 13 height 13
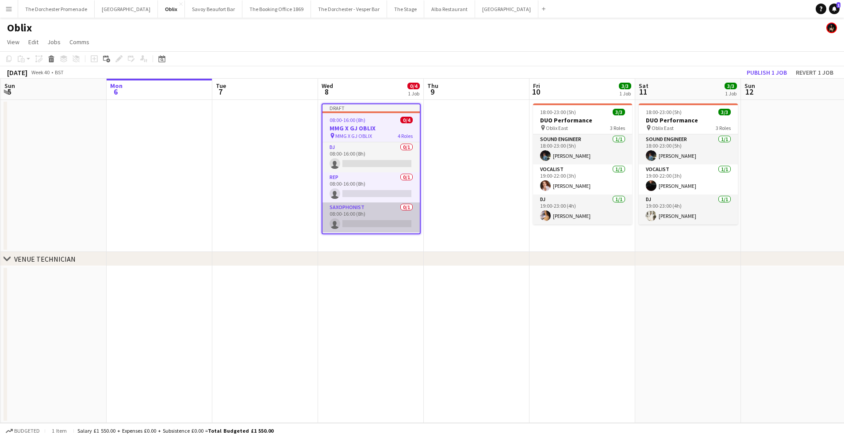
click at [366, 210] on app-card-role "Saxophonist 0/1 08:00-16:00 (8h) single-neutral-actions" at bounding box center [370, 218] width 97 height 30
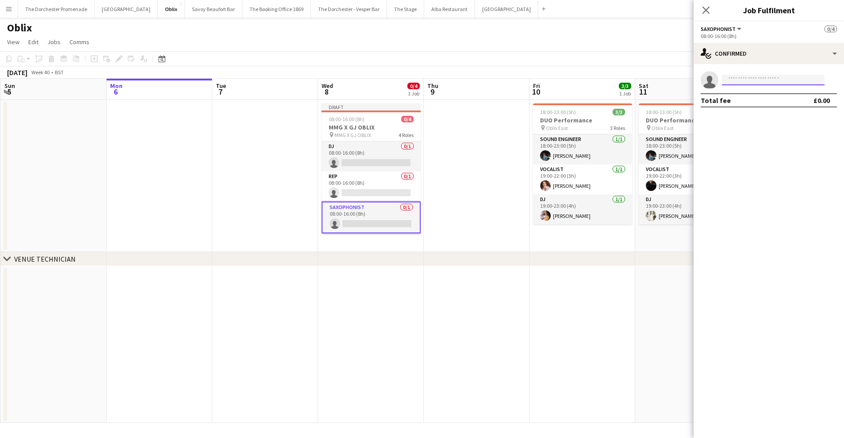
click at [768, 78] on input at bounding box center [773, 80] width 103 height 11
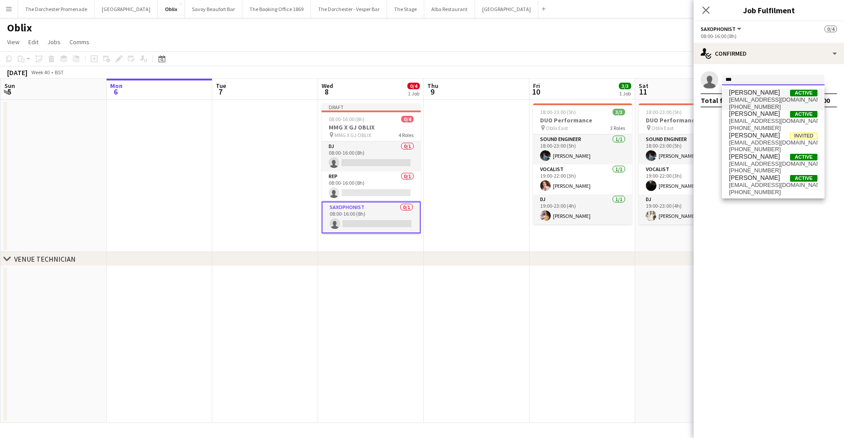
type input "***"
click at [767, 96] on span "Tom Bennett Active" at bounding box center [773, 93] width 88 height 8
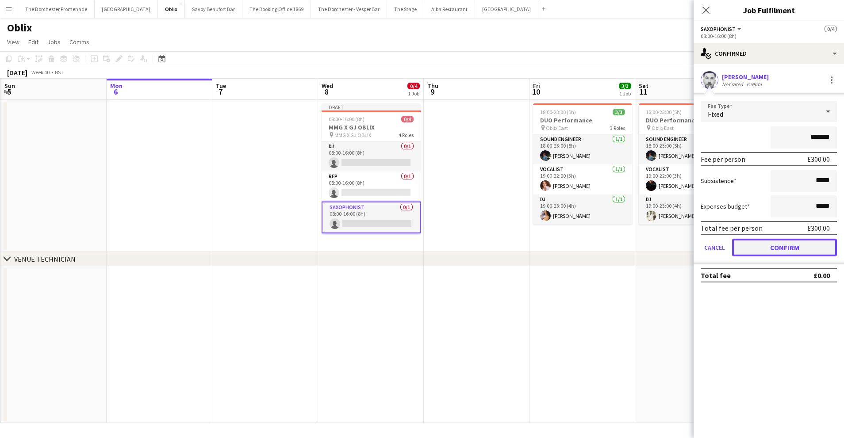
drag, startPoint x: 745, startPoint y: 248, endPoint x: 739, endPoint y: 247, distance: 6.2
click at [745, 248] on button "Confirm" at bounding box center [784, 248] width 105 height 18
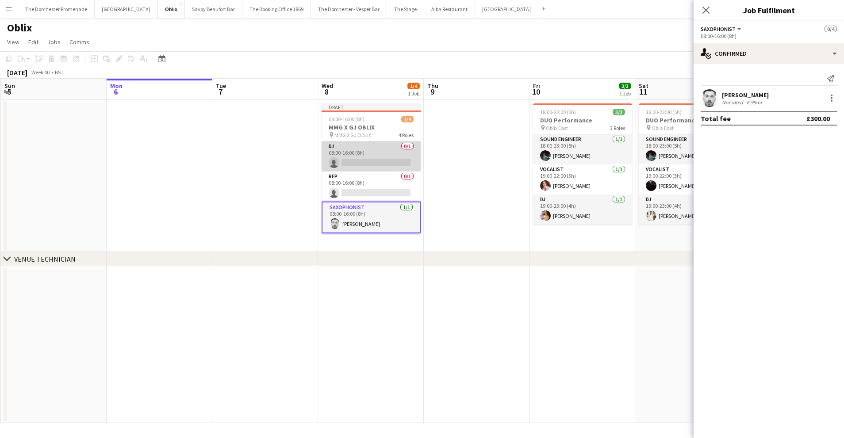
click at [358, 147] on app-card-role "DJ 0/1 08:00-16:00 (8h) single-neutral-actions" at bounding box center [371, 157] width 99 height 30
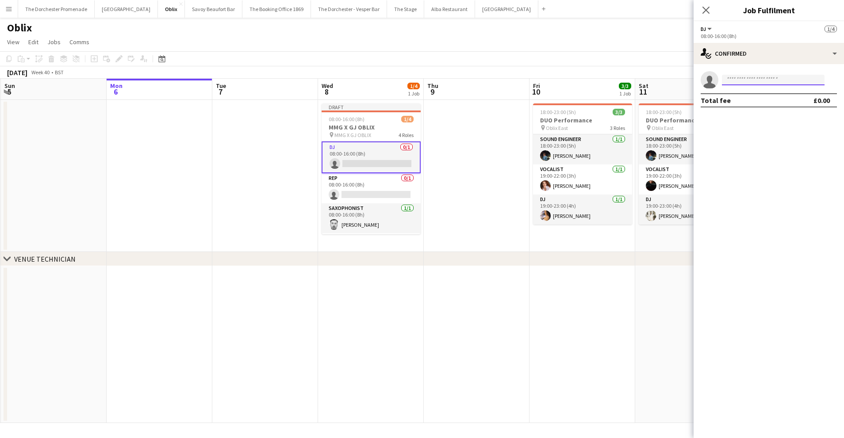
click at [755, 83] on input at bounding box center [773, 80] width 103 height 11
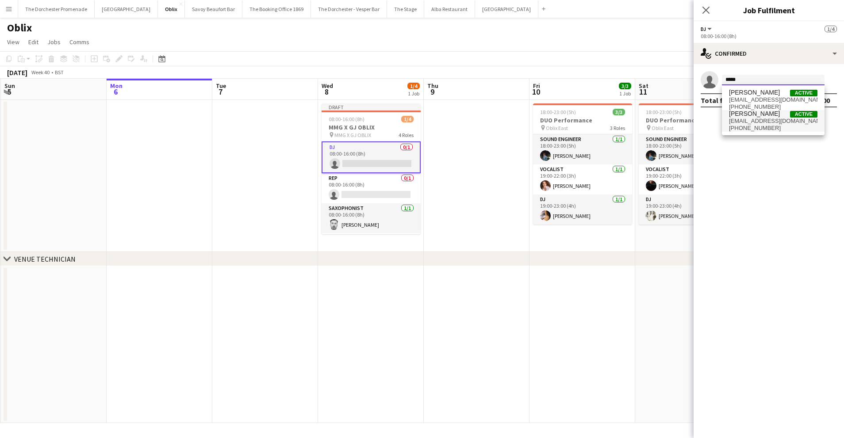
type input "*****"
click at [768, 115] on span "[PERSON_NAME]" at bounding box center [754, 114] width 51 height 8
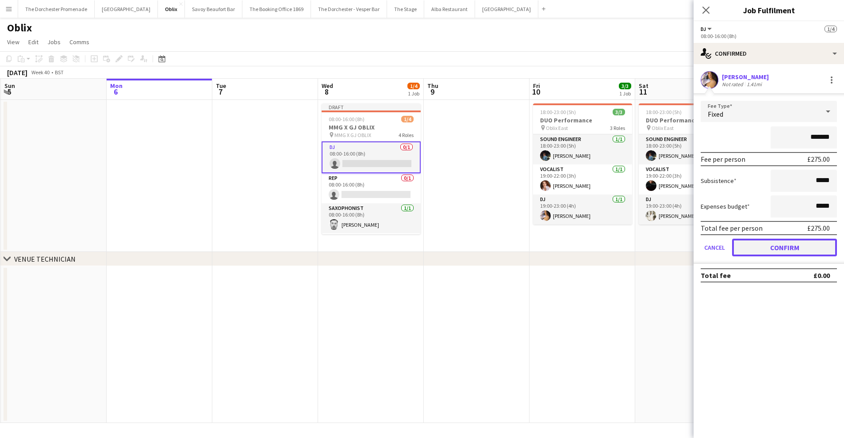
click at [754, 250] on button "Confirm" at bounding box center [784, 248] width 105 height 18
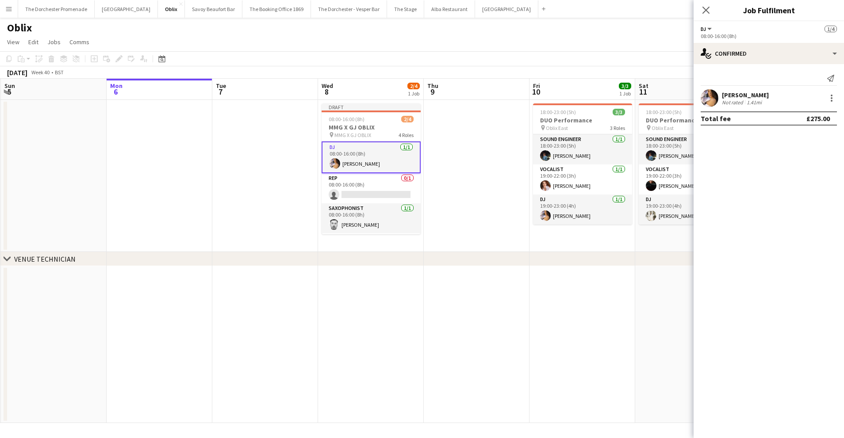
click at [454, 164] on app-date-cell at bounding box center [477, 176] width 106 height 152
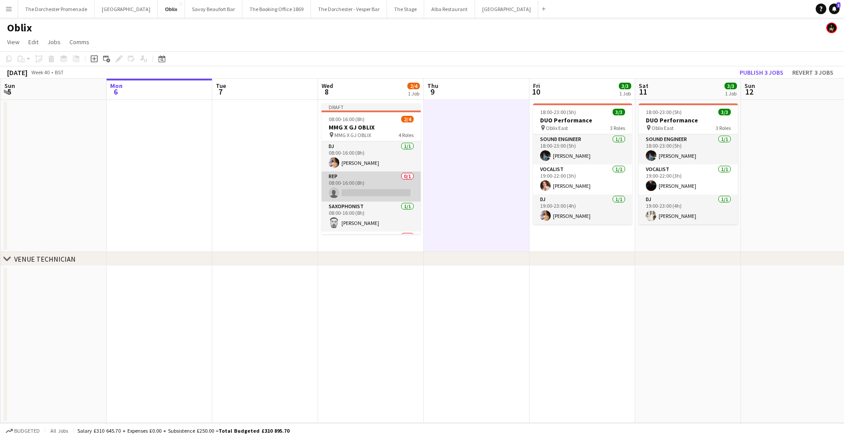
scroll to position [27, 0]
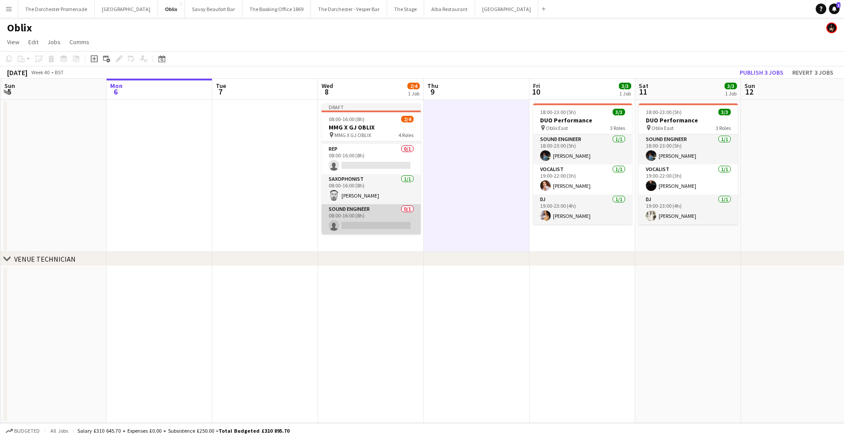
click at [377, 209] on app-card-role "Sound Engineer 0/1 08:00-16:00 (8h) single-neutral-actions" at bounding box center [371, 219] width 99 height 30
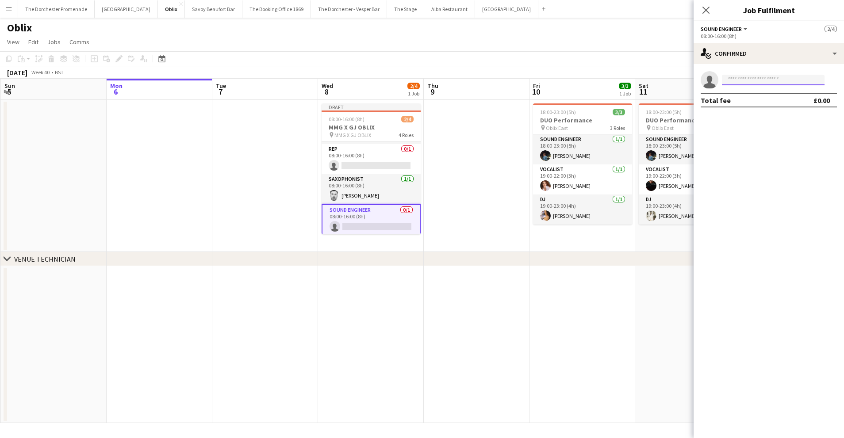
click at [753, 82] on input at bounding box center [773, 80] width 103 height 11
click at [365, 162] on app-card-role "Rep 0/1 08:00-16:00 (8h) single-neutral-actions" at bounding box center [371, 159] width 99 height 30
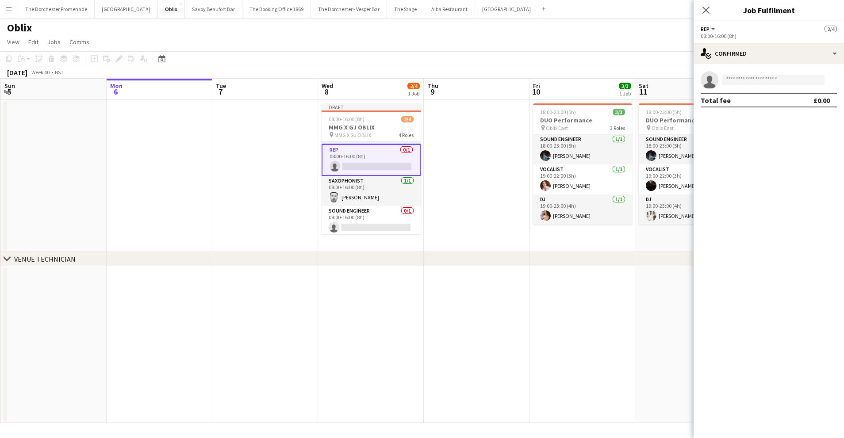
click at [366, 158] on app-card-role "Rep 0/1 08:00-16:00 (8h) single-neutral-actions" at bounding box center [371, 160] width 99 height 32
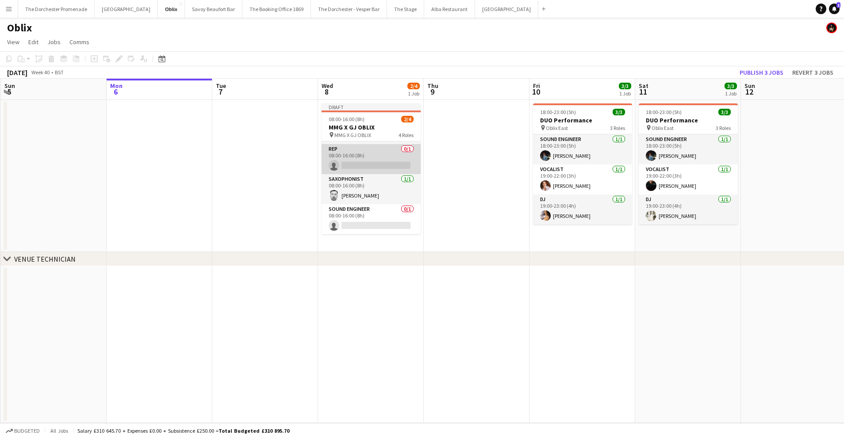
click at [366, 157] on app-card-role "Rep 0/1 08:00-16:00 (8h) single-neutral-actions" at bounding box center [371, 159] width 99 height 30
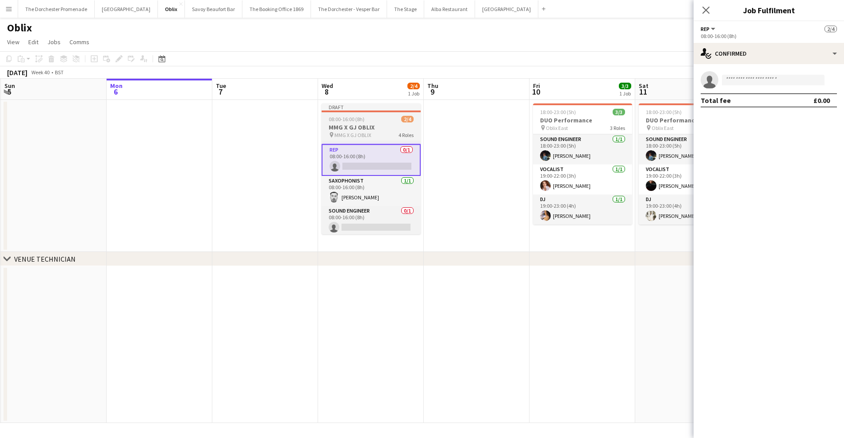
click at [375, 132] on div "pin MMG X GJ OBLIX 4 Roles" at bounding box center [371, 134] width 99 height 7
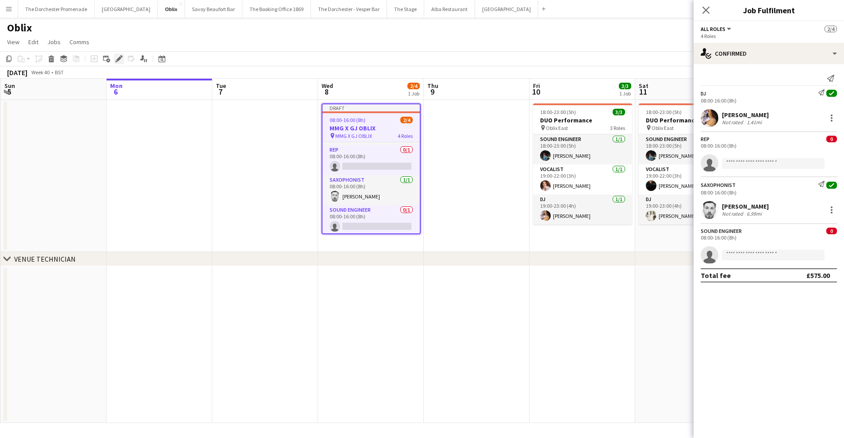
click at [120, 59] on icon at bounding box center [118, 59] width 5 height 5
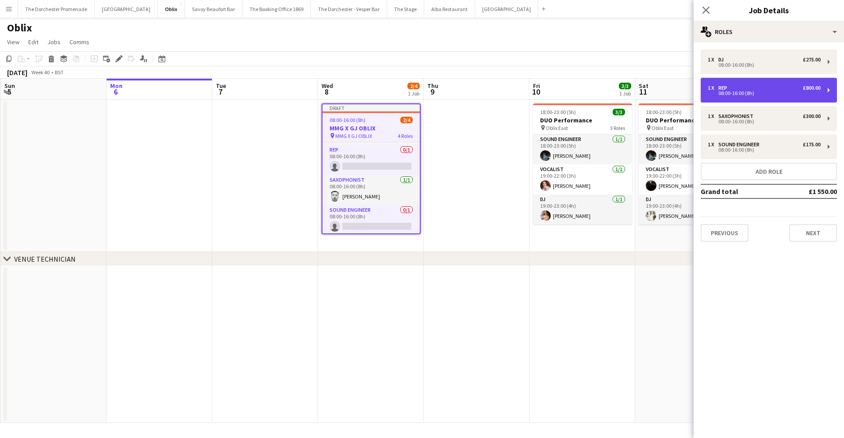
click at [789, 85] on div "1 x Rep £800.00" at bounding box center [764, 88] width 113 height 6
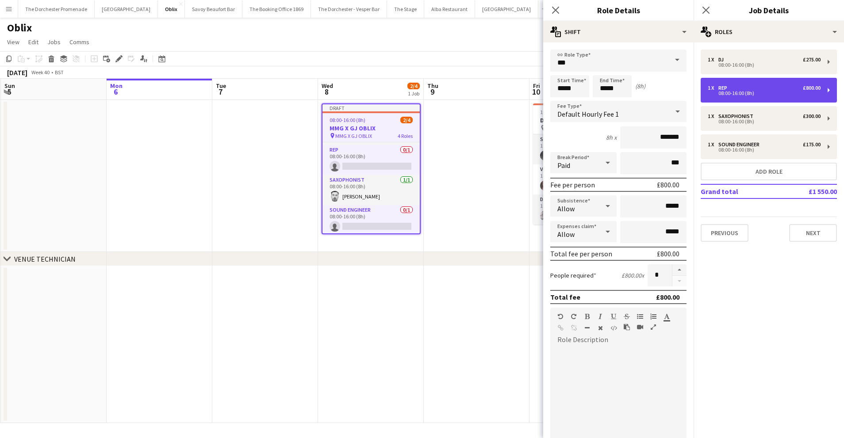
click at [778, 92] on div "08:00-16:00 (8h)" at bounding box center [764, 93] width 113 height 4
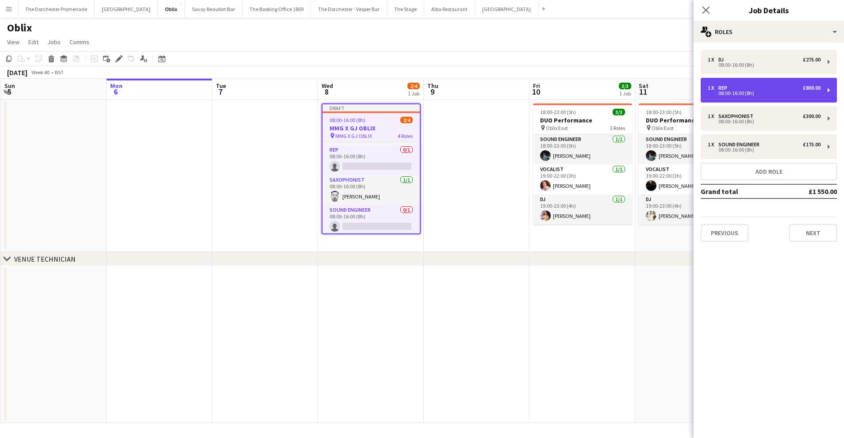
click at [805, 91] on div "08:00-16:00 (8h)" at bounding box center [764, 93] width 113 height 4
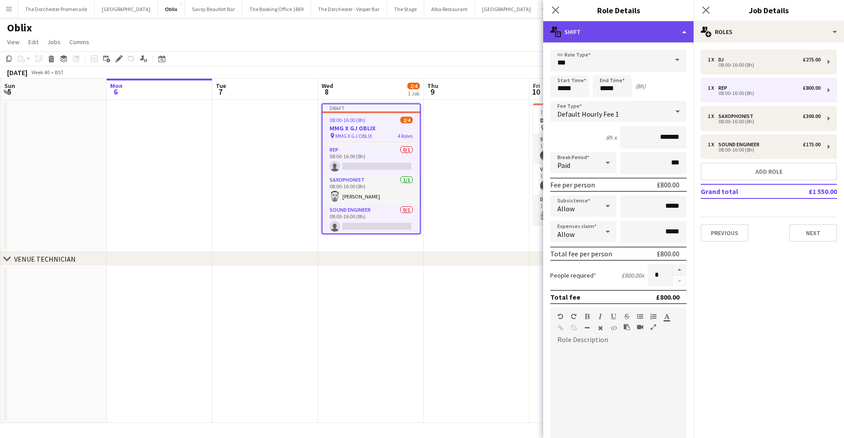
click at [653, 35] on div "multiple-actions-text Shift" at bounding box center [618, 31] width 150 height 21
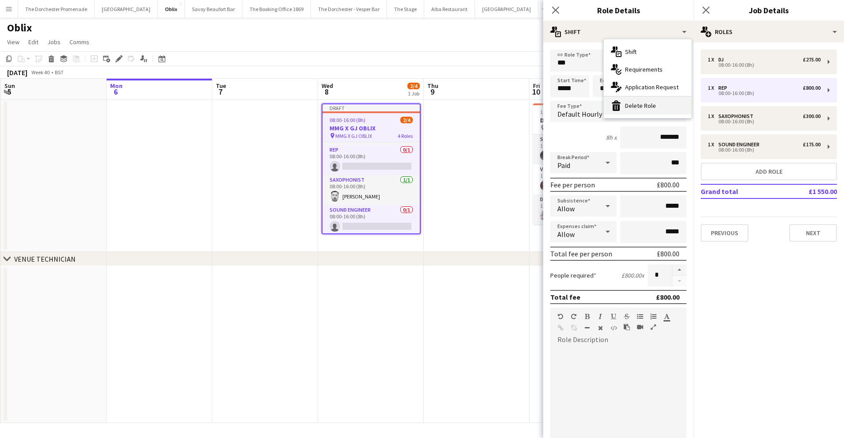
click at [647, 104] on div "bin-2 Delete Role" at bounding box center [648, 106] width 88 height 18
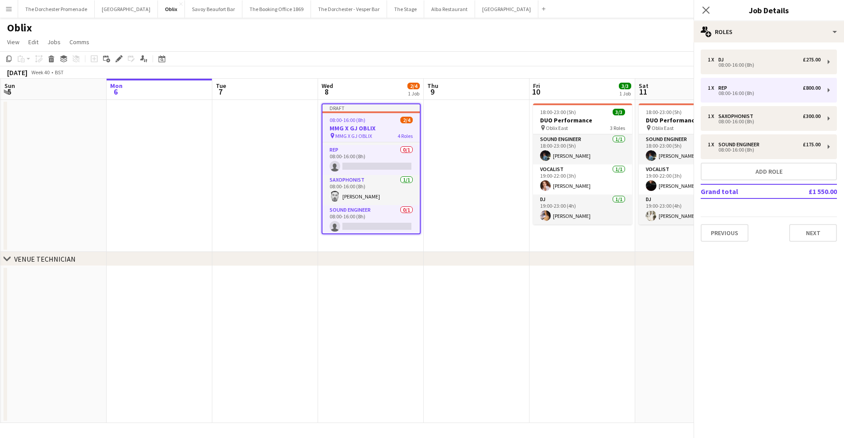
scroll to position [0, 0]
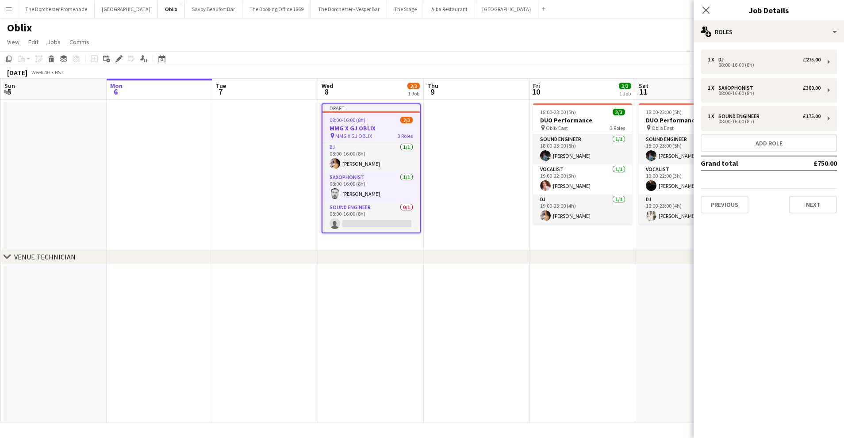
click at [461, 125] on app-date-cell at bounding box center [477, 175] width 106 height 150
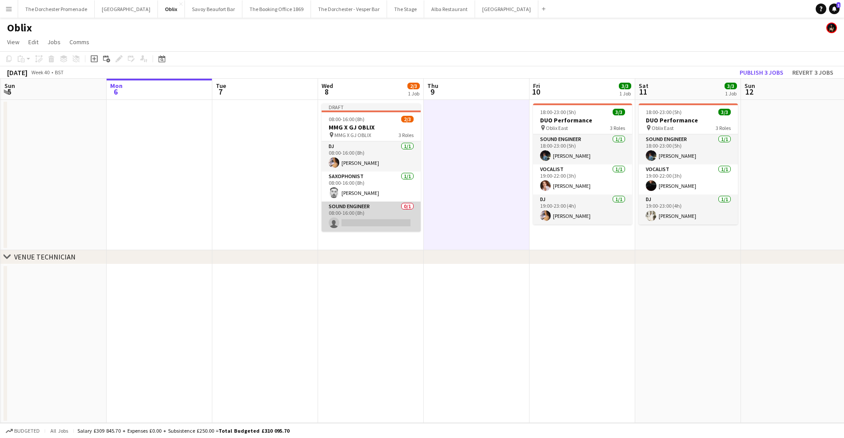
click at [379, 213] on app-card-role "Sound Engineer 0/1 08:00-16:00 (8h) single-neutral-actions" at bounding box center [371, 217] width 99 height 30
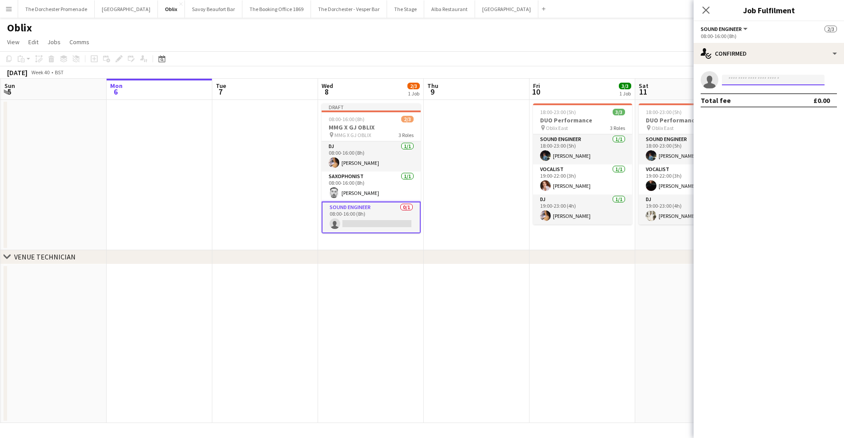
click at [746, 81] on input at bounding box center [773, 80] width 103 height 11
type input "*"
type input "******"
drag, startPoint x: 775, startPoint y: 177, endPoint x: 754, endPoint y: 167, distance: 23.5
click at [774, 178] on mat-expansion-panel "check Confirmed single-neutral-actions ****** Total fee £0.00" at bounding box center [769, 251] width 150 height 374
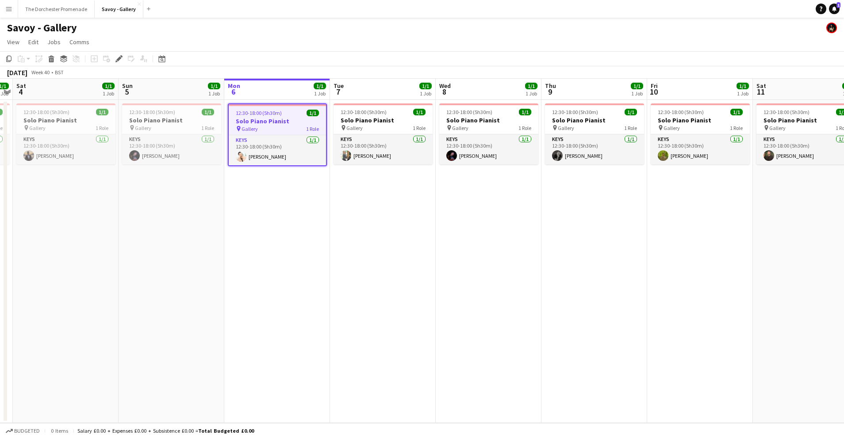
click at [8, 9] on app-icon "Menu" at bounding box center [8, 8] width 7 height 7
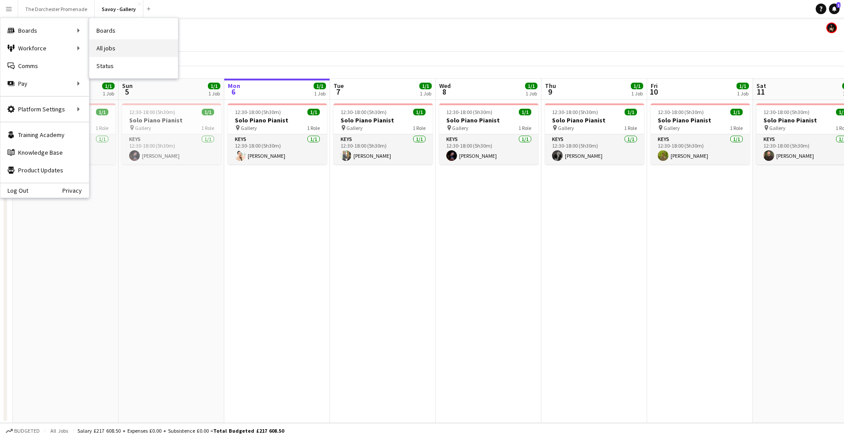
click at [136, 46] on link "All jobs" at bounding box center [133, 48] width 88 height 18
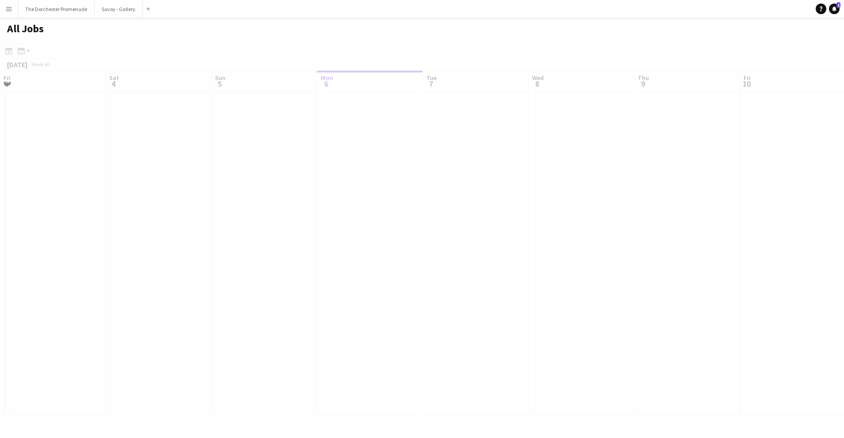
scroll to position [0, 211]
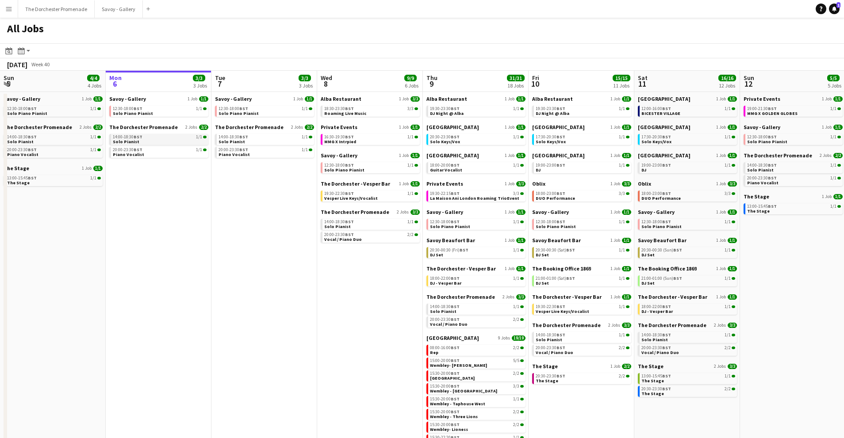
click at [157, 140] on link "14:00-18:30 BST 1/1 Solo Pianist" at bounding box center [160, 139] width 94 height 10
click at [4, 7] on button "Menu" at bounding box center [9, 9] width 18 height 18
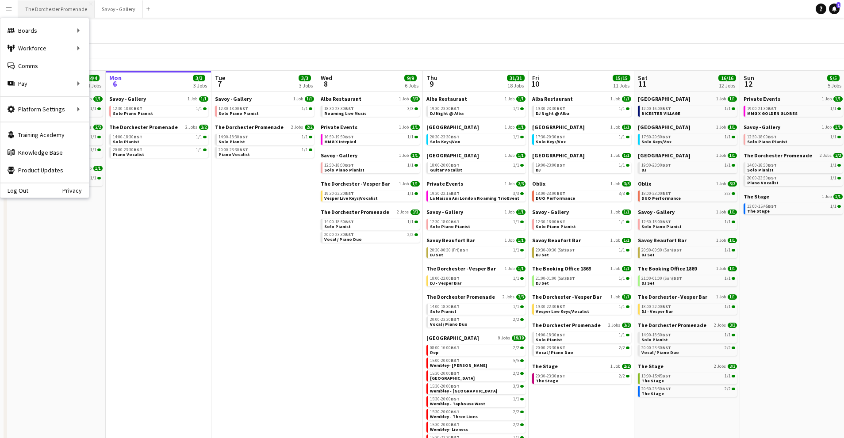
click at [61, 10] on button "The Dorchester Promenade Close" at bounding box center [56, 8] width 77 height 17
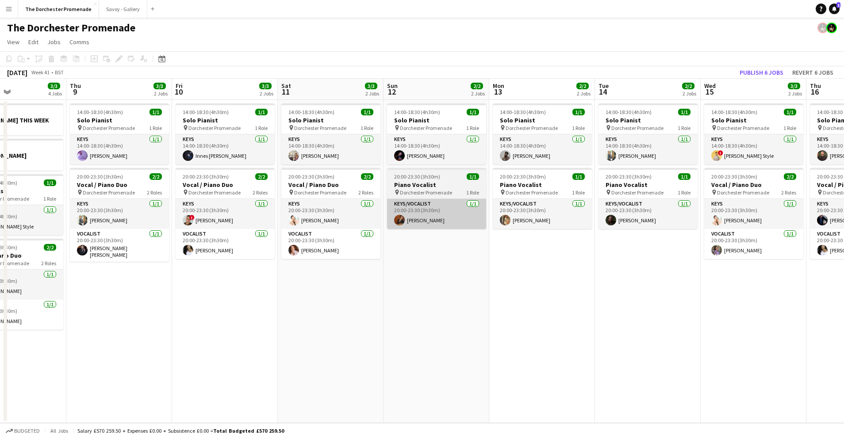
scroll to position [0, 236]
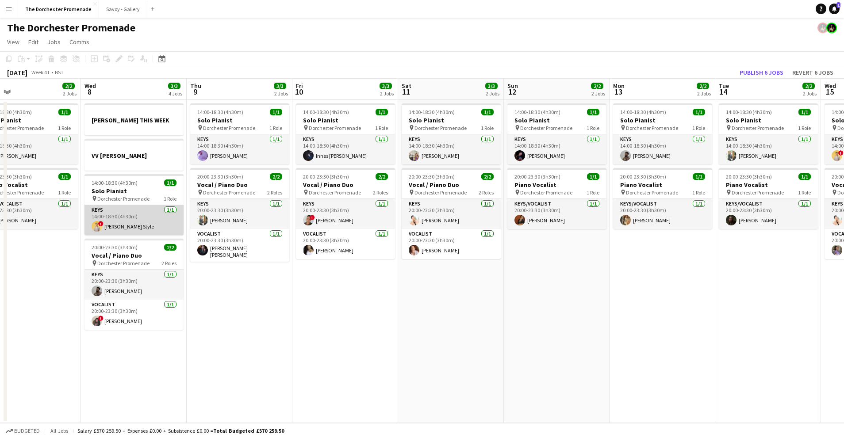
click at [142, 216] on app-card-role "Keys 1/1 14:00-18:30 (4h30m) ! Harry Style" at bounding box center [133, 220] width 99 height 30
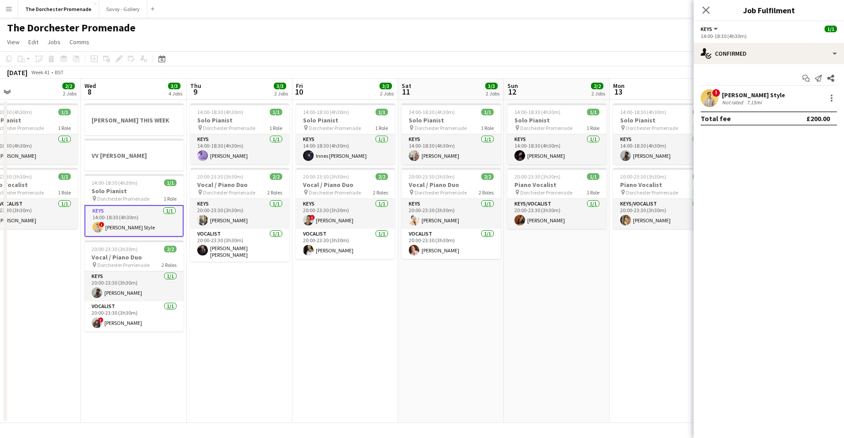
click at [708, 97] on app-user-avatar at bounding box center [710, 98] width 18 height 18
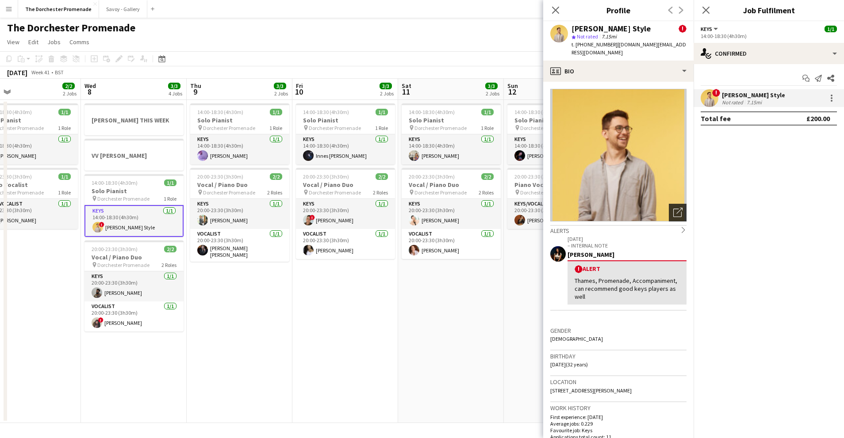
click at [680, 208] on icon "Open photos pop-in" at bounding box center [677, 212] width 9 height 9
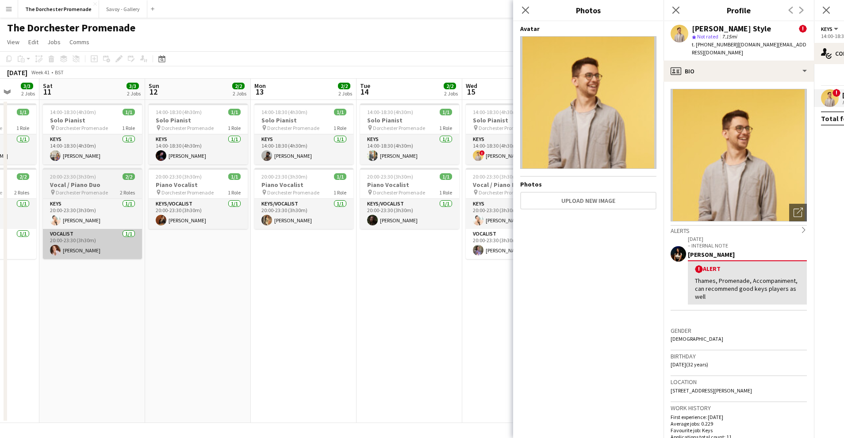
scroll to position [0, 282]
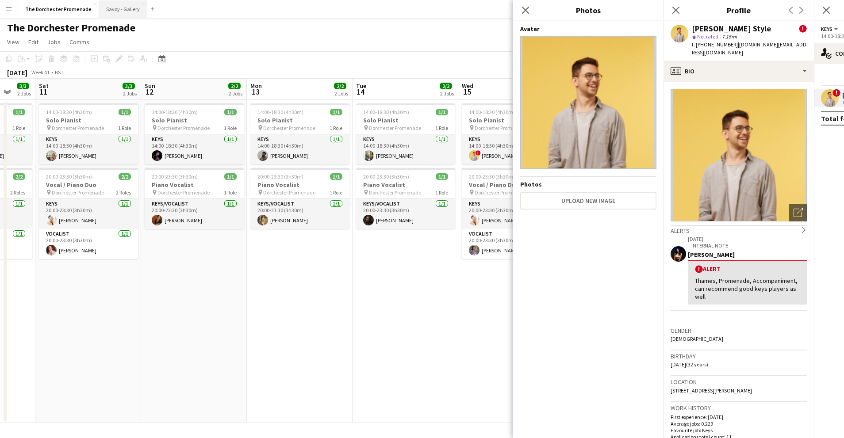
click at [121, 1] on button "Savoy - Gallery Close" at bounding box center [123, 8] width 48 height 17
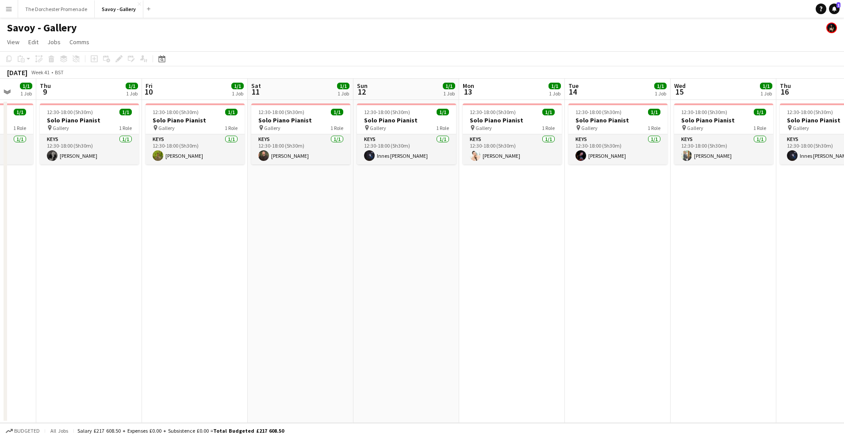
scroll to position [0, 283]
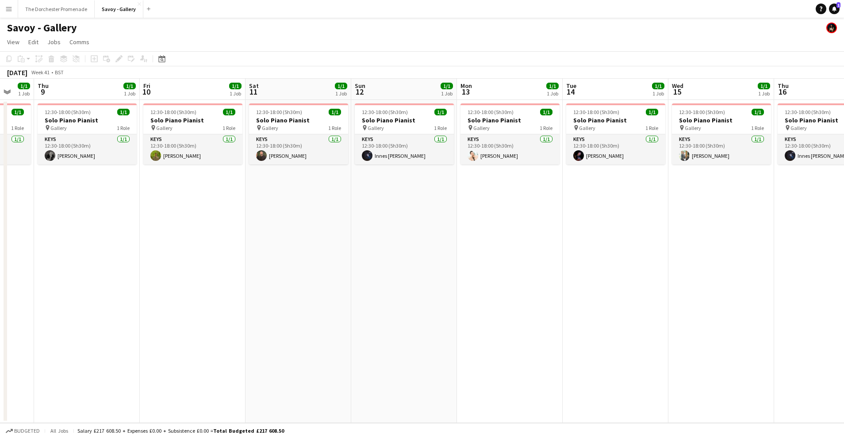
click at [97, 205] on app-date-cell "12:30-18:00 (5h30m) 1/1 Solo Piano Pianist pin Gallery 1 Role Keys 1/1 12:30-18…" at bounding box center [87, 261] width 106 height 323
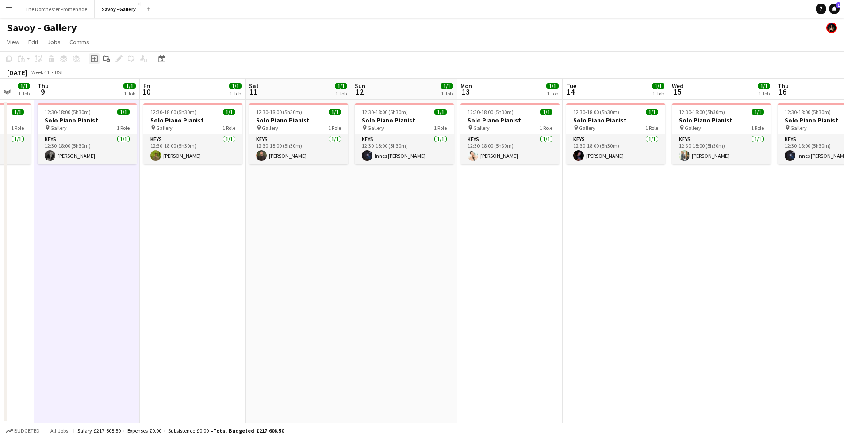
click at [91, 59] on icon at bounding box center [94, 58] width 7 height 7
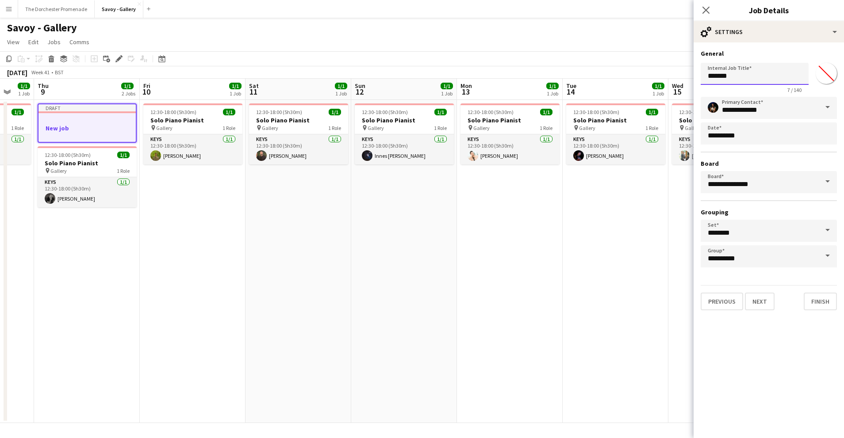
click at [726, 77] on input "*******" at bounding box center [755, 74] width 108 height 22
type input "**********"
click at [823, 307] on button "Finish" at bounding box center [820, 302] width 33 height 18
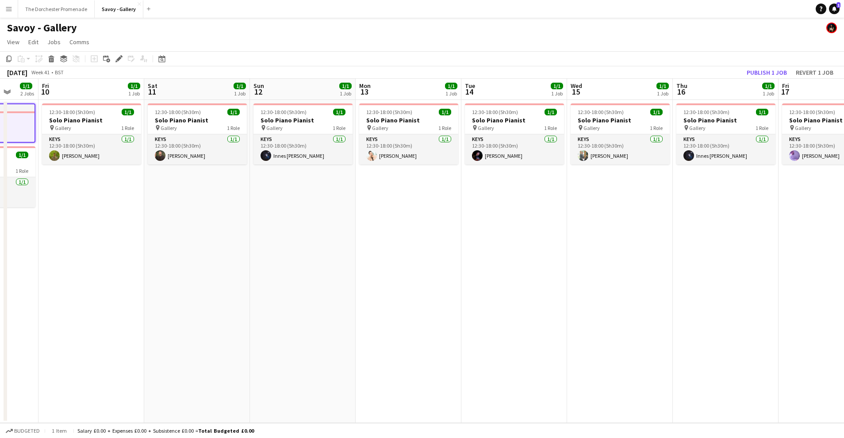
scroll to position [0, 277]
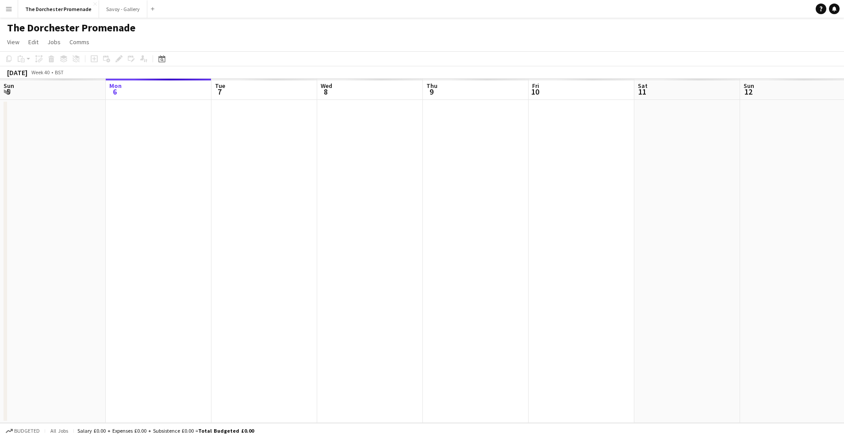
scroll to position [0, 304]
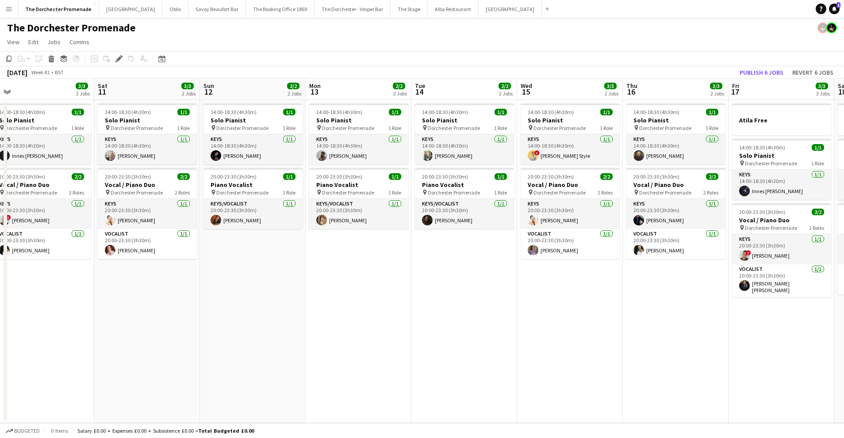
scroll to position [0, 336]
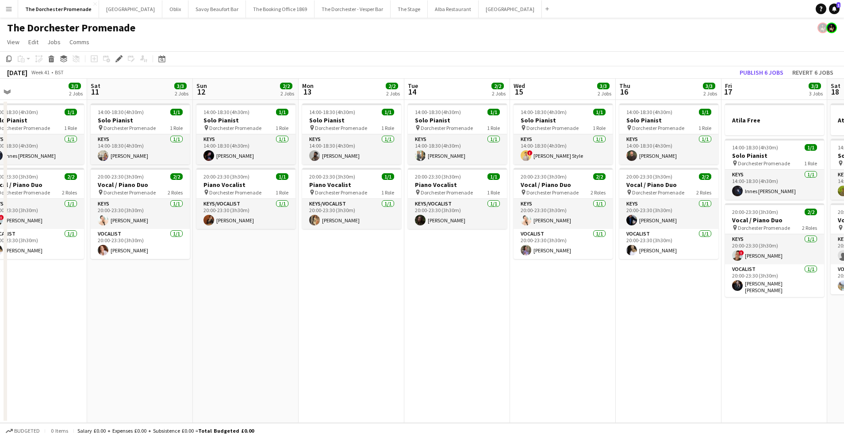
click at [12, 5] on button "Menu" at bounding box center [9, 9] width 18 height 18
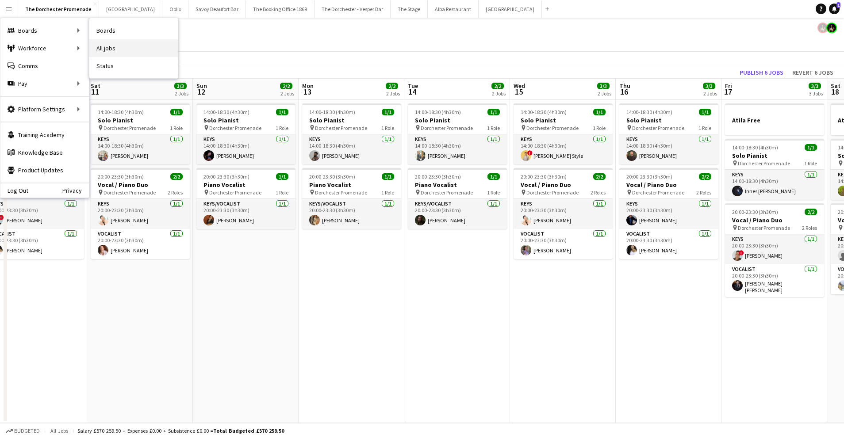
click at [124, 49] on link "All jobs" at bounding box center [133, 48] width 88 height 18
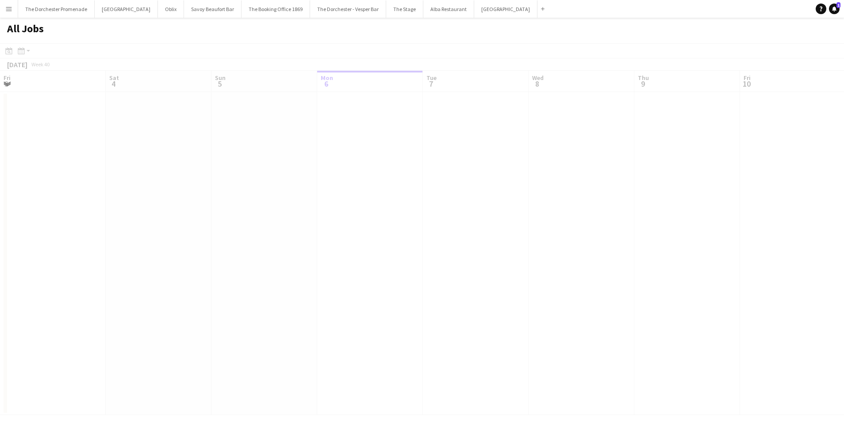
scroll to position [0, 211]
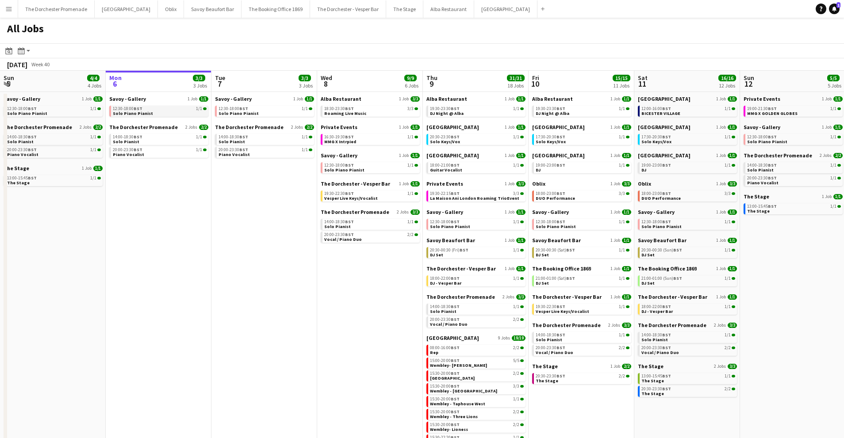
click at [134, 115] on span "Solo Piano Pianist" at bounding box center [133, 114] width 40 height 6
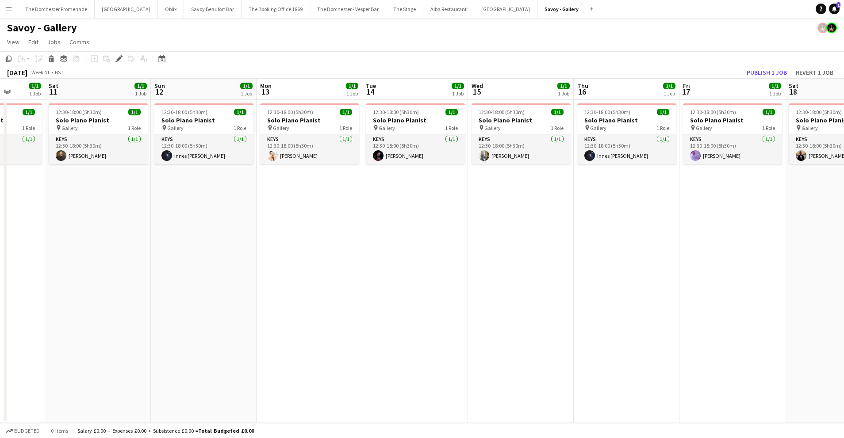
scroll to position [0, 276]
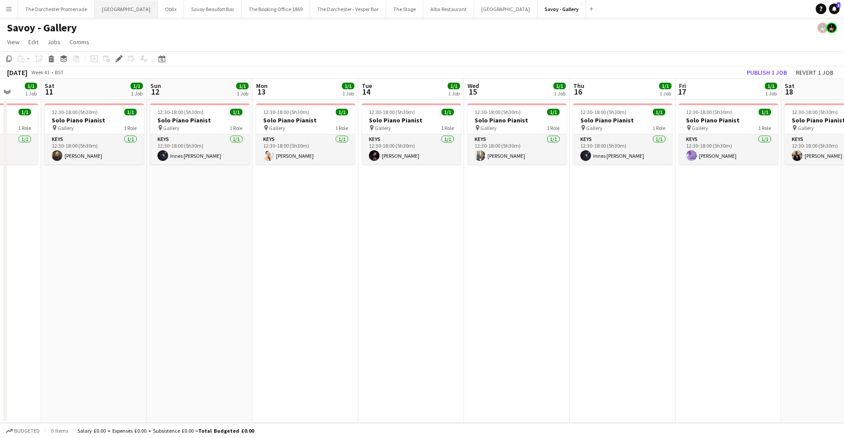
click at [115, 13] on button "[GEOGRAPHIC_DATA]" at bounding box center [126, 8] width 63 height 17
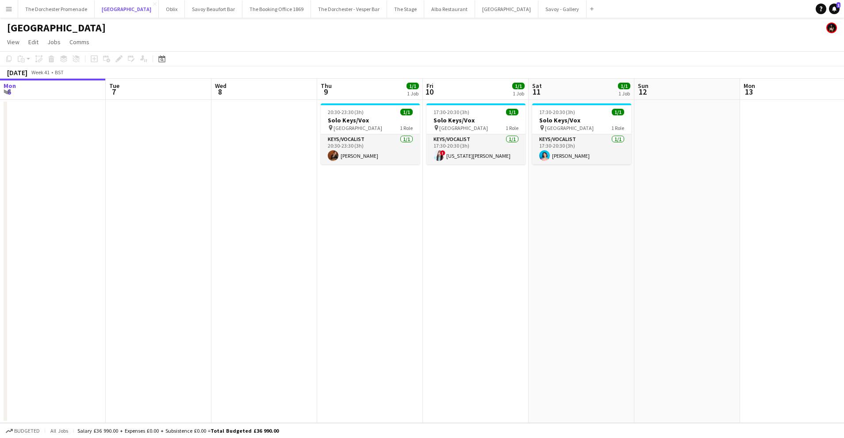
scroll to position [0, 320]
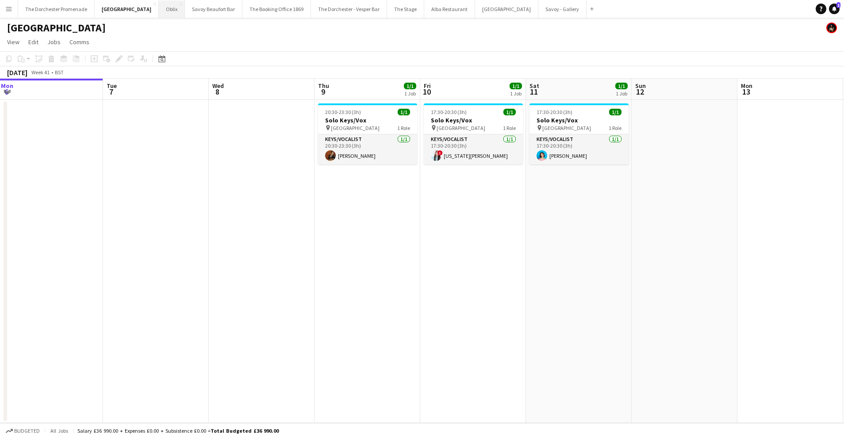
click at [159, 14] on button "Oblix Close" at bounding box center [172, 8] width 26 height 17
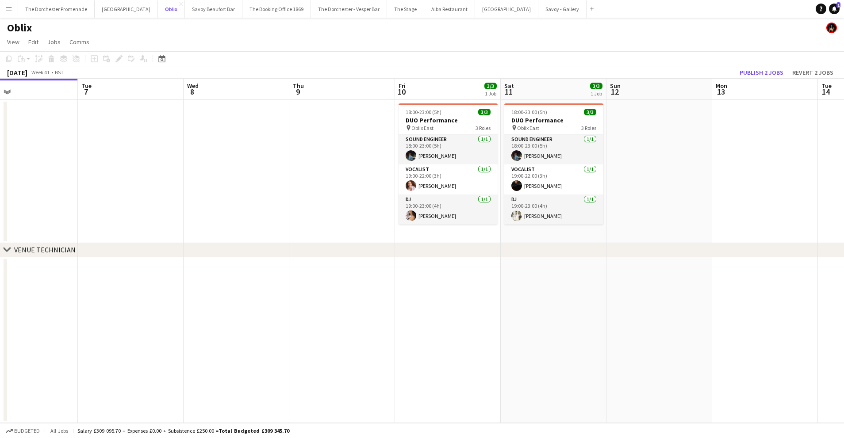
scroll to position [0, 348]
click at [202, 8] on button "Savoy Beaufort Bar Close" at bounding box center [214, 8] width 58 height 17
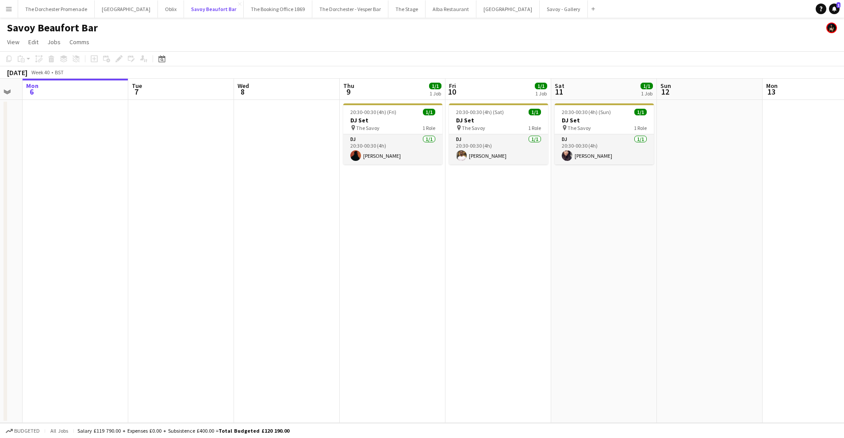
scroll to position [0, 307]
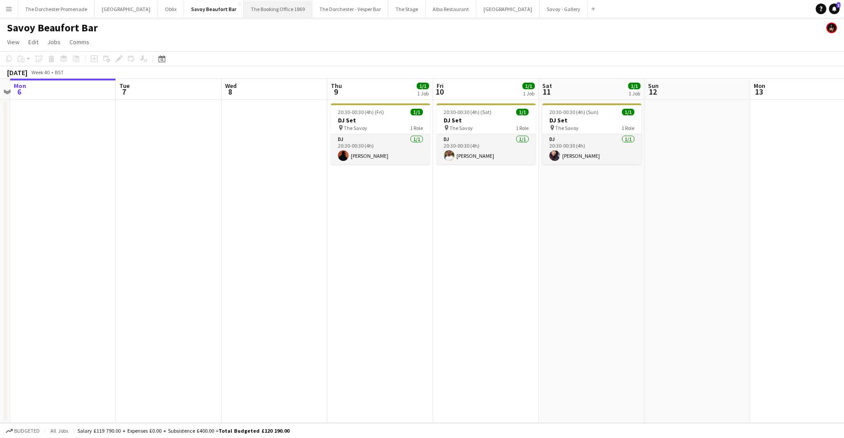
drag, startPoint x: 250, startPoint y: 8, endPoint x: 246, endPoint y: 9, distance: 4.6
click at [250, 8] on button "The Booking Office 1869 Close" at bounding box center [278, 8] width 69 height 17
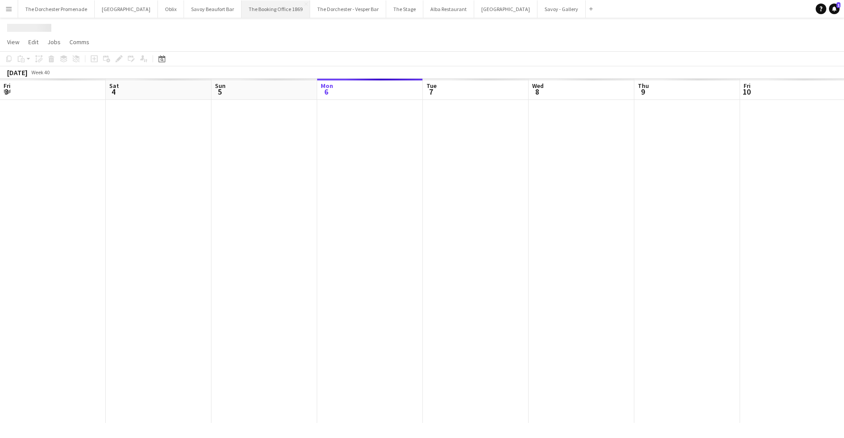
scroll to position [0, 211]
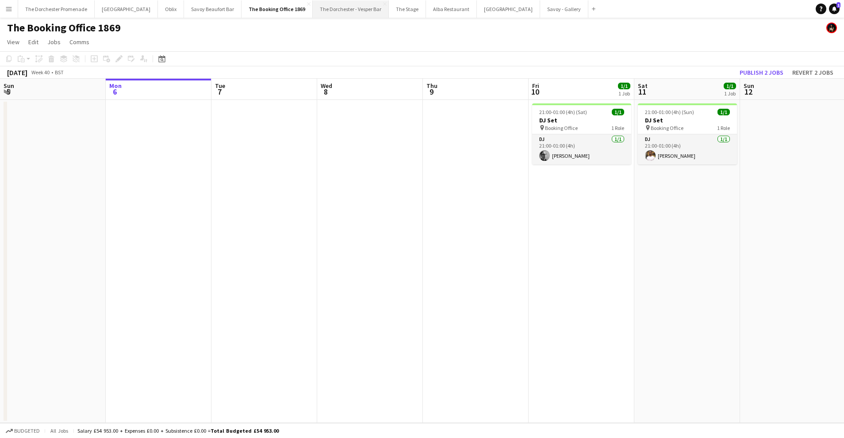
click at [313, 8] on button "The Dorchester - Vesper Bar Close" at bounding box center [351, 8] width 76 height 17
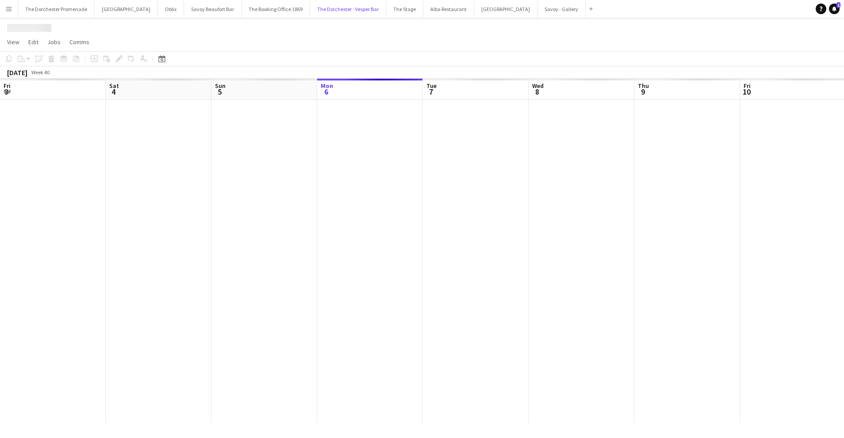
scroll to position [0, 211]
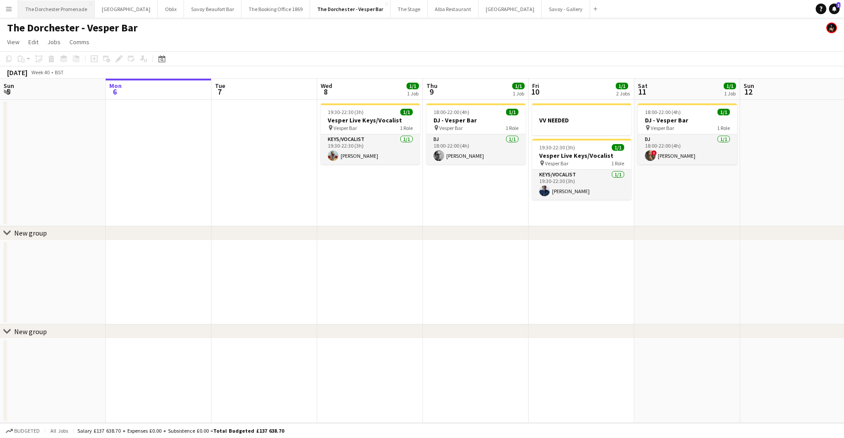
click at [54, 8] on button "The Dorchester Promenade Close" at bounding box center [56, 8] width 77 height 17
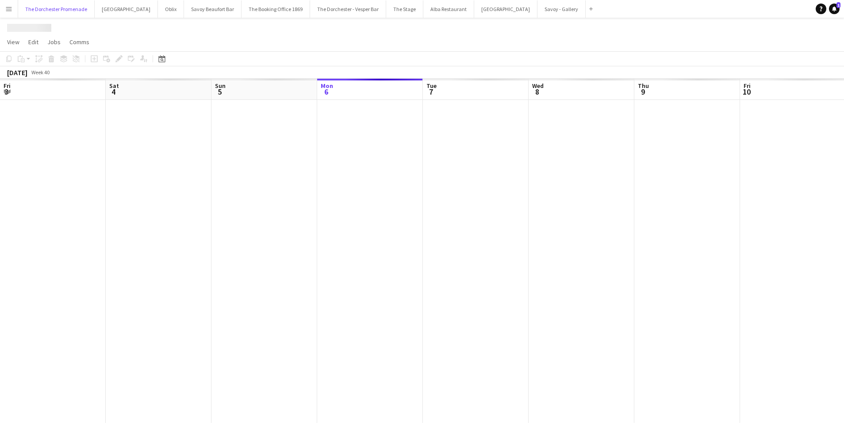
scroll to position [0, 211]
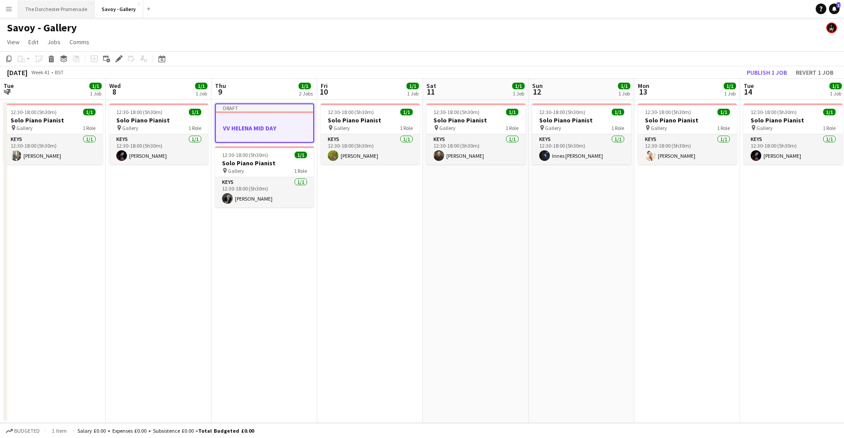
scroll to position [0, 277]
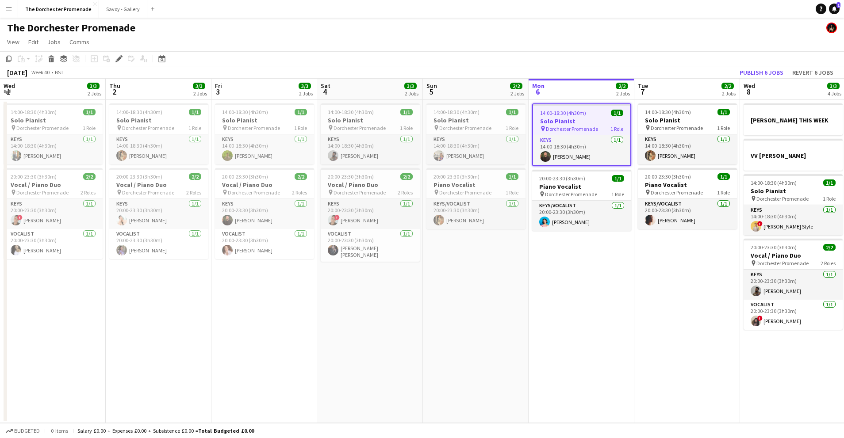
scroll to position [0, 304]
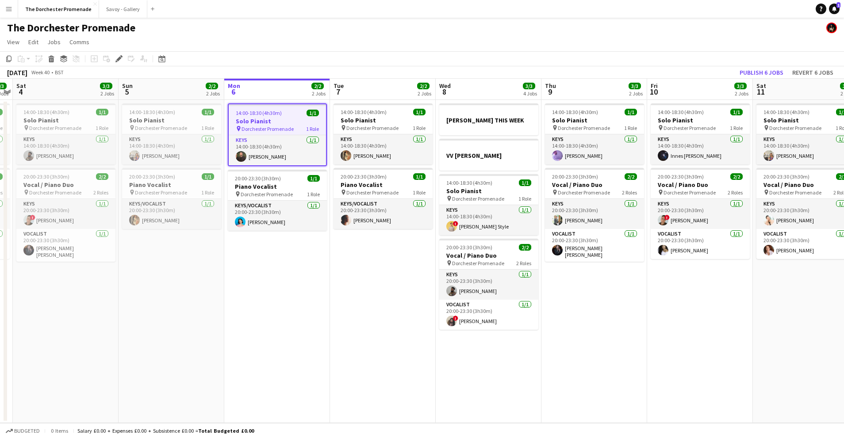
click at [9, 9] on app-icon "Menu" at bounding box center [8, 8] width 7 height 7
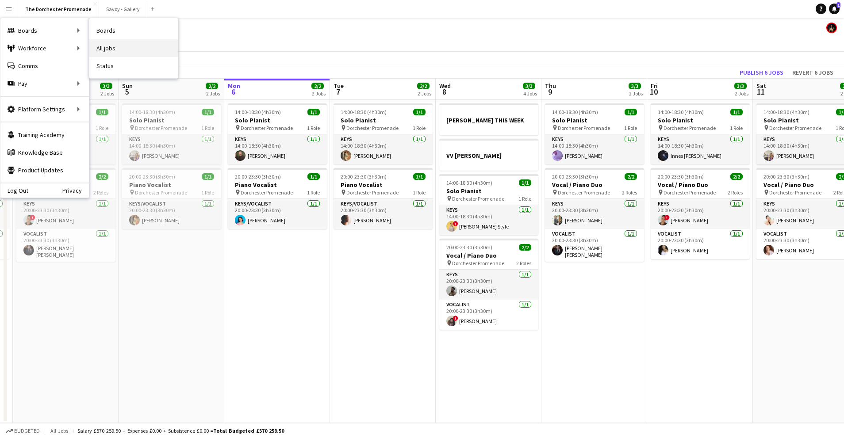
click at [128, 46] on link "All jobs" at bounding box center [133, 48] width 88 height 18
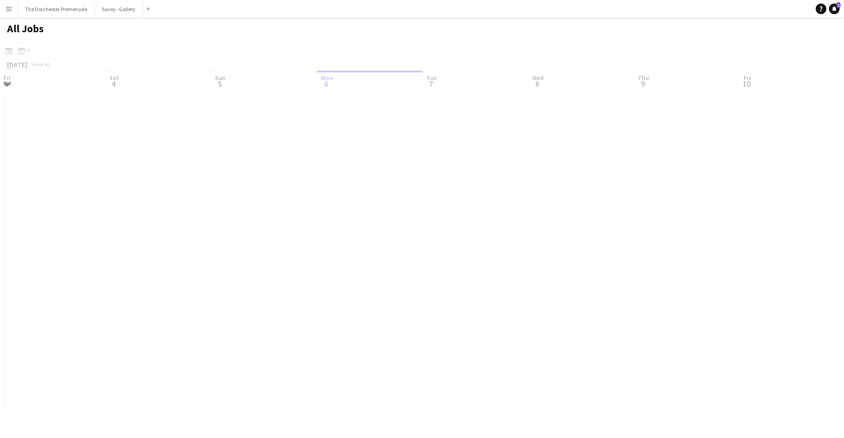
scroll to position [0, 211]
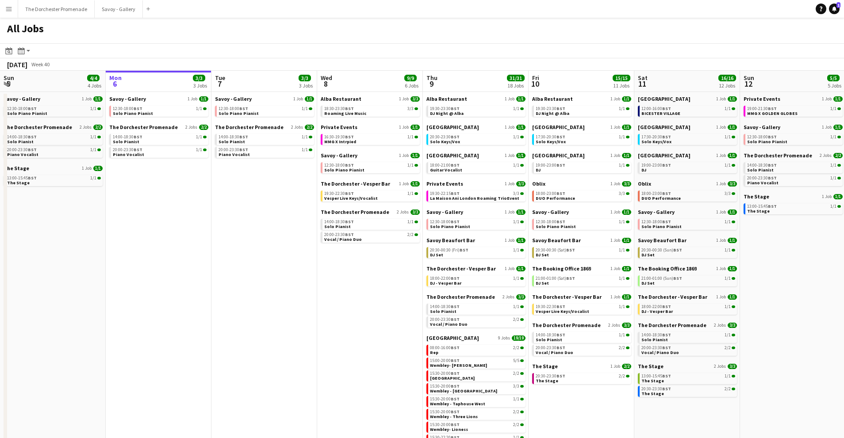
click at [8, 4] on button "Menu" at bounding box center [9, 9] width 18 height 18
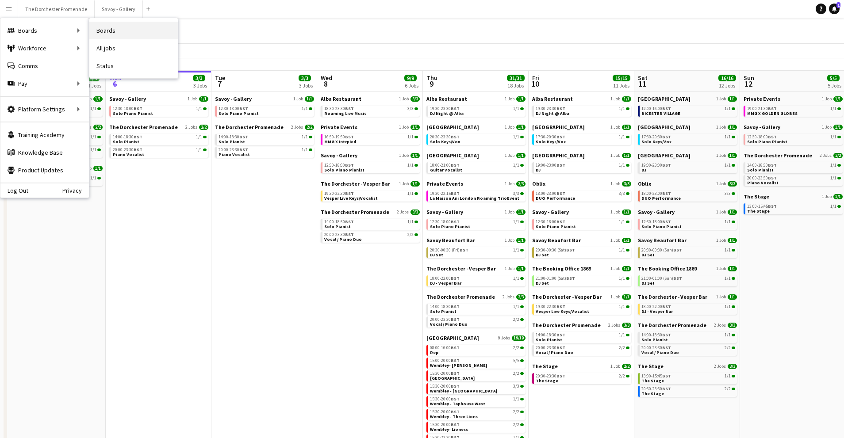
click at [119, 34] on link "Boards" at bounding box center [133, 31] width 88 height 18
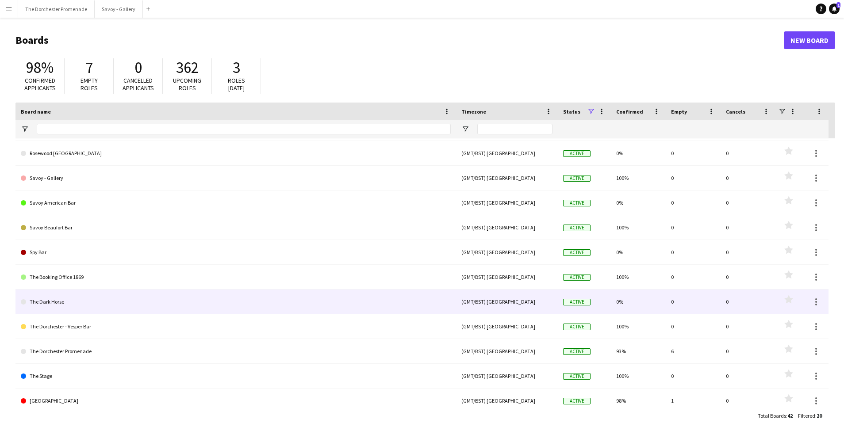
scroll to position [226, 0]
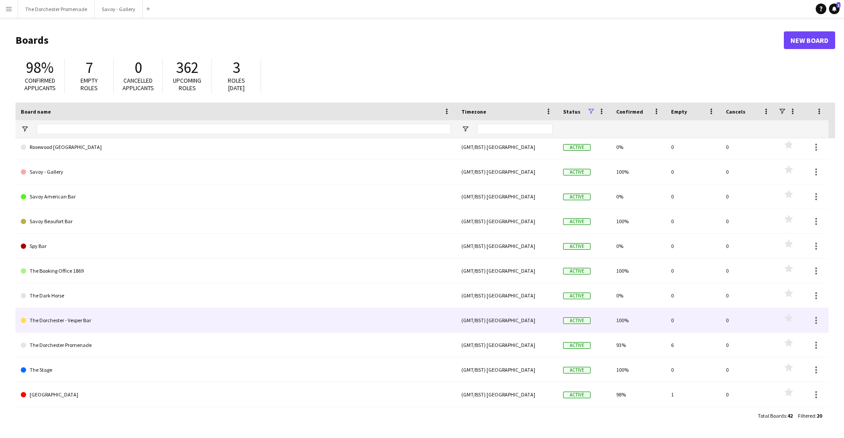
click at [89, 319] on link "The Dorchester - Vesper Bar" at bounding box center [236, 320] width 430 height 25
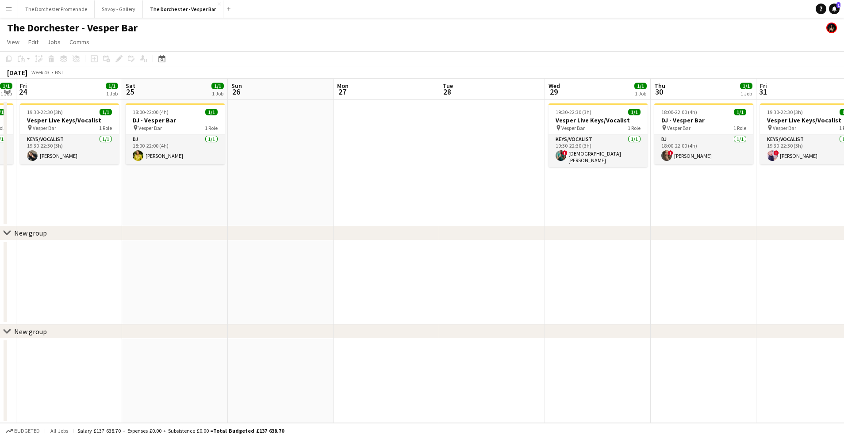
scroll to position [0, 339]
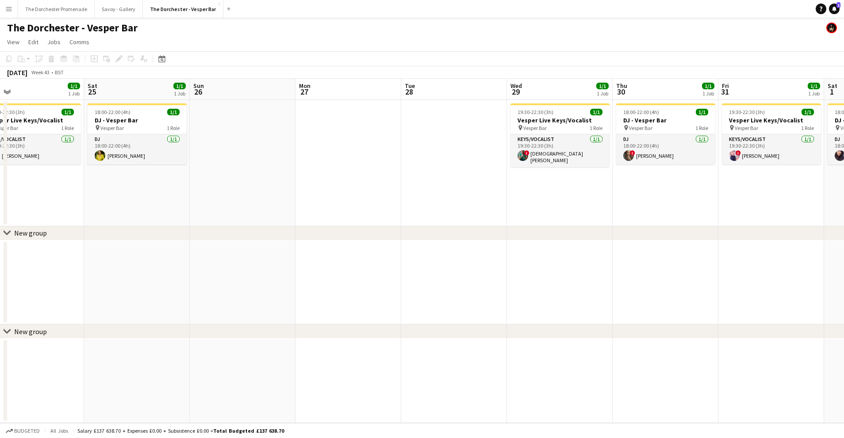
click at [15, 8] on button "Menu" at bounding box center [9, 9] width 18 height 18
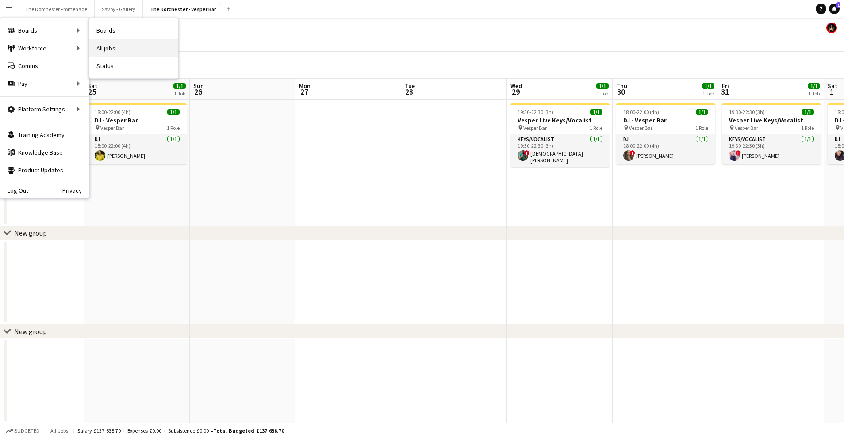
click at [109, 47] on link "All jobs" at bounding box center [133, 48] width 88 height 18
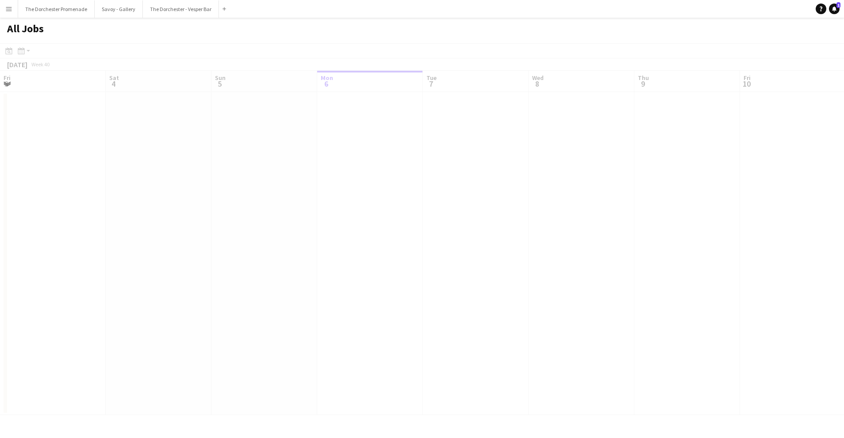
scroll to position [0, 211]
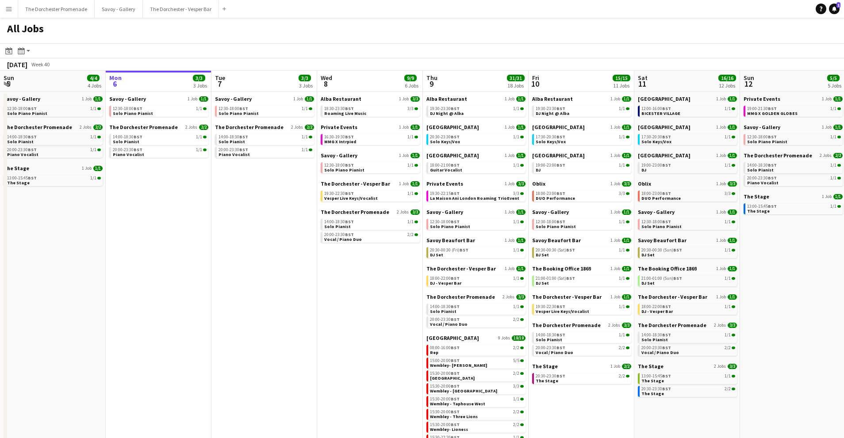
click at [10, 12] on app-icon "Menu" at bounding box center [8, 8] width 7 height 7
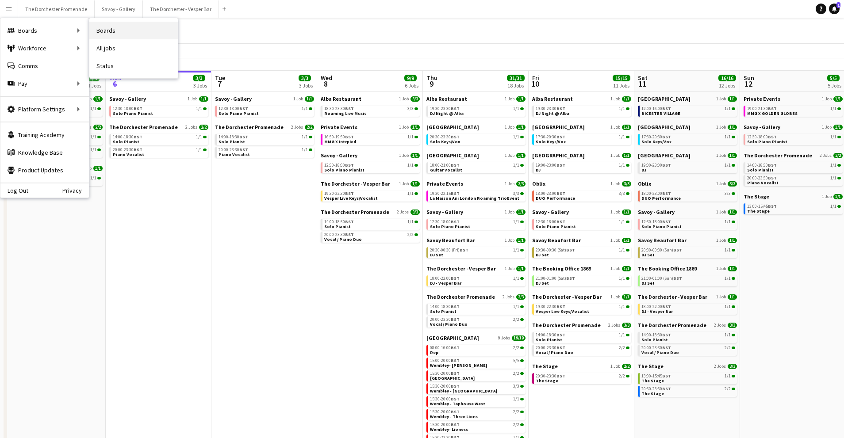
click at [136, 30] on link "Boards" at bounding box center [133, 31] width 88 height 18
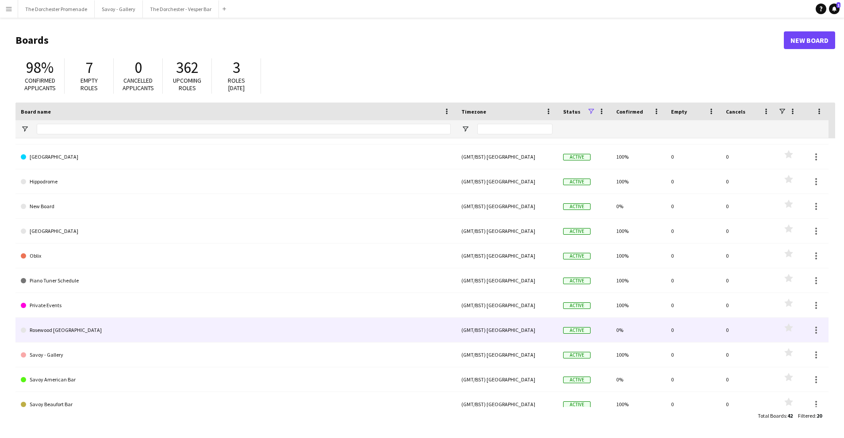
scroll to position [125, 0]
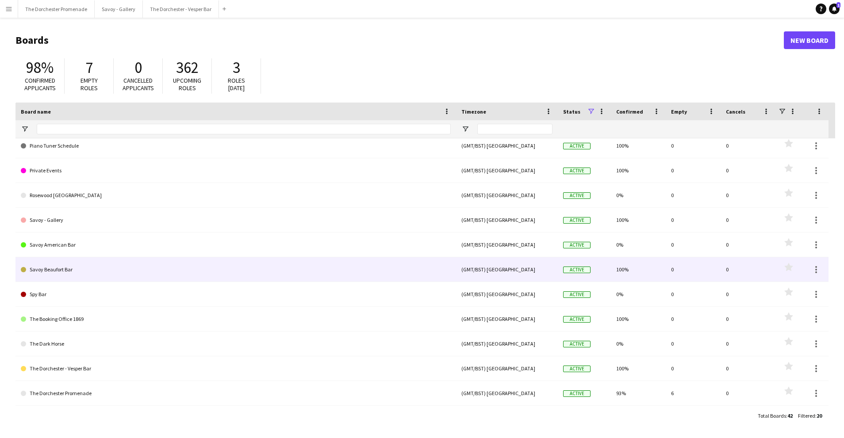
click at [122, 273] on link "Savoy Beaufort Bar" at bounding box center [236, 269] width 430 height 25
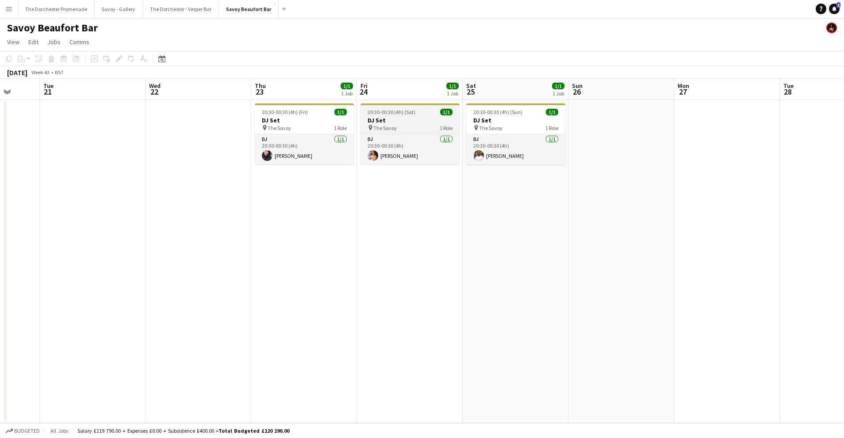
click at [395, 129] on span "The Savoy" at bounding box center [384, 128] width 23 height 7
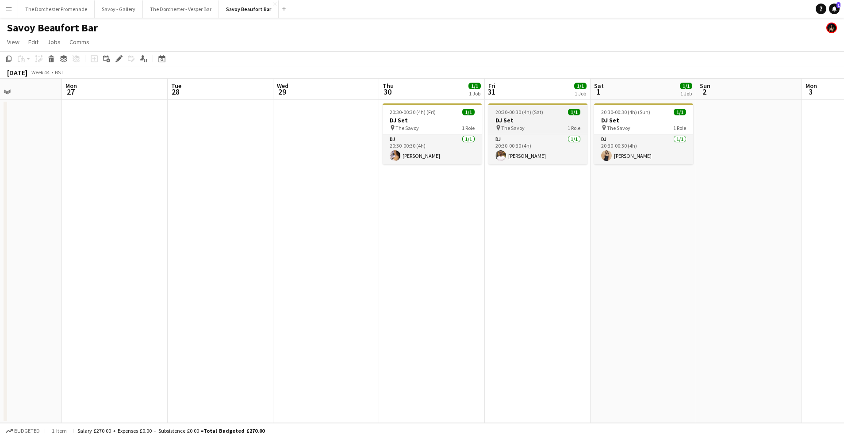
scroll to position [0, 273]
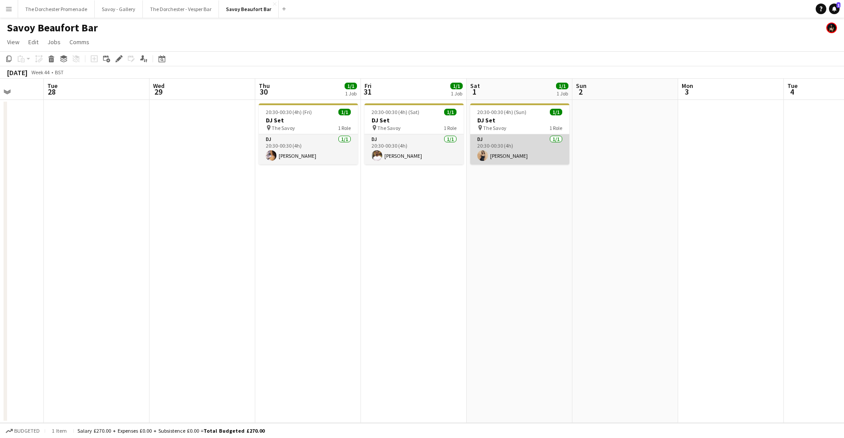
click at [509, 146] on app-card-role "DJ [DATE] 20:30-00:30 (4h) [PERSON_NAME]" at bounding box center [519, 149] width 99 height 30
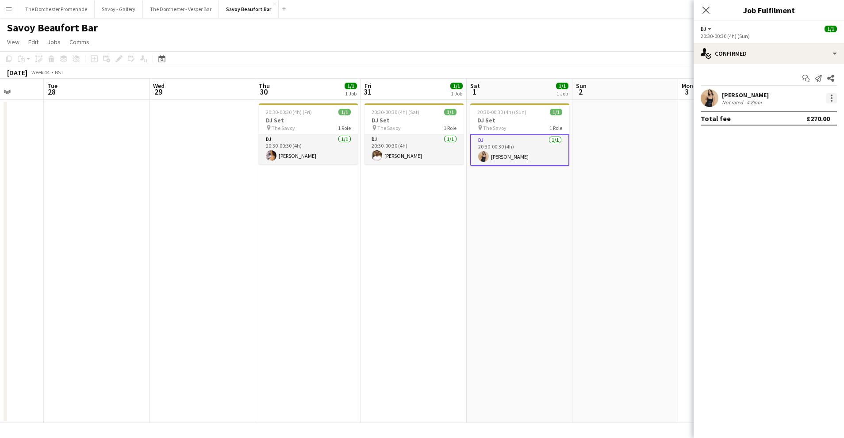
click at [829, 98] on div at bounding box center [831, 98] width 11 height 11
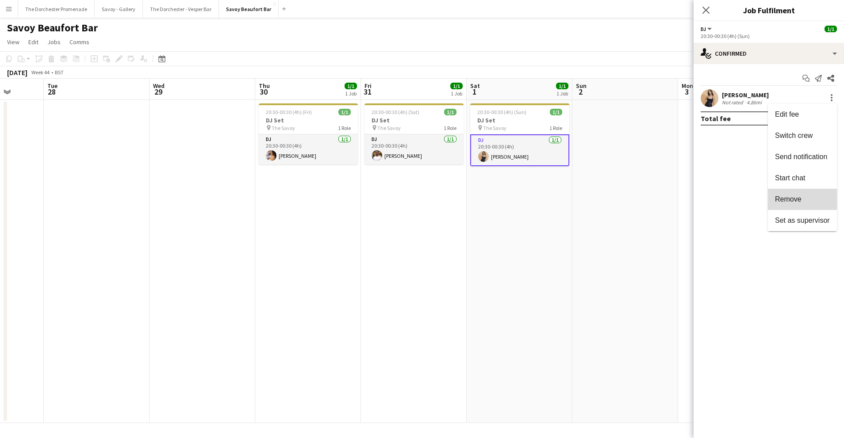
click at [788, 196] on span "Remove" at bounding box center [788, 200] width 27 height 8
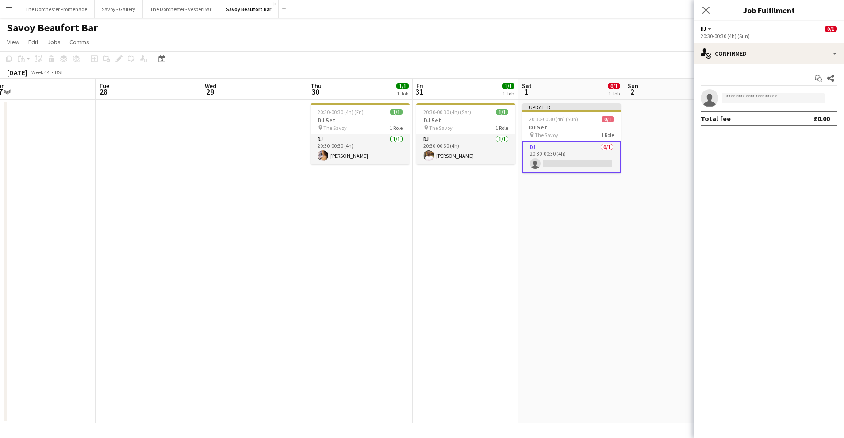
scroll to position [0, 334]
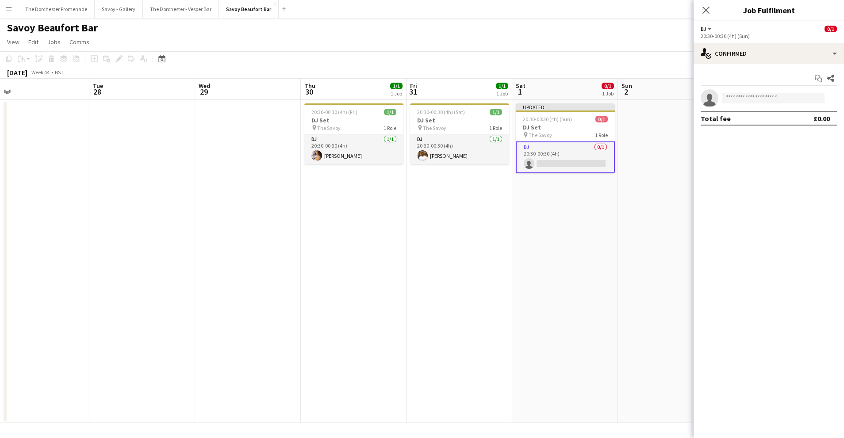
click at [568, 197] on app-date-cell "Updated 20:30-00:30 (4h) (Sun) 0/1 DJ Set pin The Savoy 1 Role DJ 0/1 20:30-00:…" at bounding box center [565, 261] width 106 height 323
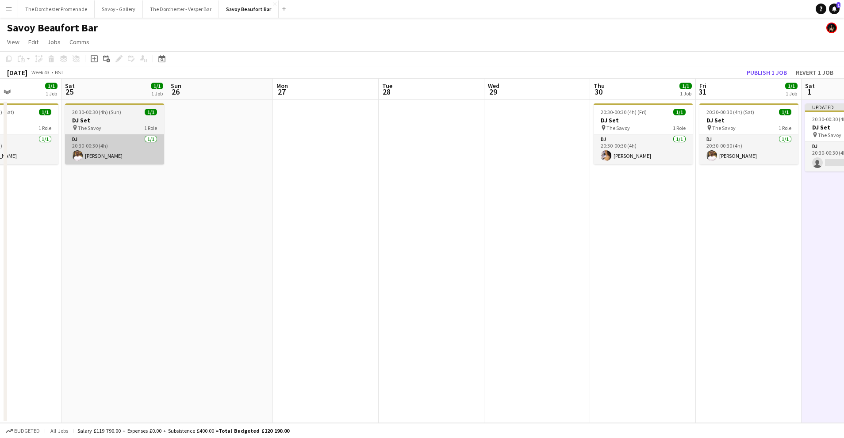
scroll to position [0, 259]
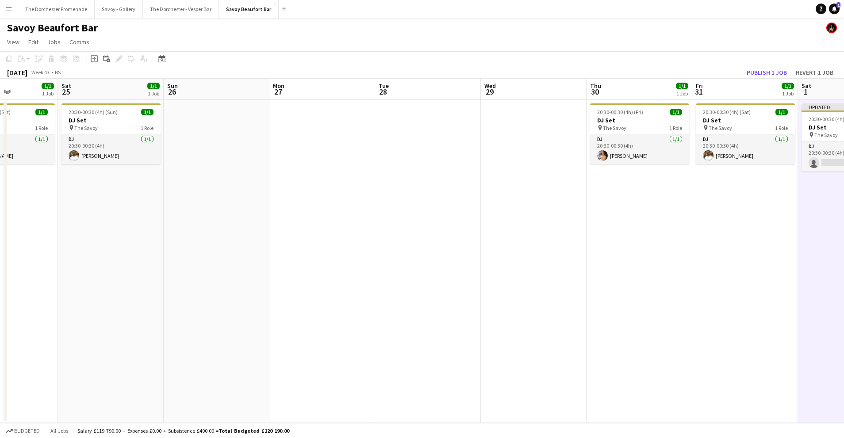
click at [2, 8] on button "Menu" at bounding box center [9, 9] width 18 height 18
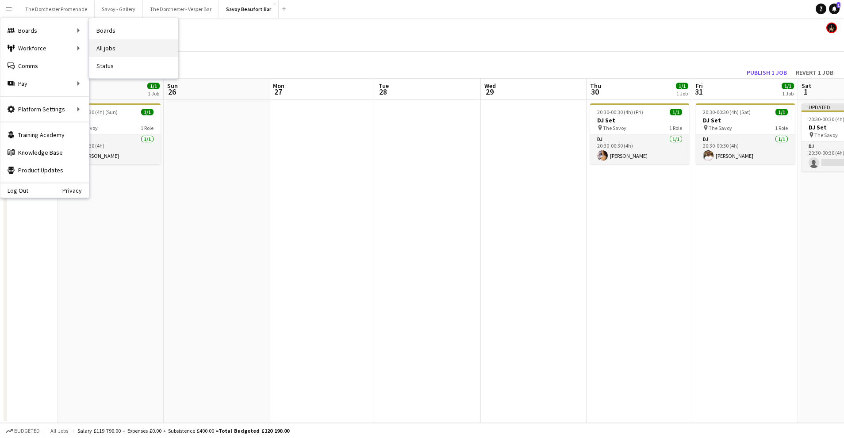
click at [121, 47] on link "All jobs" at bounding box center [133, 48] width 88 height 18
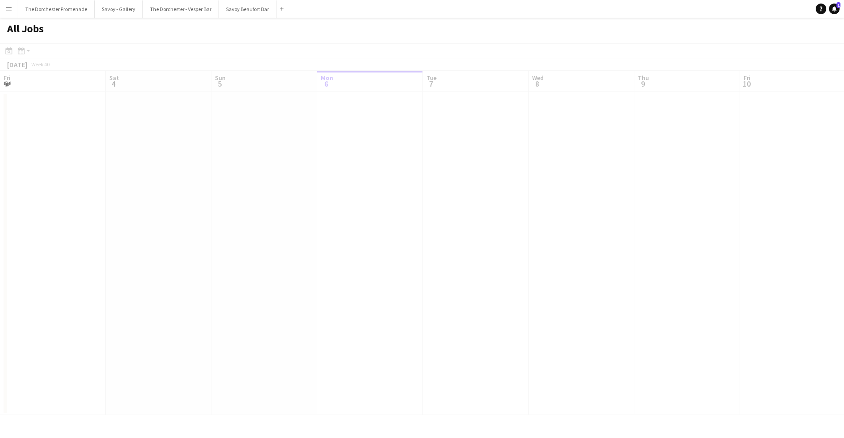
scroll to position [0, 211]
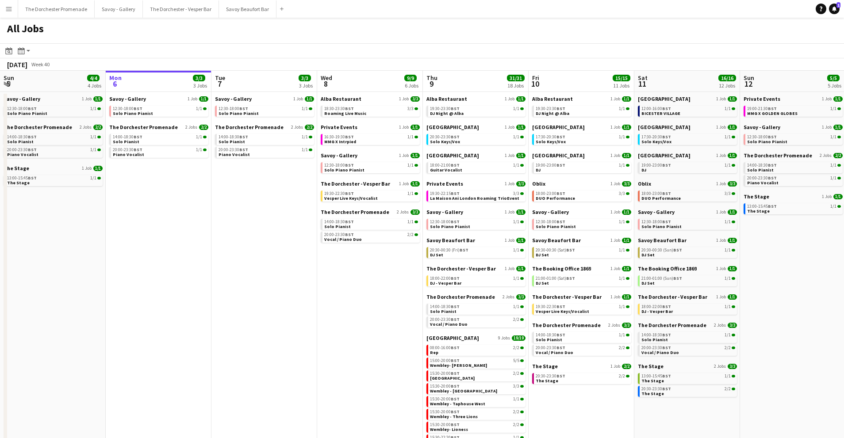
click at [4, 10] on button "Menu" at bounding box center [9, 9] width 18 height 18
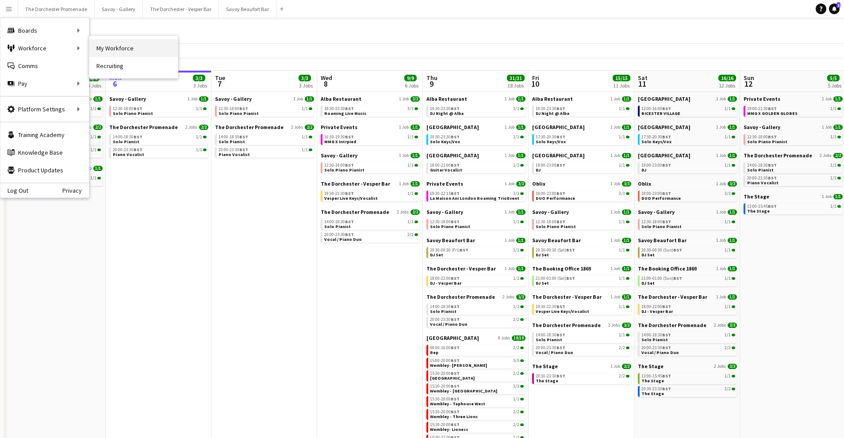
click at [140, 53] on link "My Workforce" at bounding box center [133, 48] width 88 height 18
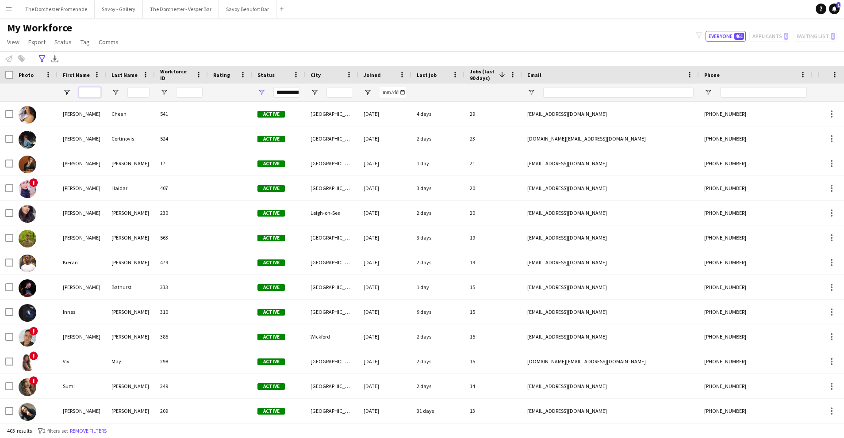
click at [91, 93] on input "First Name Filter Input" at bounding box center [90, 92] width 22 height 11
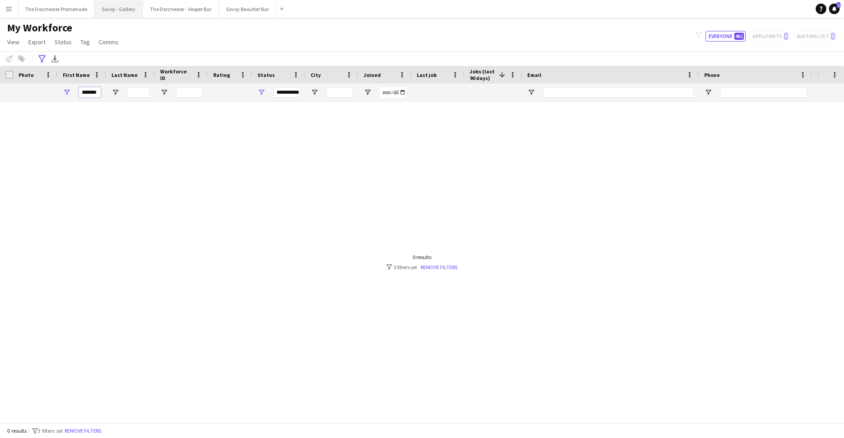
scroll to position [0, 0]
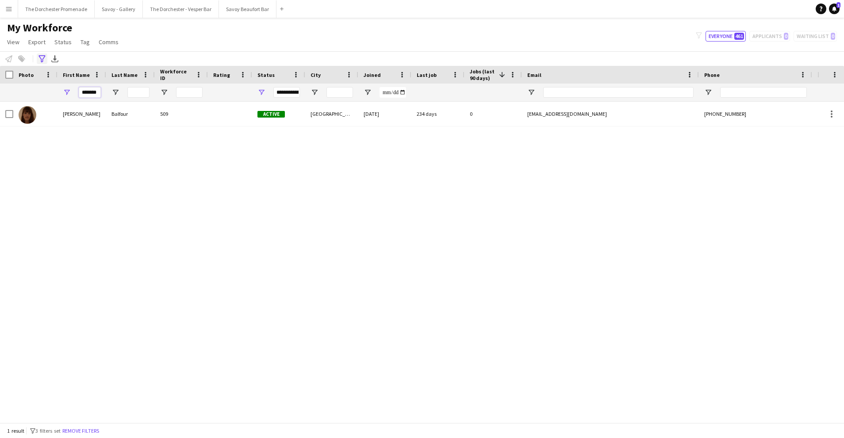
type input "*******"
click at [43, 56] on icon "Advanced filters" at bounding box center [41, 58] width 7 height 7
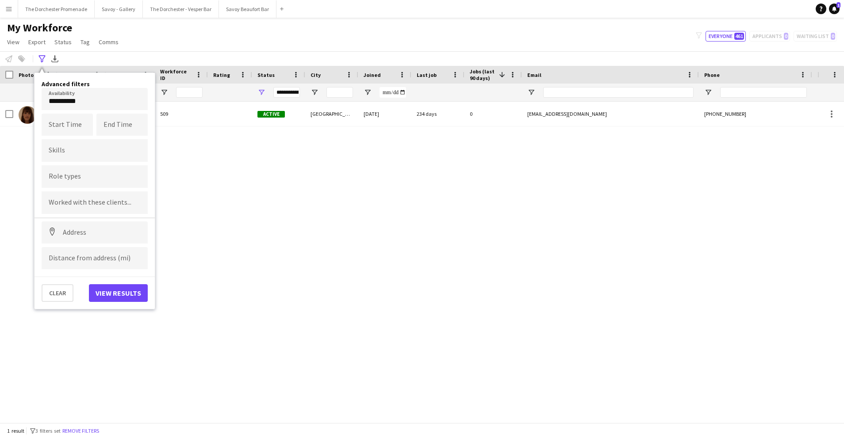
drag, startPoint x: 295, startPoint y: 207, endPoint x: 267, endPoint y: 200, distance: 28.9
click at [294, 207] on div "[PERSON_NAME] 509 Active [GEOGRAPHIC_DATA] [DATE] 234 days 0 [EMAIL_ADDRESS][DO…" at bounding box center [409, 262] width 818 height 321
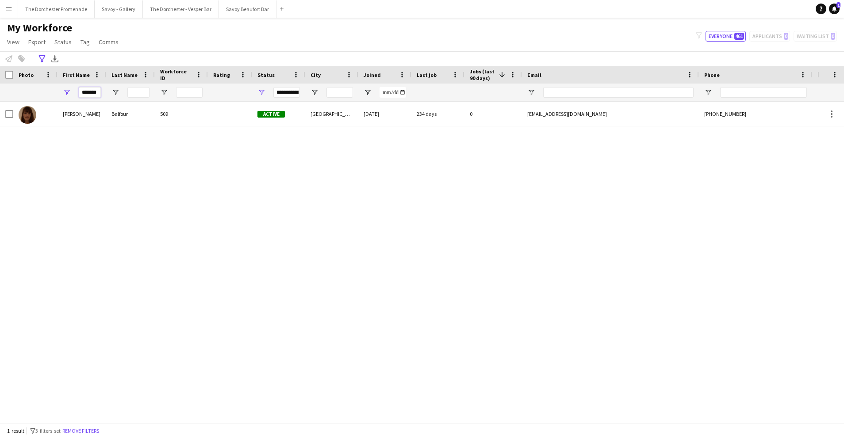
click at [95, 91] on input "*******" at bounding box center [90, 92] width 22 height 11
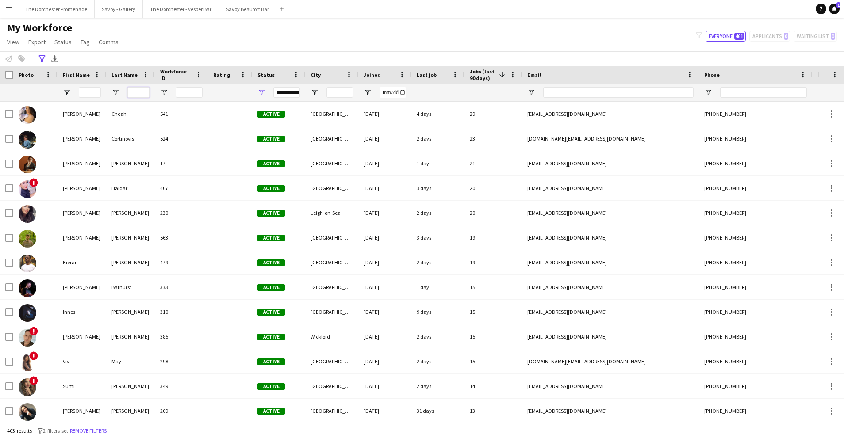
click at [141, 91] on input "Last Name Filter Input" at bounding box center [138, 92] width 22 height 11
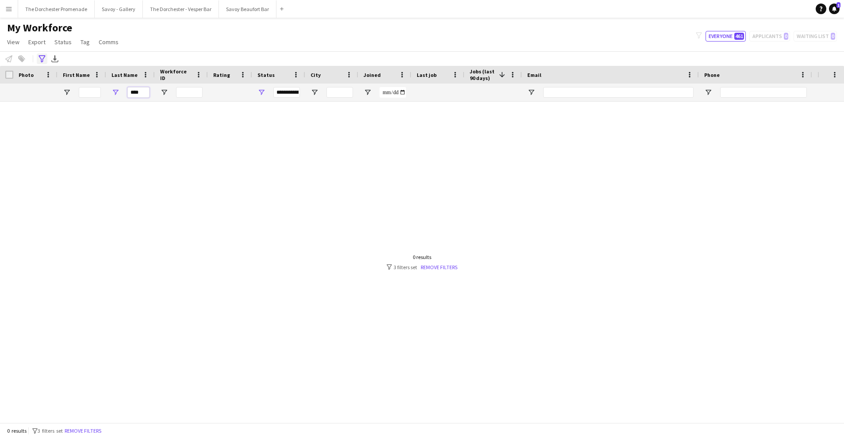
type input "****"
click at [37, 59] on div "Advanced filters" at bounding box center [42, 59] width 11 height 11
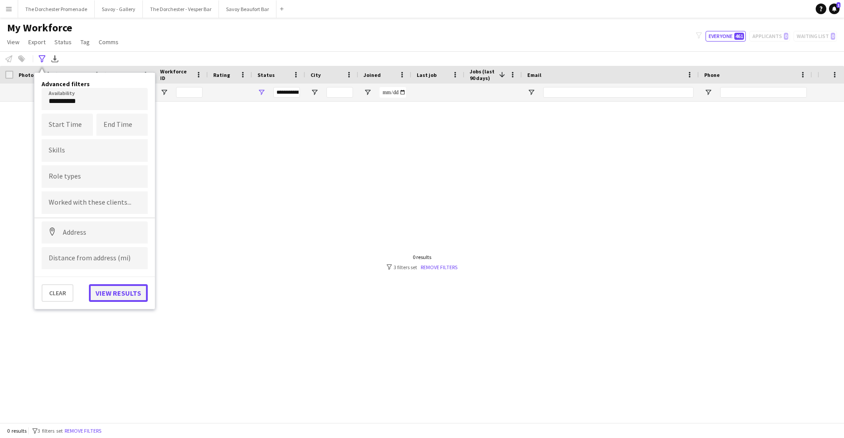
click at [116, 291] on button "View results" at bounding box center [118, 293] width 59 height 18
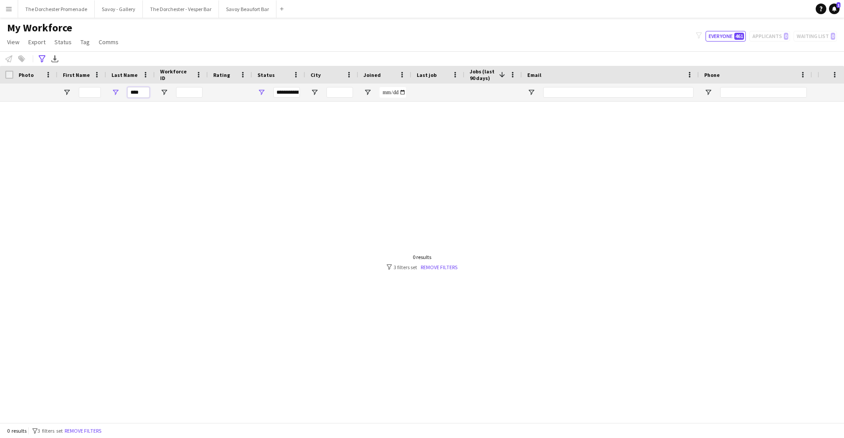
click at [143, 94] on input "****" at bounding box center [138, 92] width 22 height 11
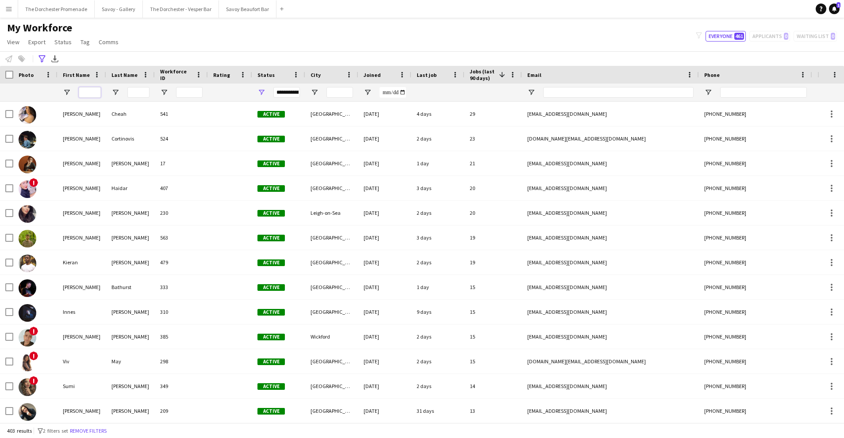
click at [96, 95] on input "First Name Filter Input" at bounding box center [90, 92] width 22 height 11
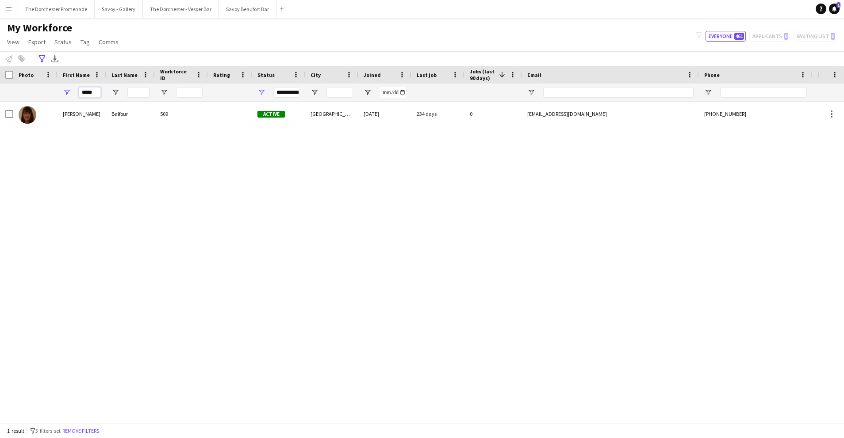
type input "****"
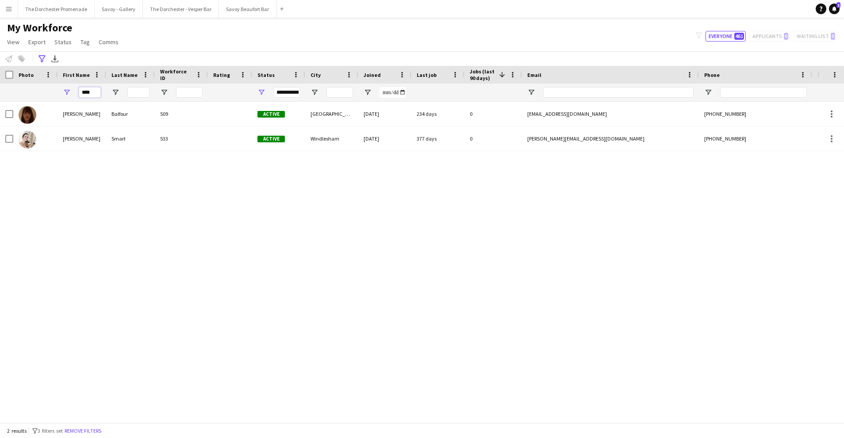
drag, startPoint x: 98, startPoint y: 93, endPoint x: 72, endPoint y: 91, distance: 26.2
click at [72, 92] on div "****" at bounding box center [82, 93] width 49 height 18
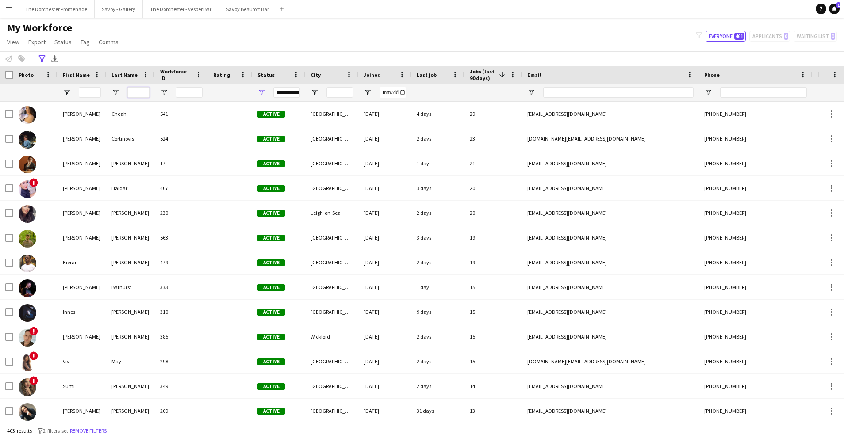
click at [137, 92] on input "Last Name Filter Input" at bounding box center [138, 92] width 22 height 11
type input "****"
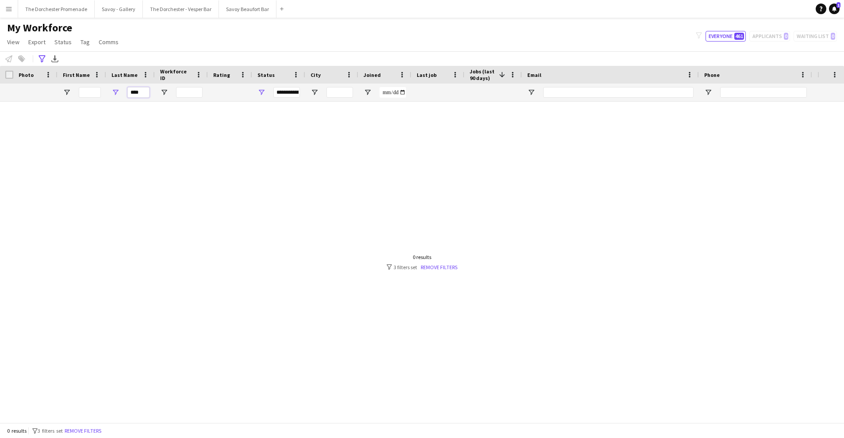
click at [141, 94] on input "****" at bounding box center [138, 92] width 22 height 11
type input "*"
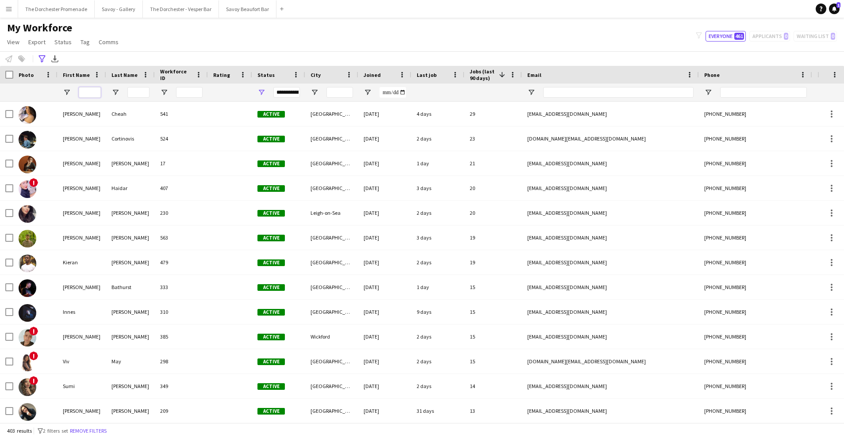
click at [96, 93] on input "First Name Filter Input" at bounding box center [90, 92] width 22 height 11
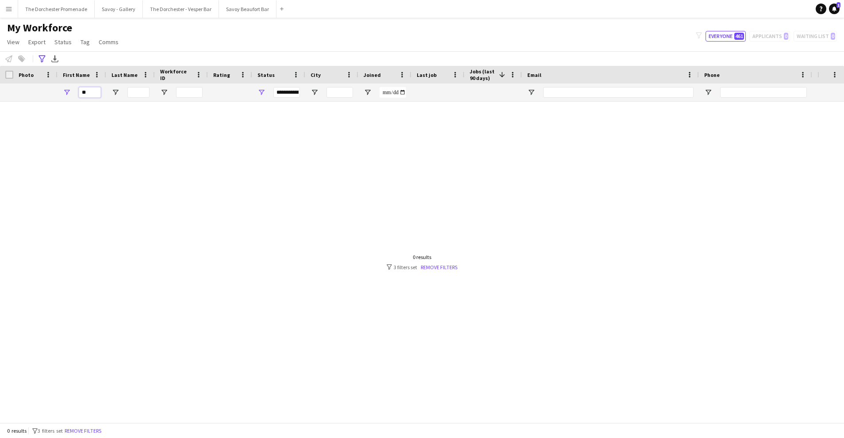
type input "*"
type input "******"
click at [438, 269] on link "Remove filters" at bounding box center [439, 267] width 37 height 7
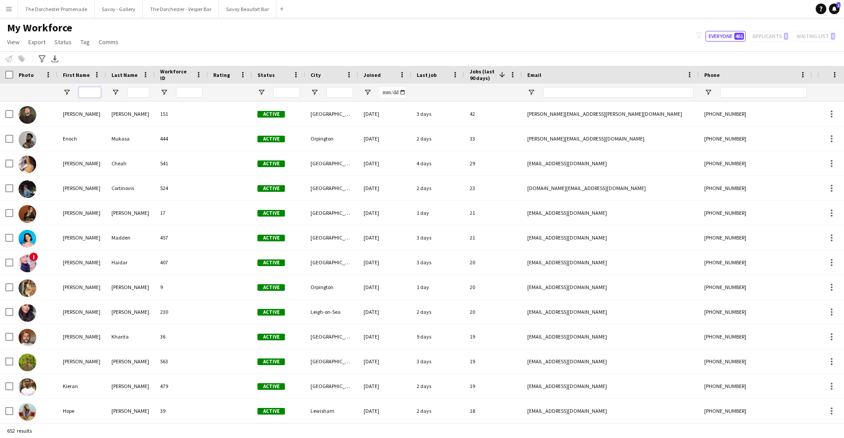
click at [92, 92] on input "First Name Filter Input" at bounding box center [90, 92] width 22 height 11
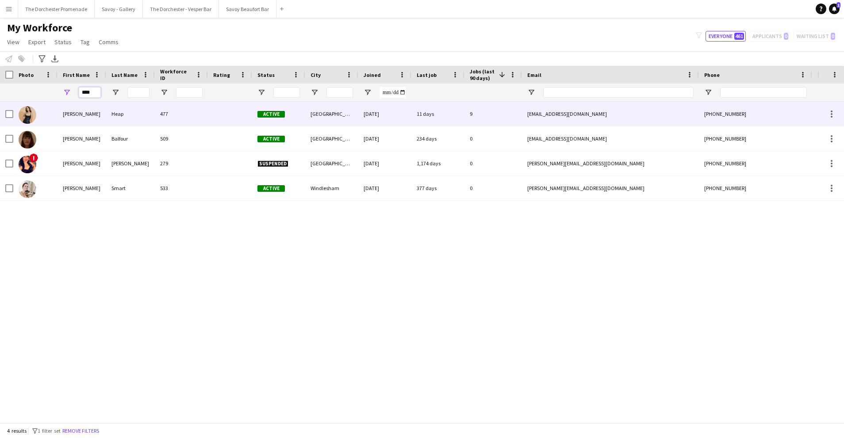
type input "****"
click at [105, 114] on div "[PERSON_NAME]" at bounding box center [82, 114] width 49 height 24
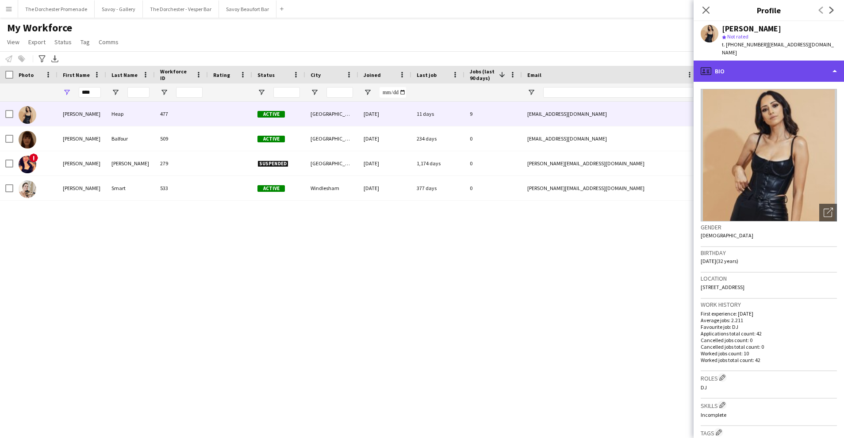
click at [751, 61] on div "profile Bio" at bounding box center [769, 71] width 150 height 21
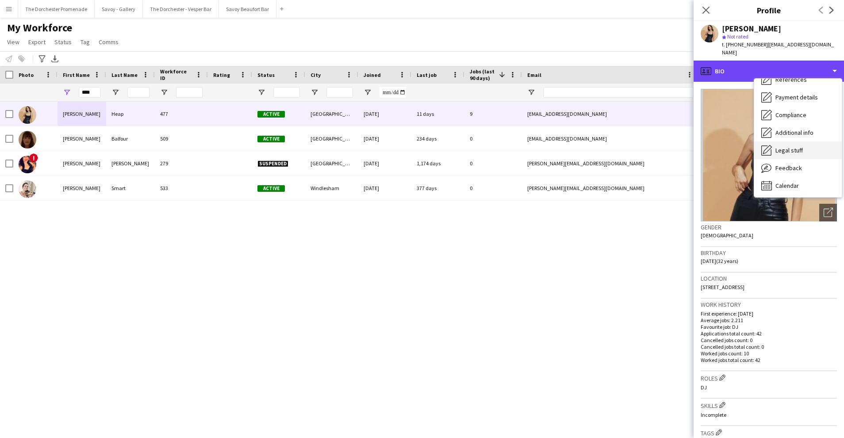
scroll to position [101, 0]
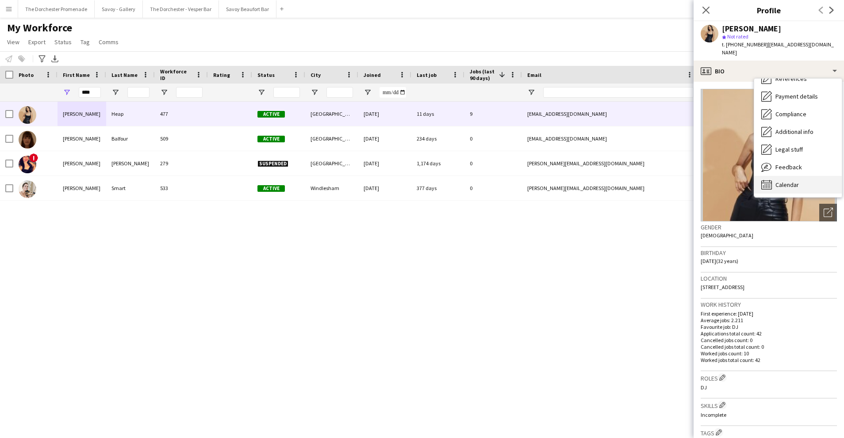
click at [800, 176] on div "Calendar Calendar" at bounding box center [798, 185] width 88 height 18
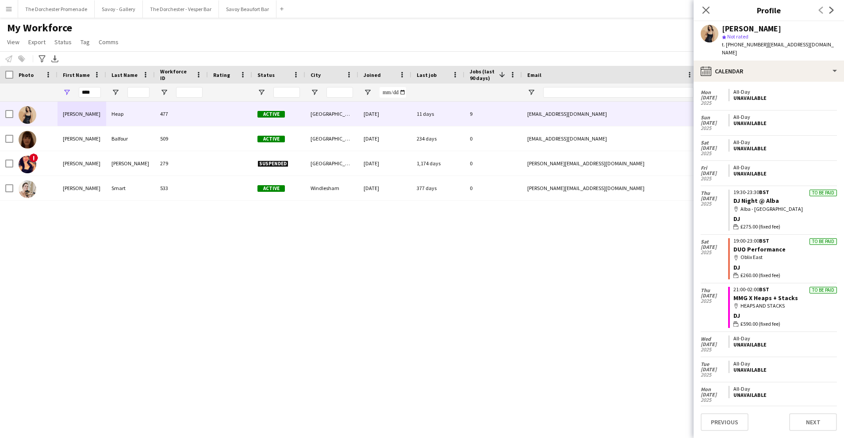
scroll to position [1710, 0]
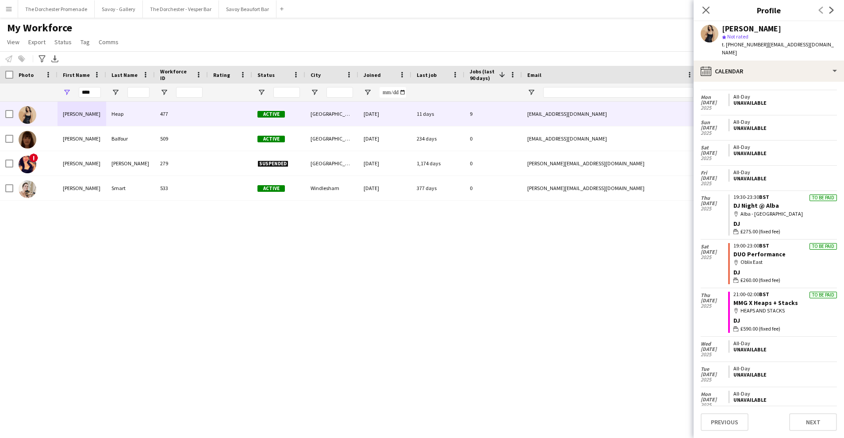
click at [9, 11] on app-icon "Menu" at bounding box center [8, 8] width 7 height 7
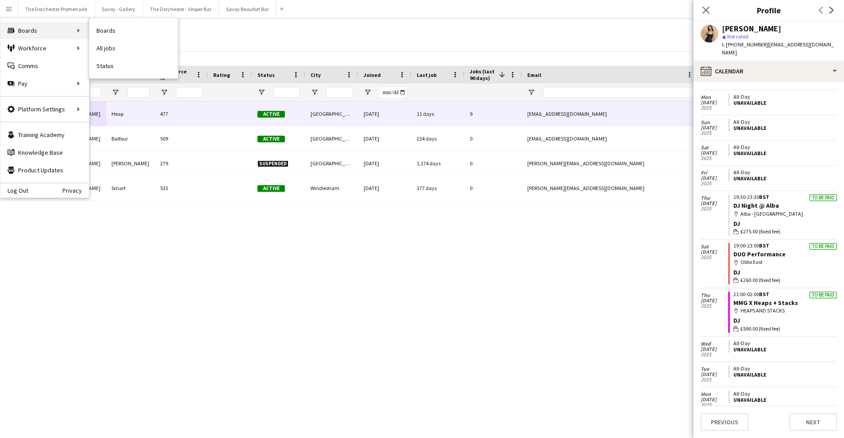
click at [21, 28] on div "Boards Boards" at bounding box center [44, 31] width 88 height 18
click at [107, 33] on link "Boards" at bounding box center [133, 31] width 88 height 18
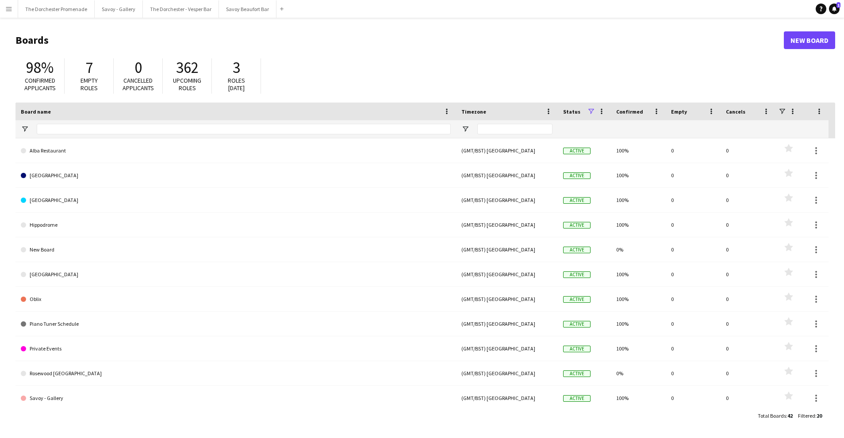
click at [10, 9] on app-icon "Menu" at bounding box center [8, 8] width 7 height 7
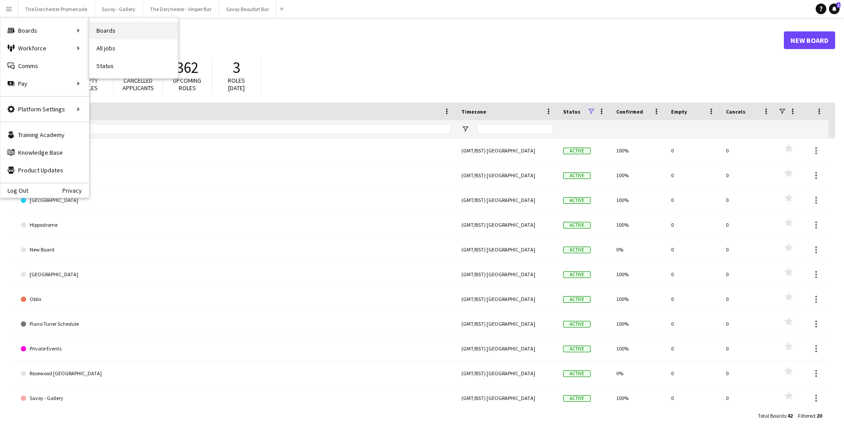
click at [118, 30] on link "Boards" at bounding box center [133, 31] width 88 height 18
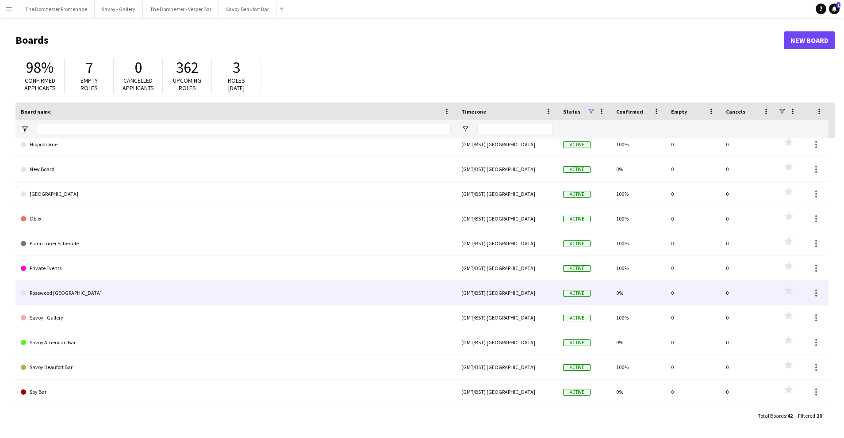
scroll to position [123, 0]
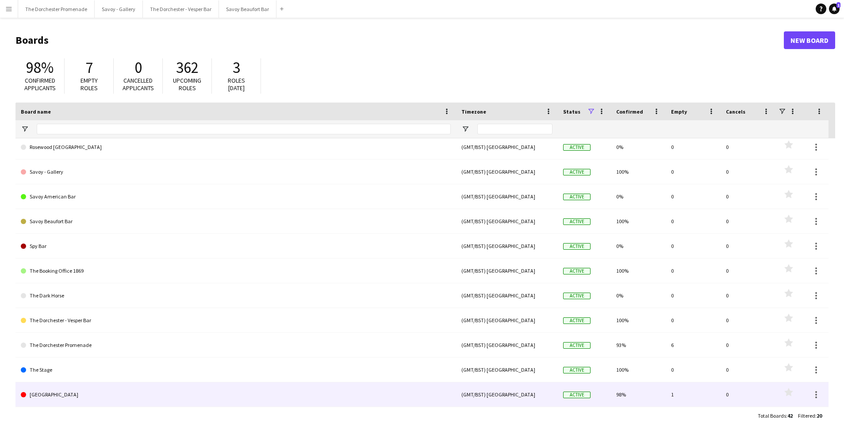
click at [88, 388] on link "[GEOGRAPHIC_DATA]" at bounding box center [236, 395] width 430 height 25
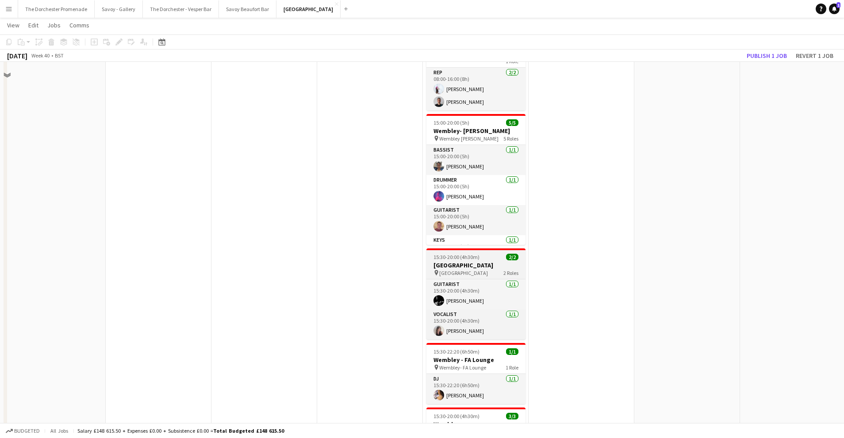
scroll to position [77, 0]
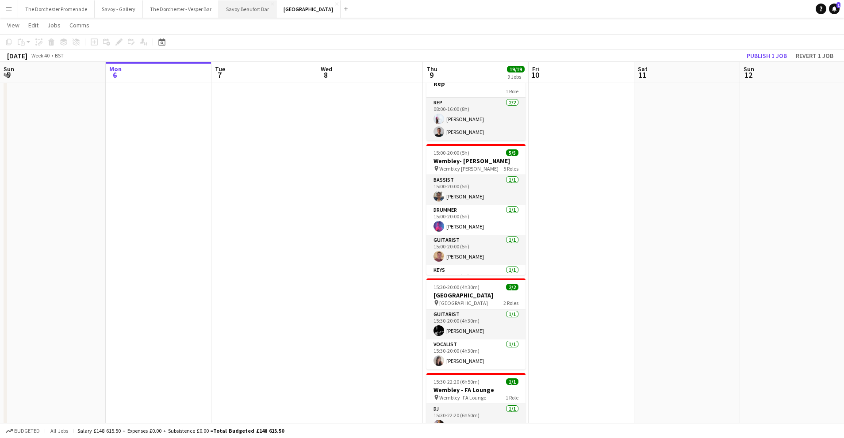
drag, startPoint x: 249, startPoint y: 9, endPoint x: 251, endPoint y: 13, distance: 5.2
click at [249, 9] on button "Savoy Beaufort Bar Close" at bounding box center [248, 8] width 58 height 17
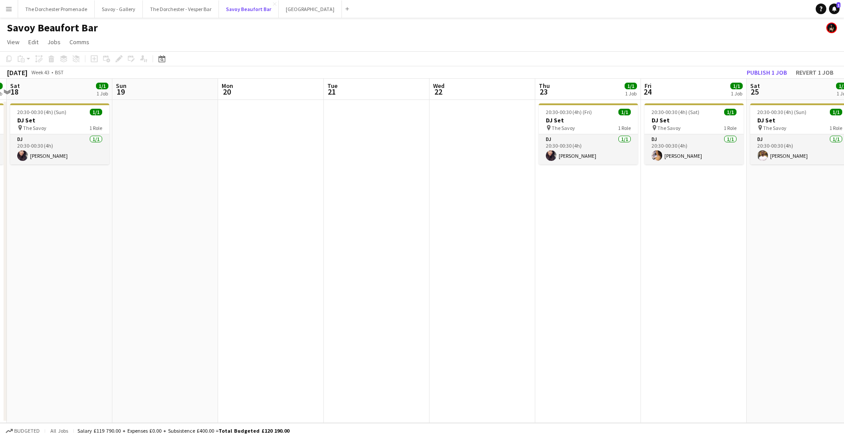
scroll to position [0, 198]
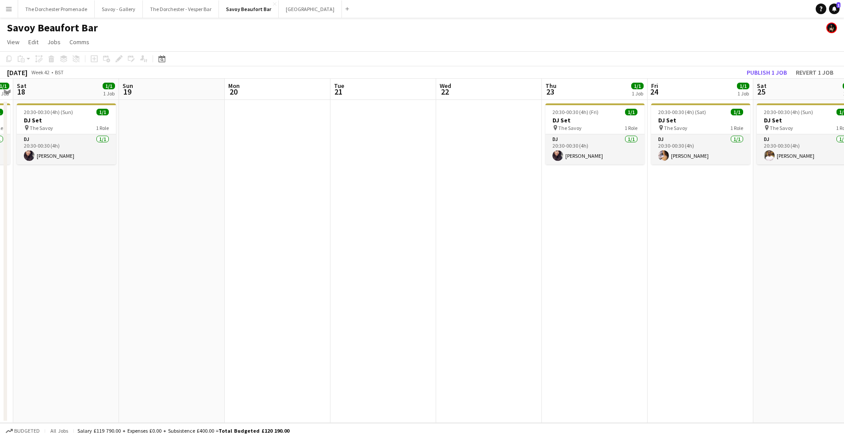
click at [9, 7] on app-icon "Menu" at bounding box center [8, 8] width 7 height 7
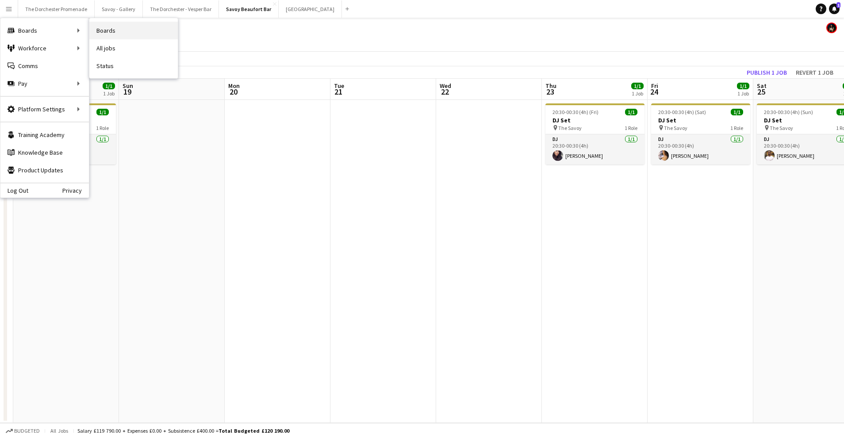
click at [114, 33] on link "Boards" at bounding box center [133, 31] width 88 height 18
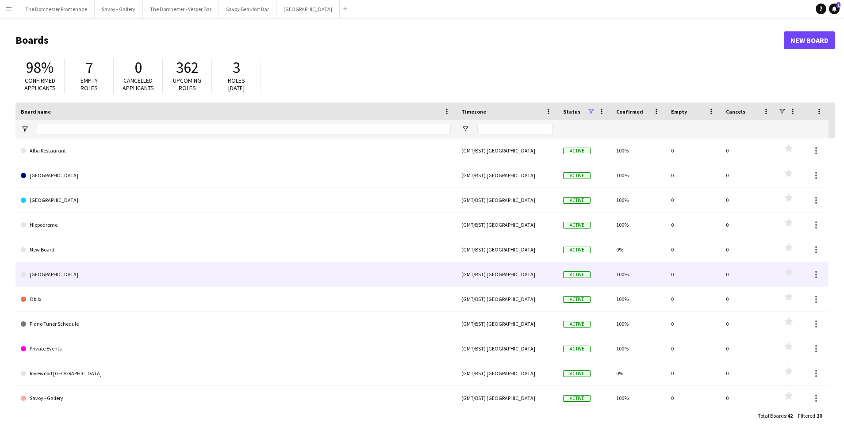
click at [157, 273] on link "[GEOGRAPHIC_DATA]" at bounding box center [236, 274] width 430 height 25
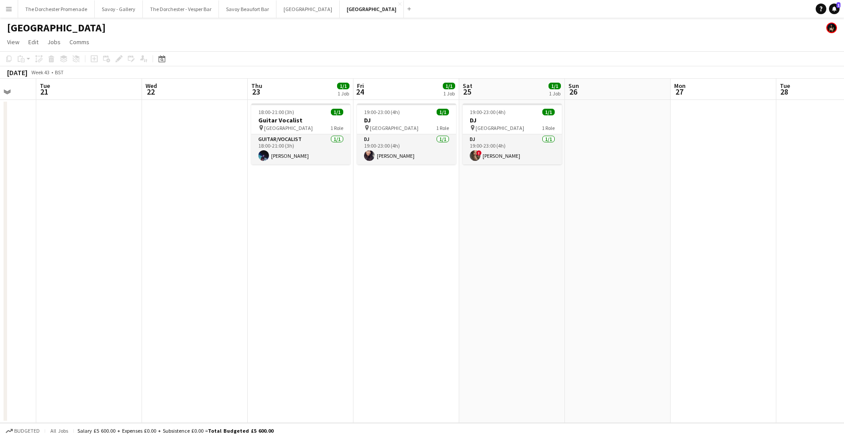
scroll to position [0, 288]
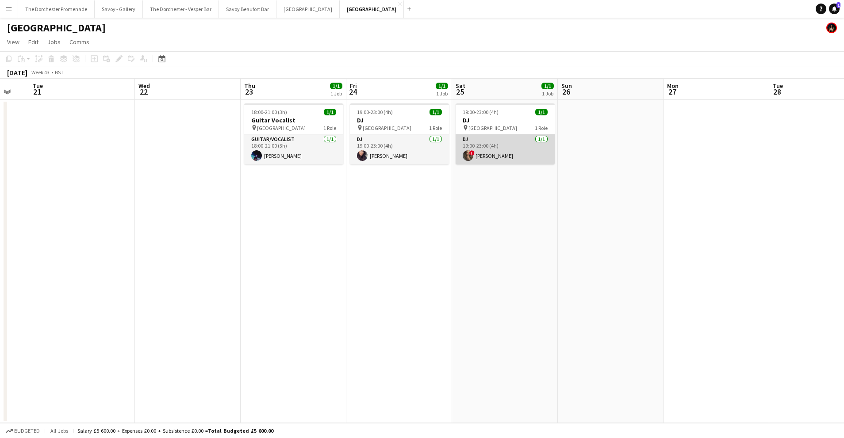
click at [511, 141] on app-card-role "DJ [DATE] 19:00-23:00 (4h) ! [PERSON_NAME]" at bounding box center [505, 149] width 99 height 30
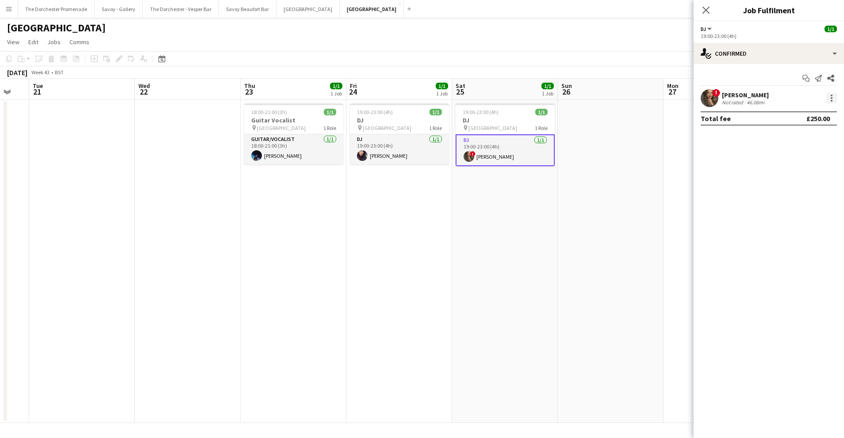
click at [834, 100] on div at bounding box center [831, 98] width 11 height 11
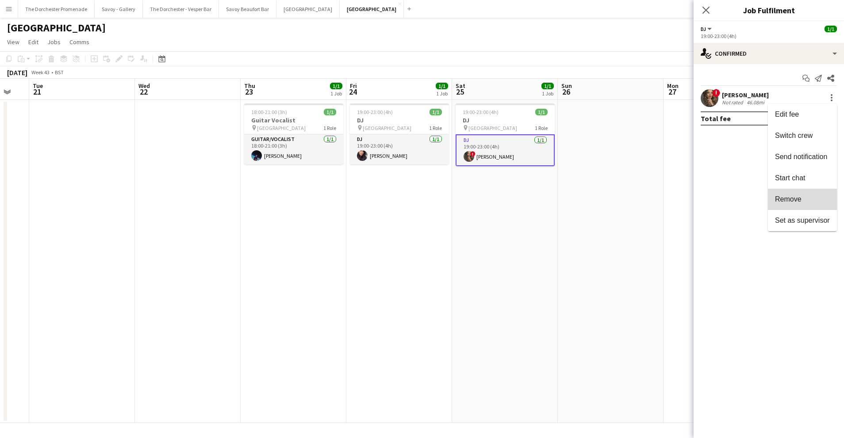
click at [825, 202] on span "Remove" at bounding box center [802, 200] width 55 height 8
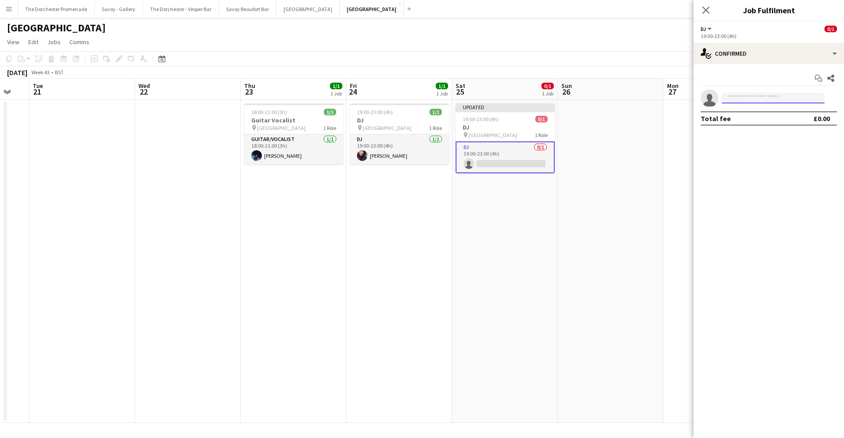
click at [767, 99] on input at bounding box center [773, 98] width 103 height 11
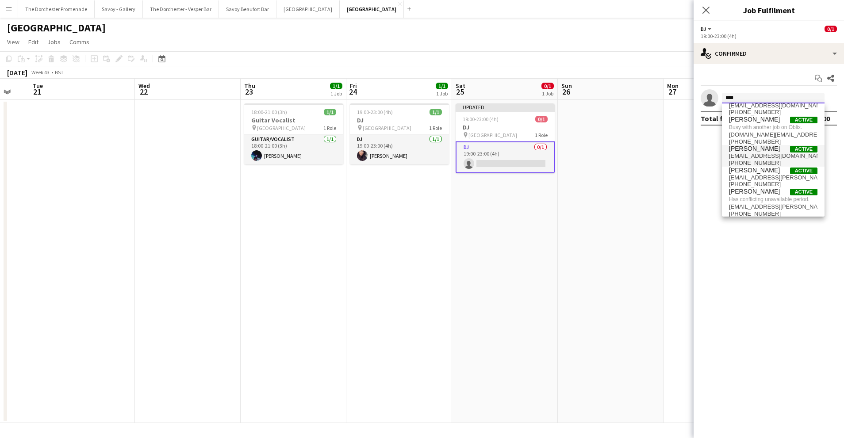
scroll to position [25, 0]
type input "****"
click at [769, 187] on span "[PERSON_NAME]" at bounding box center [754, 188] width 51 height 8
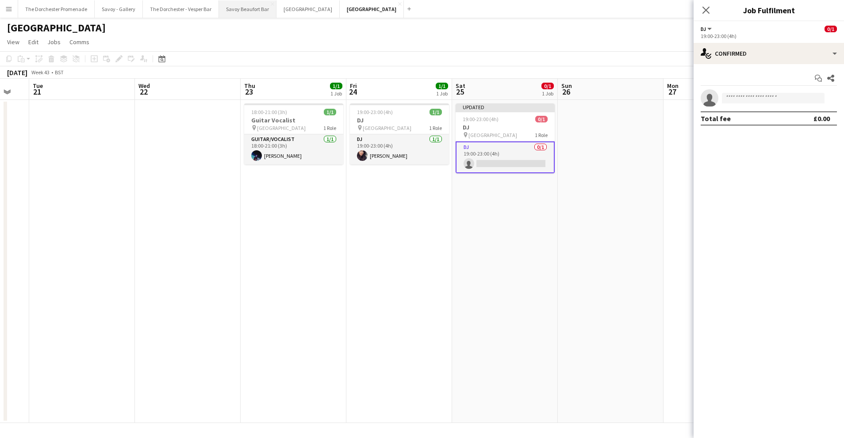
click at [242, 11] on button "Savoy Beaufort Bar Close" at bounding box center [248, 8] width 58 height 17
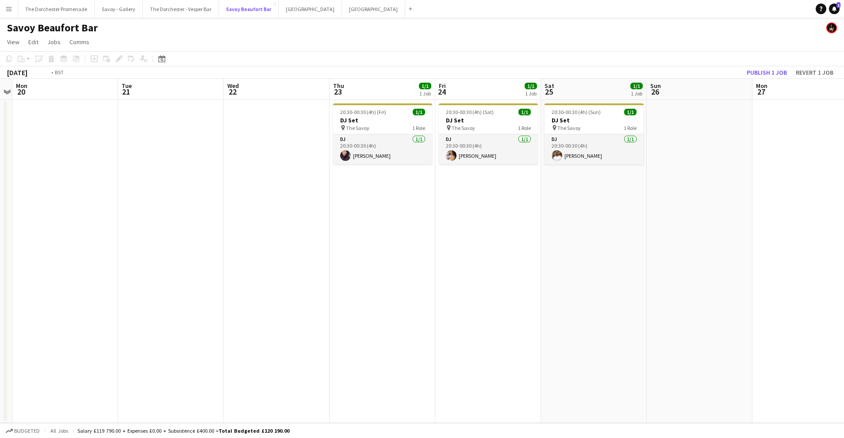
scroll to position [0, 321]
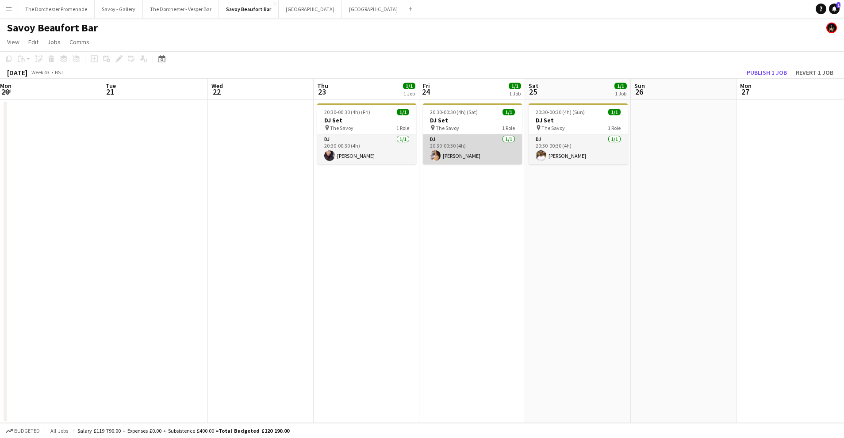
click at [453, 138] on app-card-role "DJ [DATE] 20:30-00:30 (4h) [PERSON_NAME]" at bounding box center [472, 149] width 99 height 30
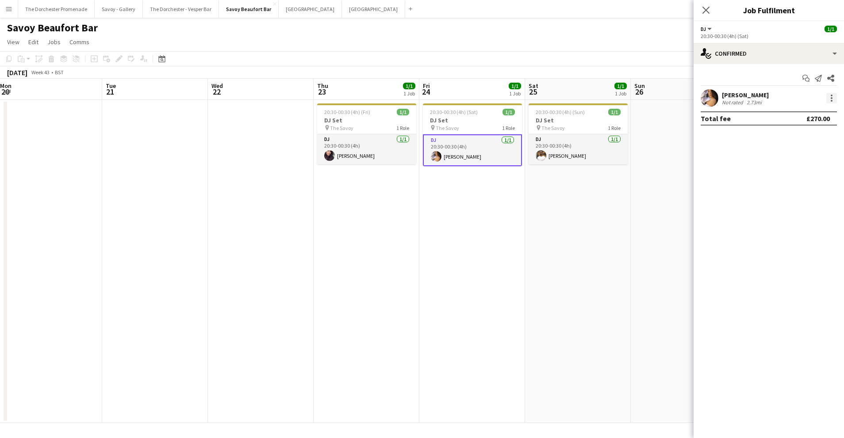
click at [830, 97] on div at bounding box center [831, 98] width 11 height 11
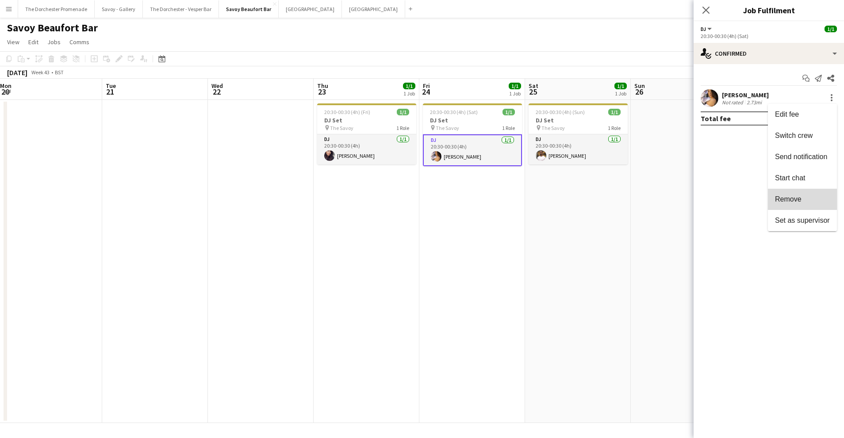
click at [822, 195] on button "Remove" at bounding box center [802, 199] width 69 height 21
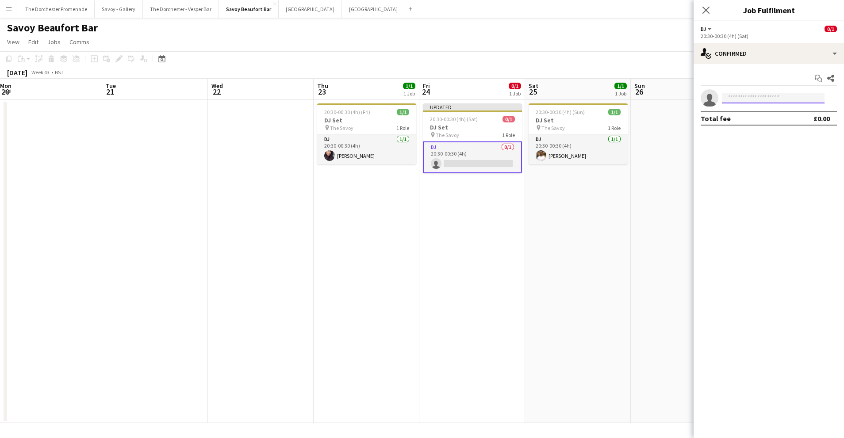
click at [739, 97] on input at bounding box center [773, 98] width 103 height 11
type input "****"
click at [749, 122] on span "[PHONE_NUMBER]" at bounding box center [773, 125] width 88 height 7
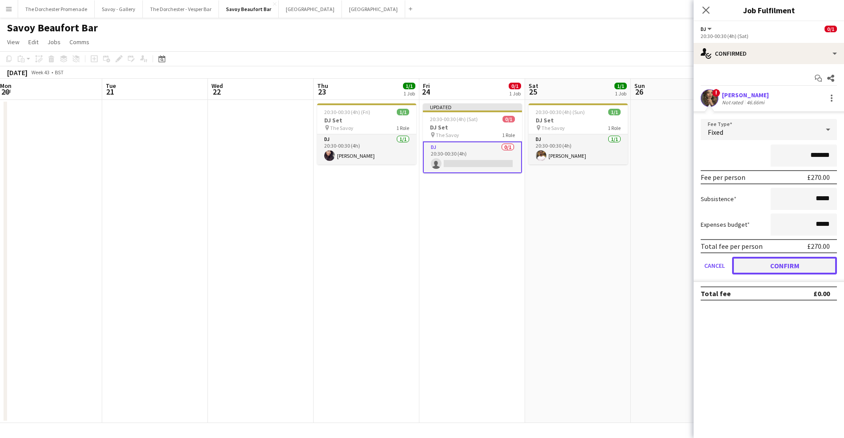
click at [738, 265] on button "Confirm" at bounding box center [784, 266] width 105 height 18
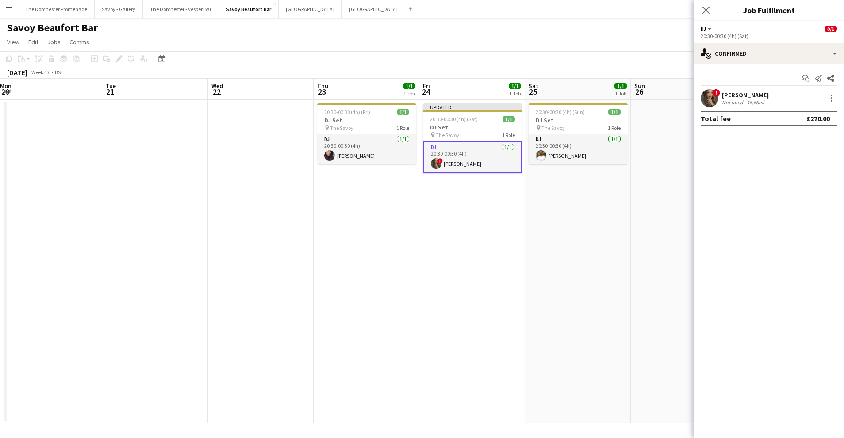
click at [524, 284] on app-date-cell "Updated 20:30-00:30 (4h) (Sat) 1/1 DJ Set pin The Savoy 1 Role DJ [DATE] 20:30-…" at bounding box center [472, 261] width 106 height 323
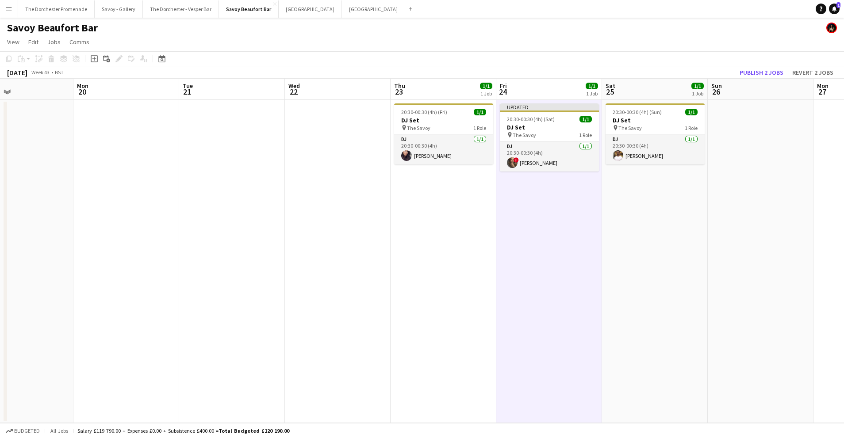
scroll to position [0, 230]
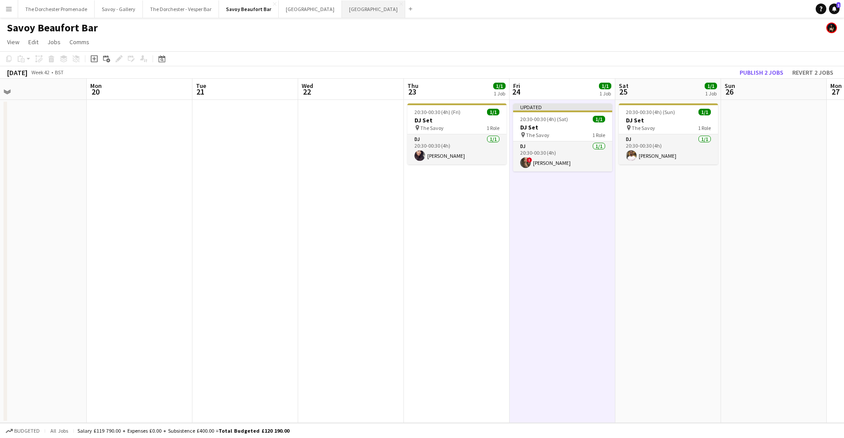
click at [347, 7] on button "[GEOGRAPHIC_DATA]" at bounding box center [373, 8] width 63 height 17
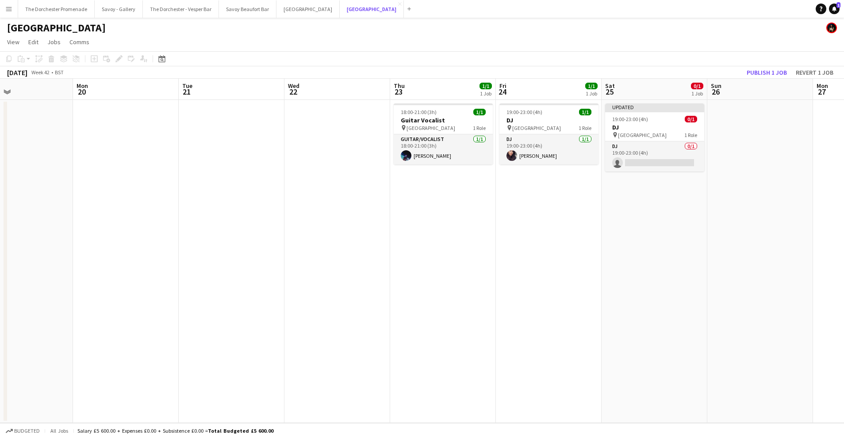
scroll to position [0, 317]
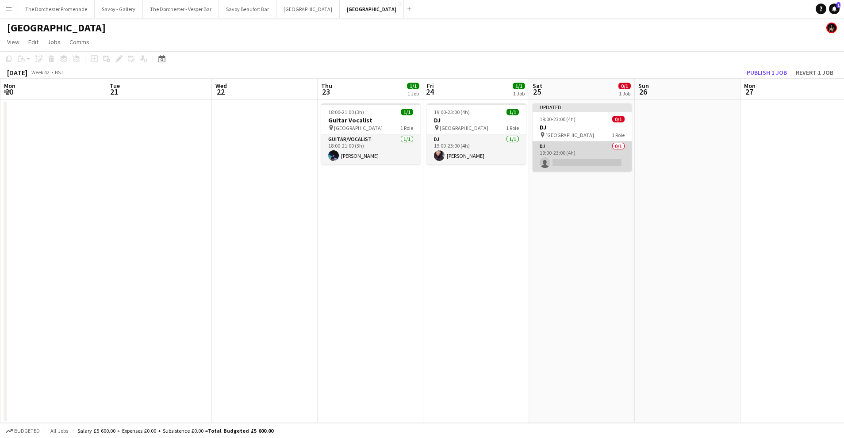
click at [568, 146] on app-card-role "DJ 0/1 19:00-23:00 (4h) single-neutral-actions" at bounding box center [582, 157] width 99 height 30
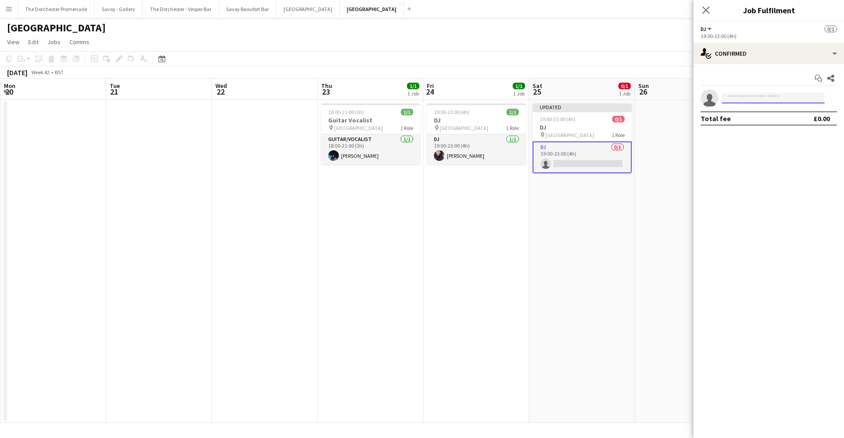
click at [750, 96] on input at bounding box center [773, 98] width 103 height 11
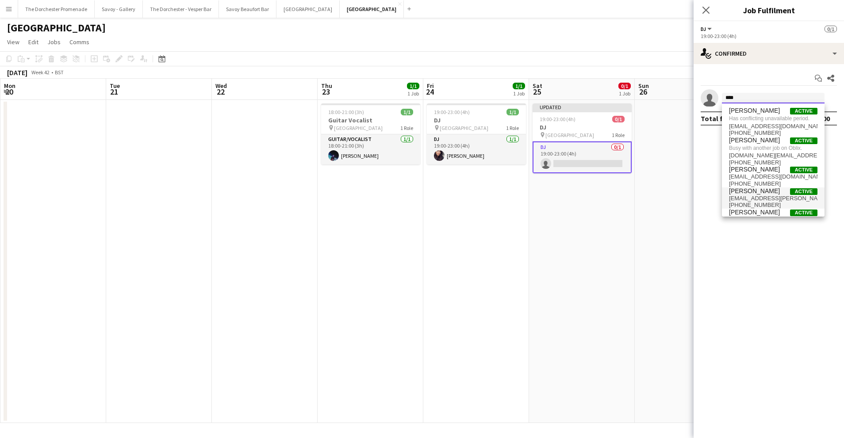
scroll to position [8, 0]
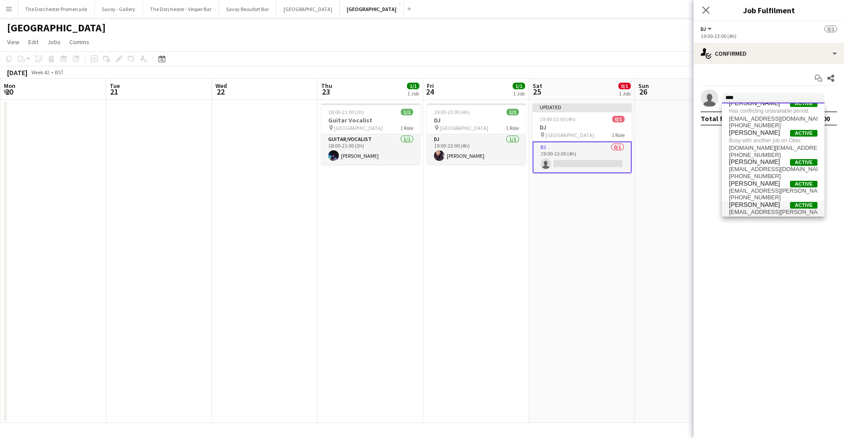
type input "****"
click at [777, 205] on span "[PERSON_NAME]" at bounding box center [754, 205] width 51 height 8
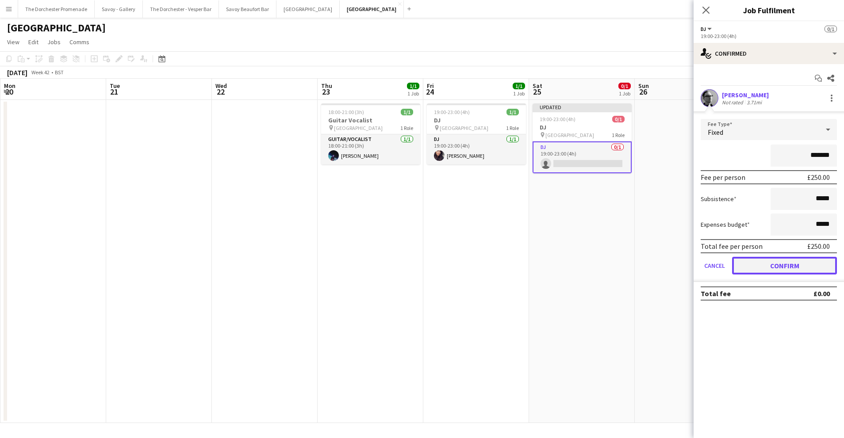
click at [748, 269] on button "Confirm" at bounding box center [784, 266] width 105 height 18
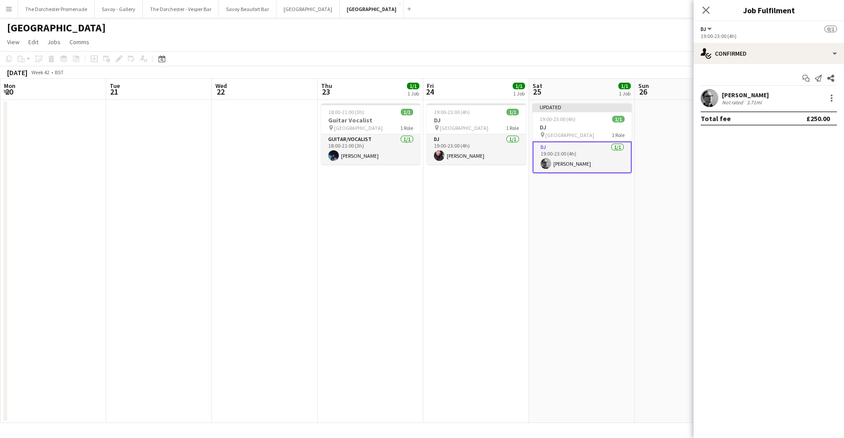
click at [599, 247] on app-date-cell "Updated 19:00-23:00 (4h) 1/1 DJ pin [GEOGRAPHIC_DATA] 1 Role DJ [DATE] 19:00-23…" at bounding box center [582, 261] width 106 height 323
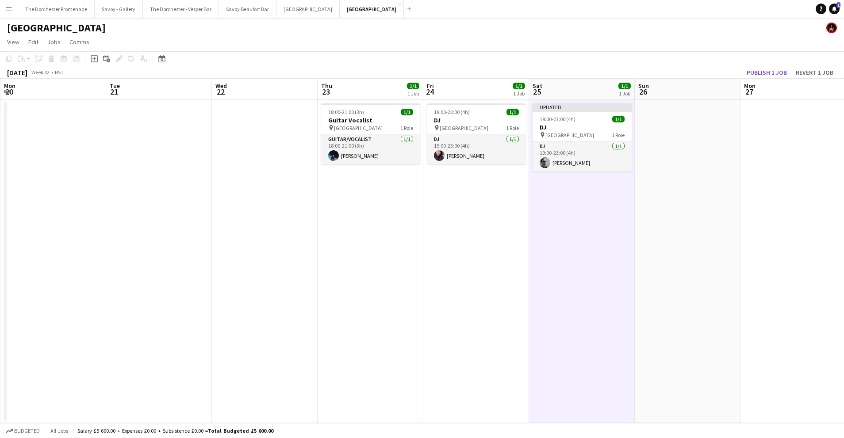
drag, startPoint x: 576, startPoint y: 117, endPoint x: 672, endPoint y: 99, distance: 98.0
click at [578, 118] on div "19:00-23:00 (4h) 1/1" at bounding box center [582, 119] width 99 height 7
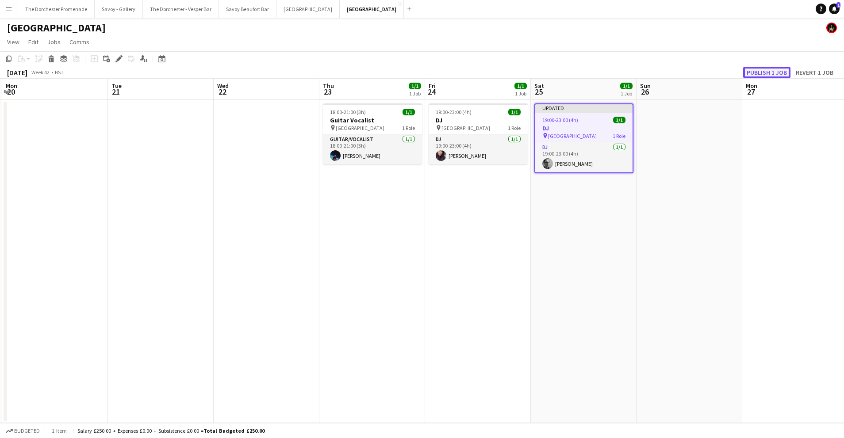
click at [766, 73] on button "Publish 1 job" at bounding box center [766, 73] width 47 height 12
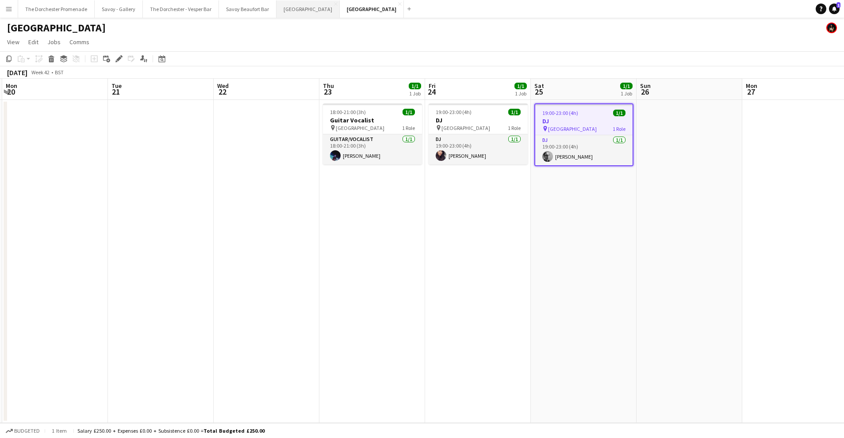
click at [294, 10] on button "[GEOGRAPHIC_DATA] Close" at bounding box center [307, 8] width 63 height 17
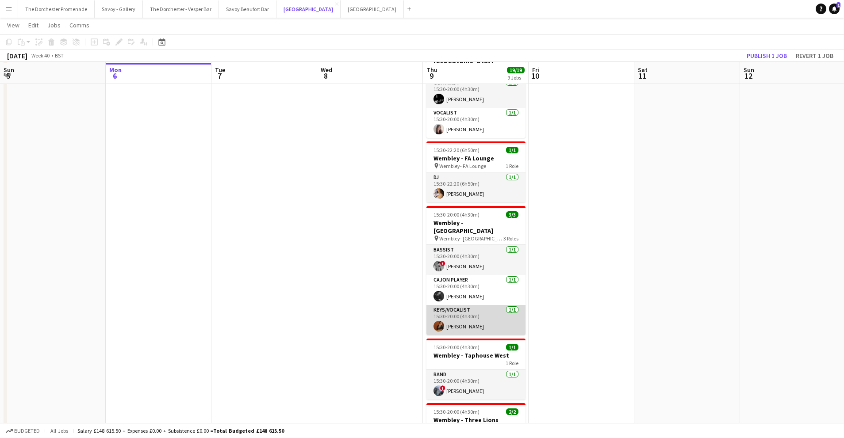
scroll to position [309, 0]
